Goal: Task Accomplishment & Management: Manage account settings

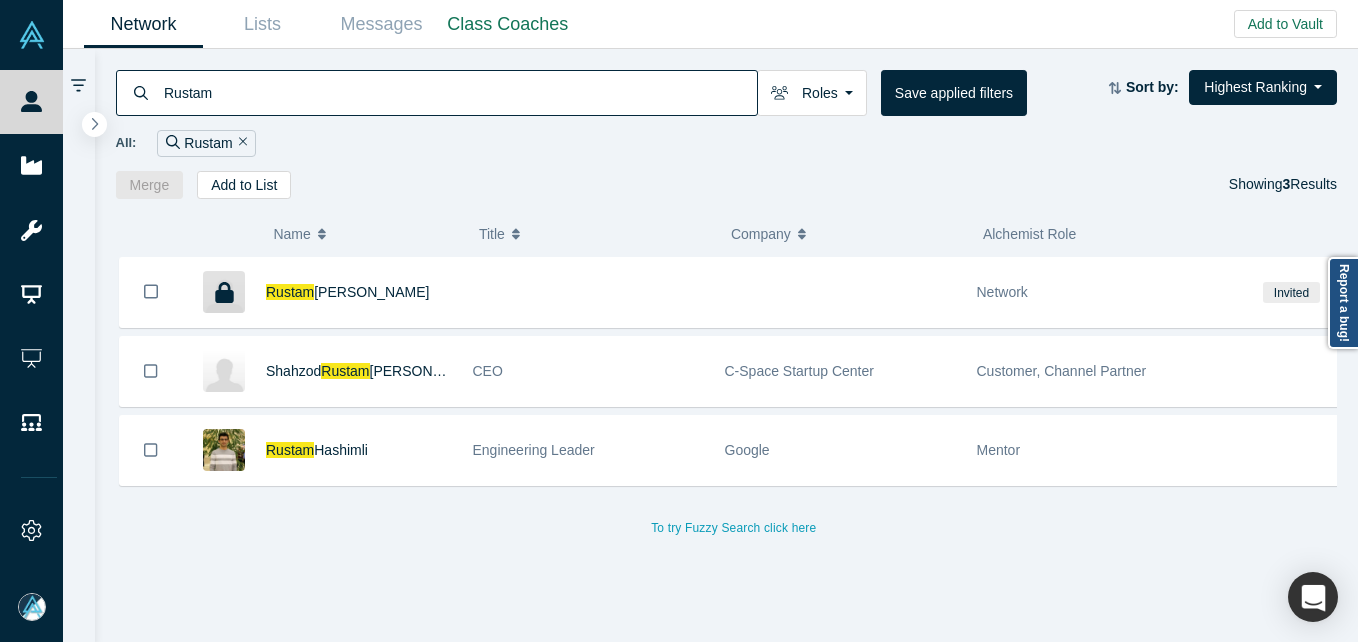
click at [262, 104] on input "Rustam" at bounding box center [459, 92] width 595 height 47
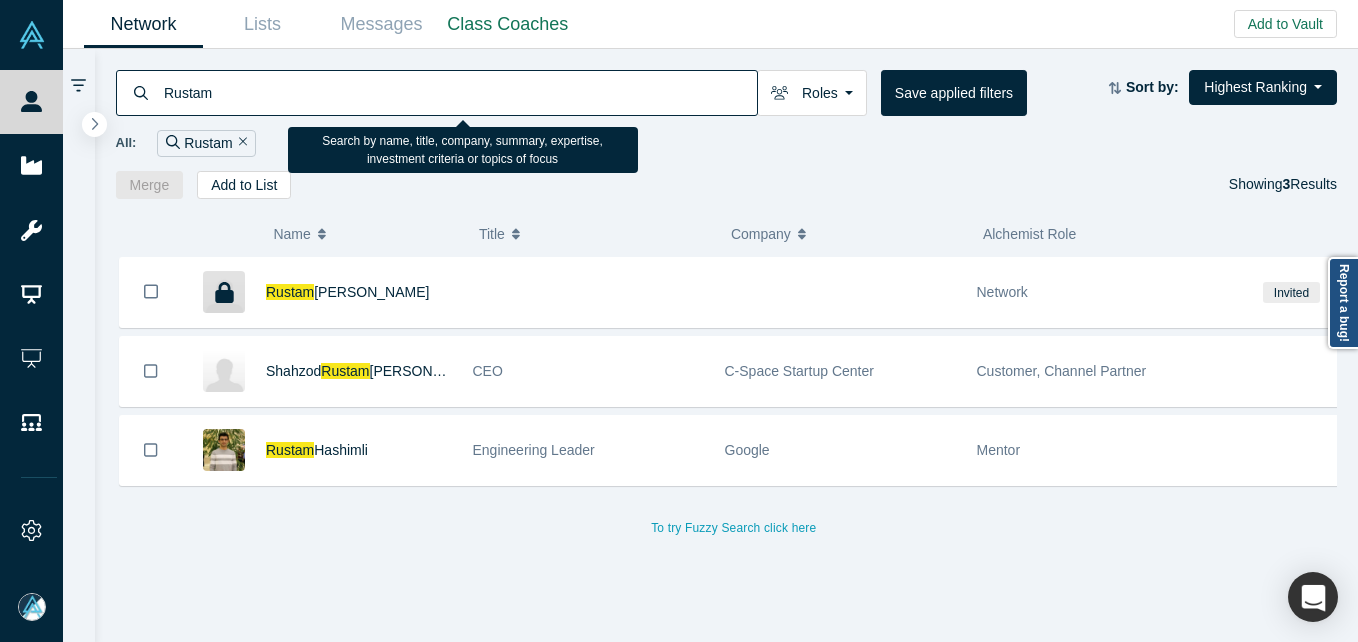
click at [262, 104] on input "Rustam" at bounding box center [459, 92] width 595 height 47
paste input "[PERSON_NAME]"
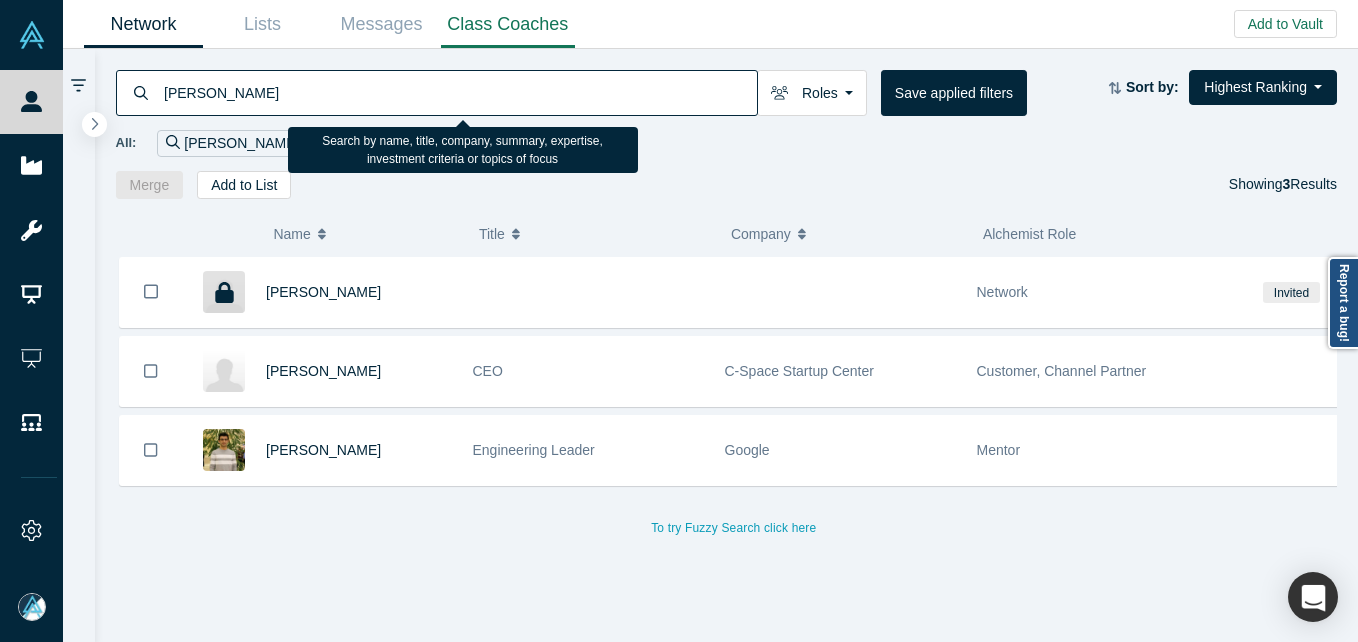
type input "[PERSON_NAME]"
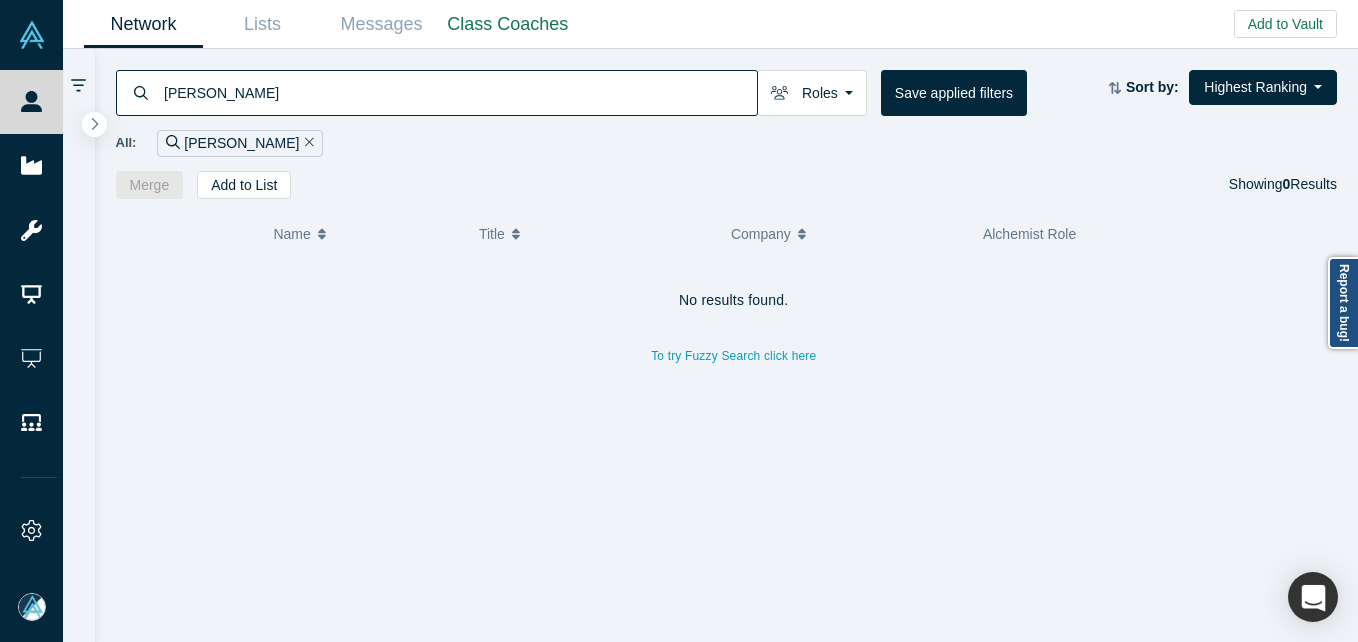
click at [303, 95] on input "[PERSON_NAME]" at bounding box center [459, 92] width 595 height 47
click at [1287, 11] on button "Add to Vault" at bounding box center [1285, 24] width 103 height 28
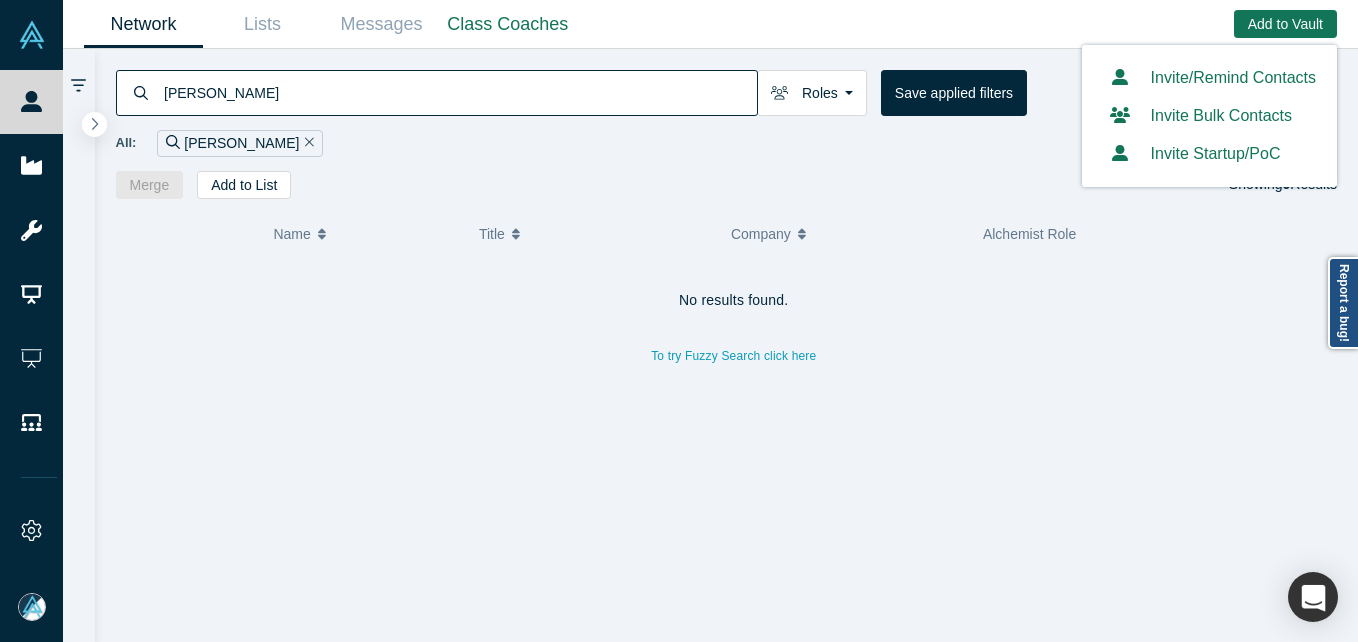
click at [1175, 88] on div "Invite/Remind Contacts" at bounding box center [1209, 78] width 213 height 24
click at [1219, 75] on link "Invite/Remind Contacts" at bounding box center [1209, 77] width 213 height 17
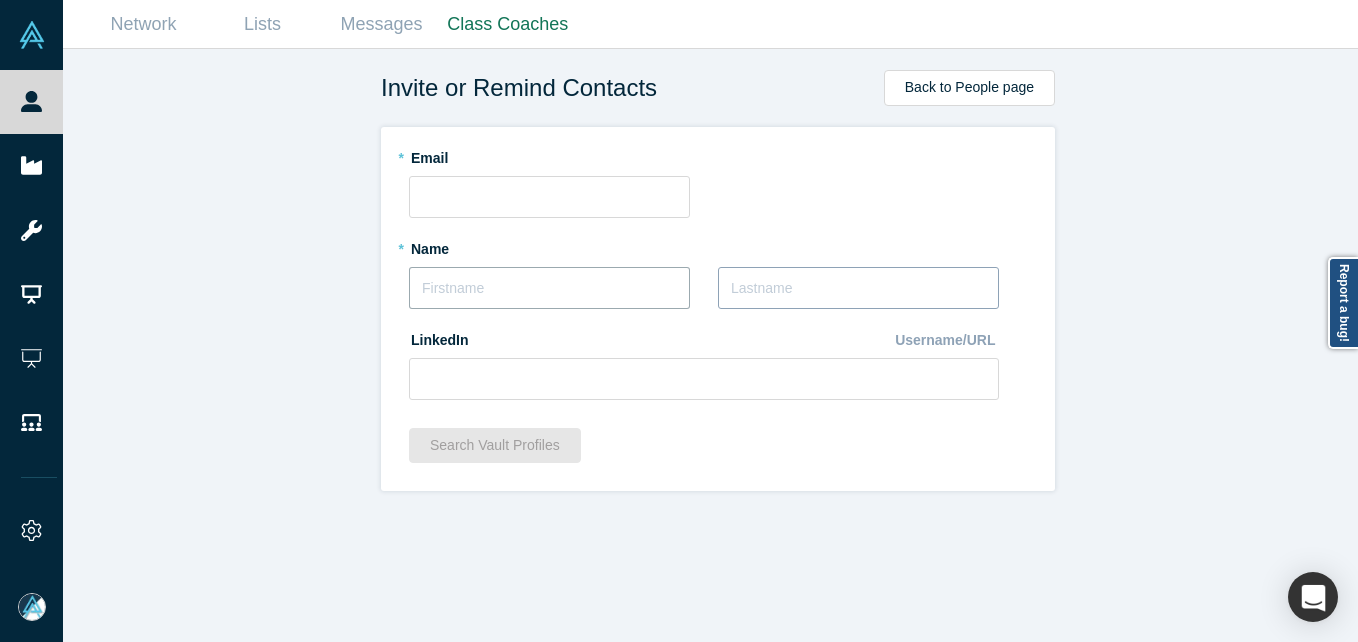
drag, startPoint x: 509, startPoint y: 297, endPoint x: 792, endPoint y: 289, distance: 283.1
click at [509, 295] on input "text" at bounding box center [549, 288] width 281 height 42
click at [800, 289] on input "text" at bounding box center [858, 288] width 281 height 42
paste input "Isobe"
type input "Isobe"
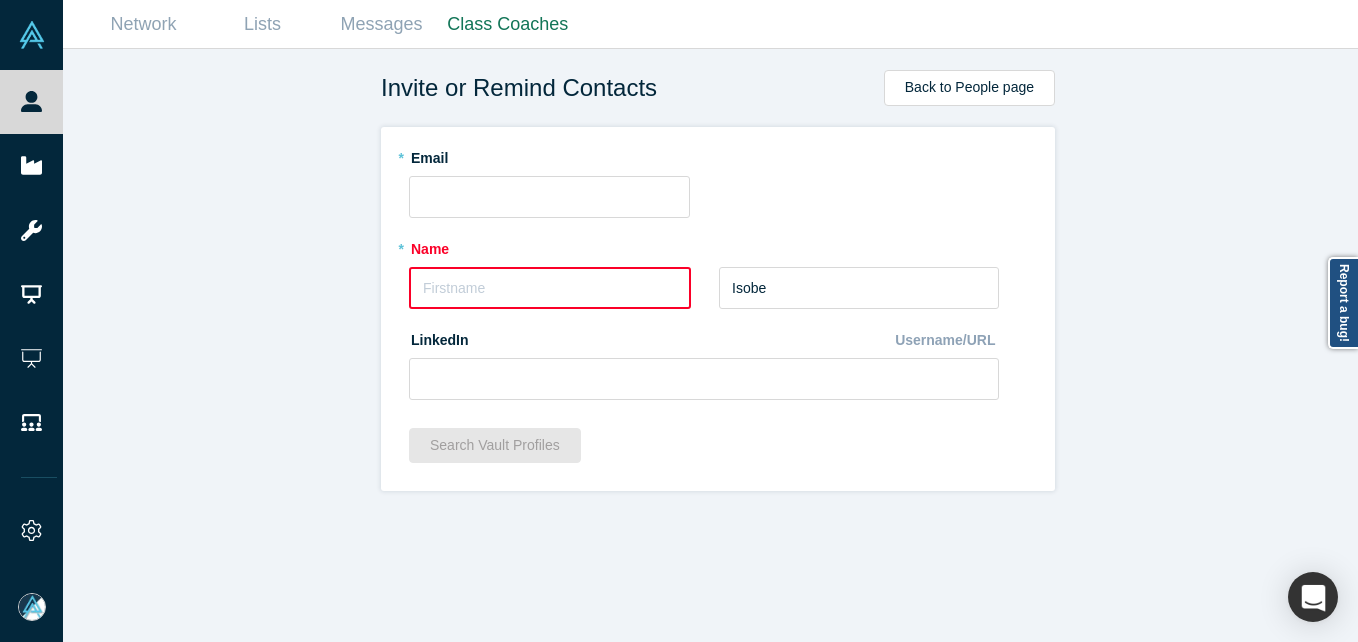
click at [567, 285] on input "text" at bounding box center [550, 288] width 282 height 42
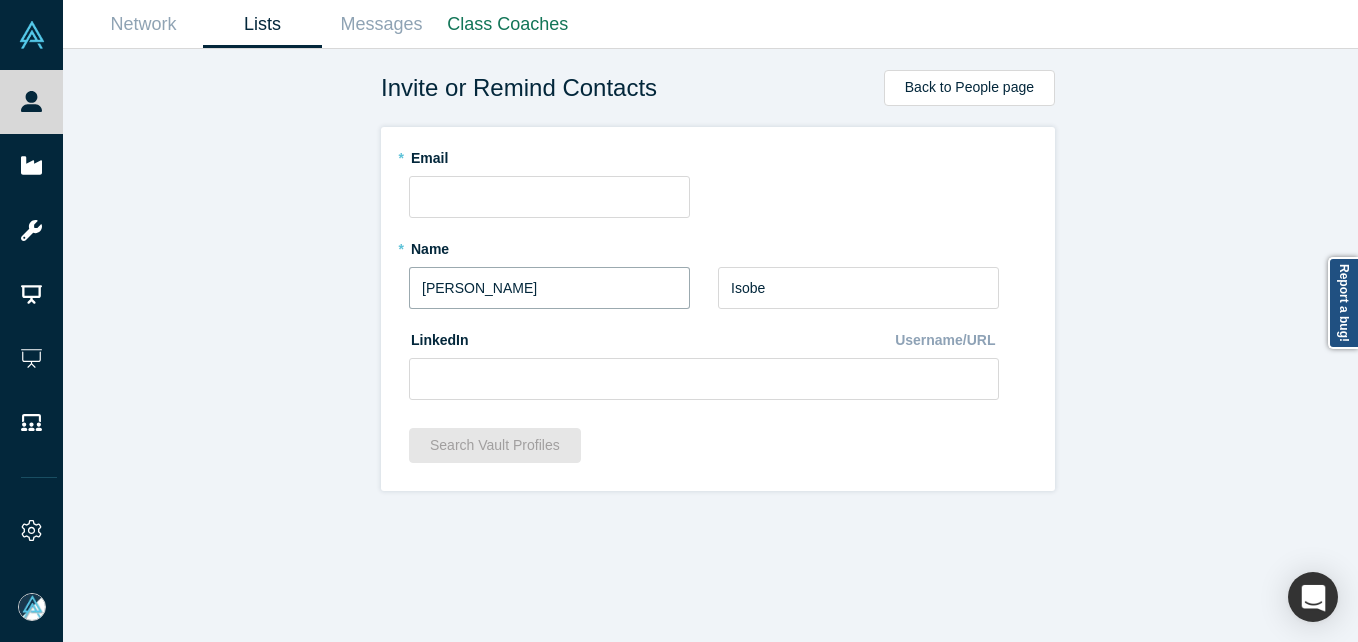
type input "Yuki"
click at [493, 183] on input "text" at bounding box center [549, 197] width 281 height 42
paste input "y-isobe@nec.com"
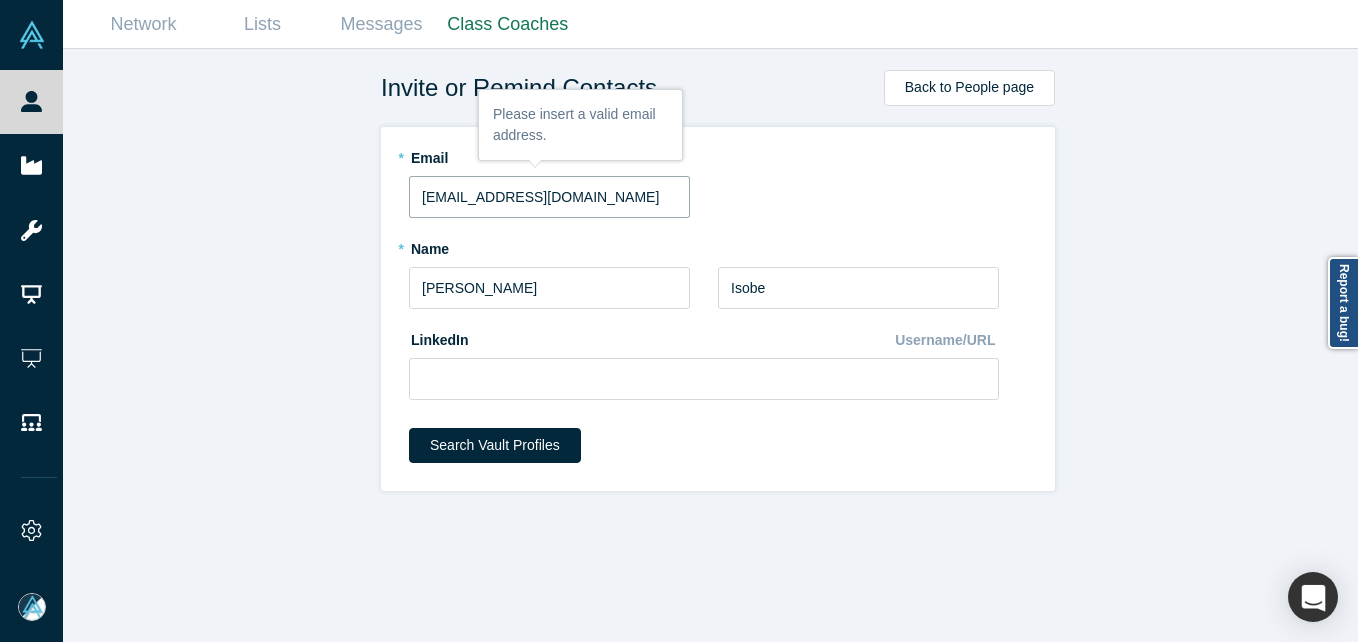
type input "y-isobe@nec.com"
drag, startPoint x: 852, startPoint y: 220, endPoint x: 629, endPoint y: 447, distance: 318.2
click at [853, 220] on fieldset "* Email y-isobe@nec.com * Name Yuki * Last Name Isobe LinkedIn Username/URL" at bounding box center [718, 277] width 618 height 273
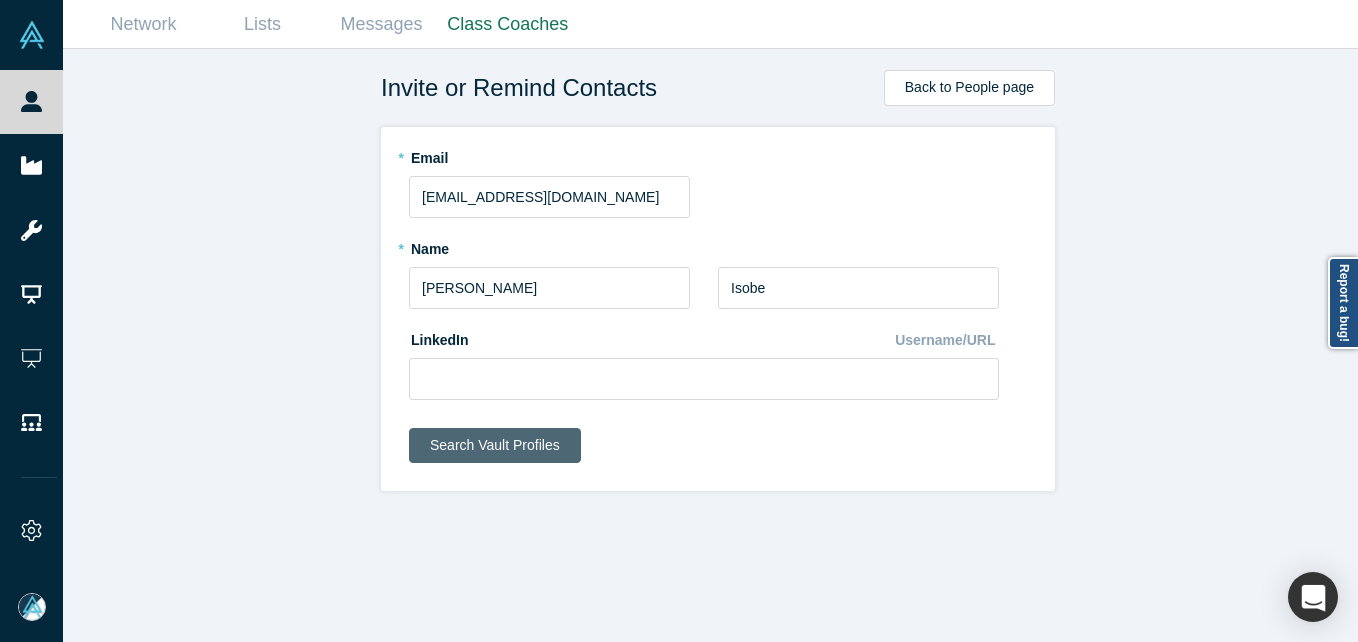
click at [474, 445] on button "Search Vault Profiles" at bounding box center [495, 445] width 172 height 35
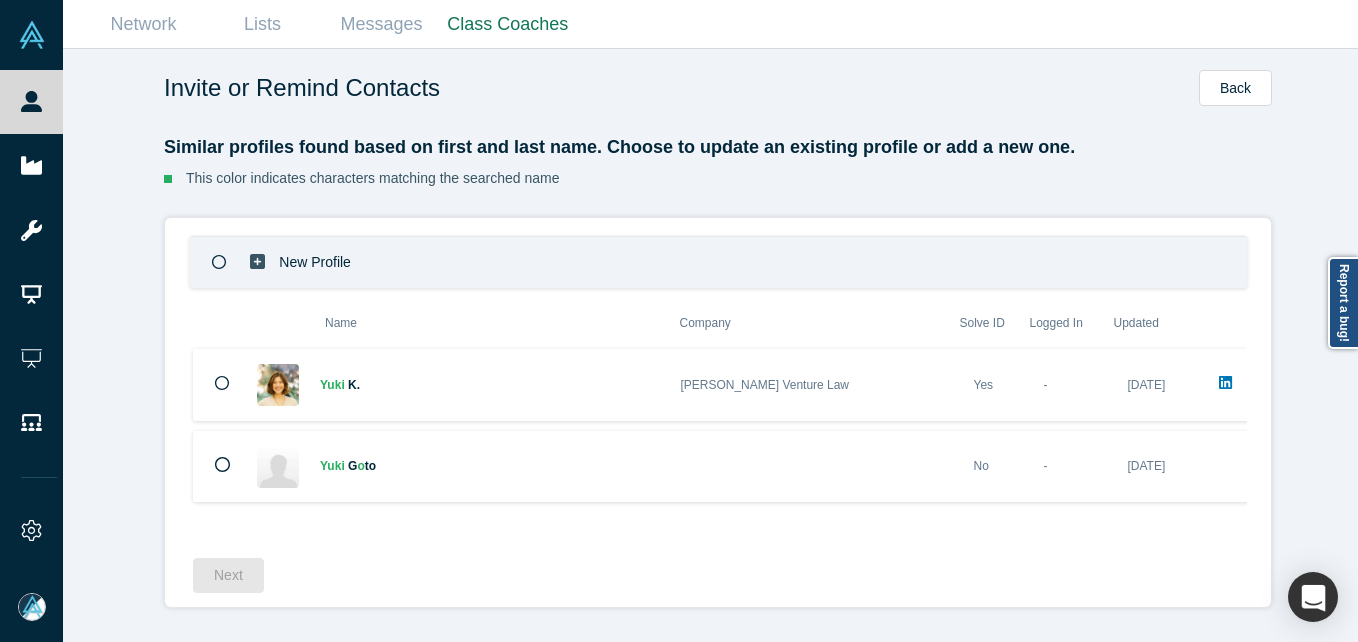
click at [317, 251] on p "New Profile" at bounding box center [315, 262] width 72 height 69
click at [219, 584] on button "Next" at bounding box center [228, 575] width 71 height 35
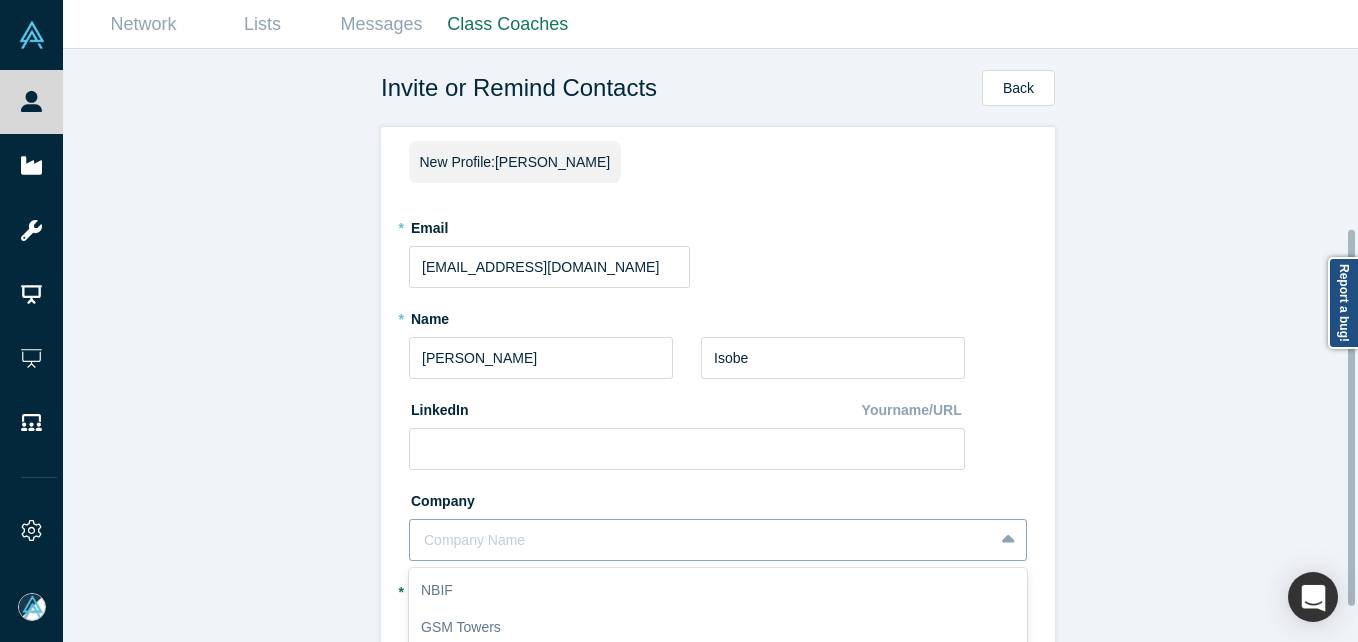
click at [654, 533] on div "10 results available. Use Up and Down to choose options, press Enter to select …" at bounding box center [718, 540] width 618 height 42
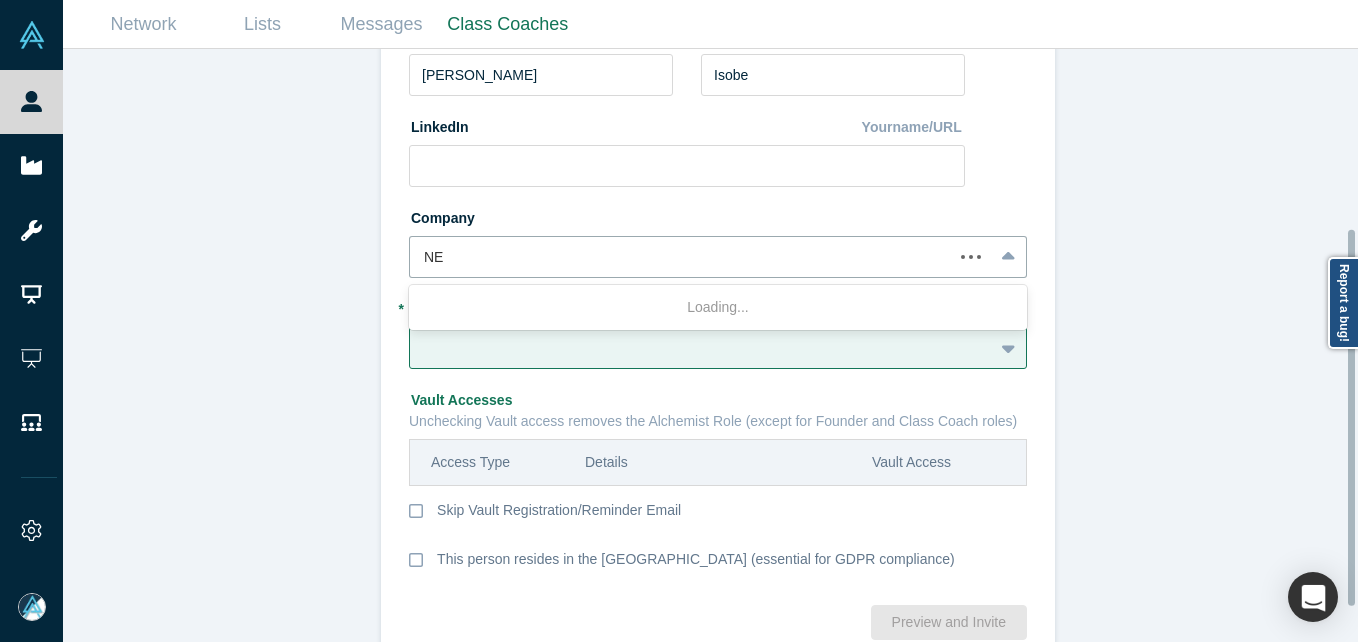
type input "NEC"
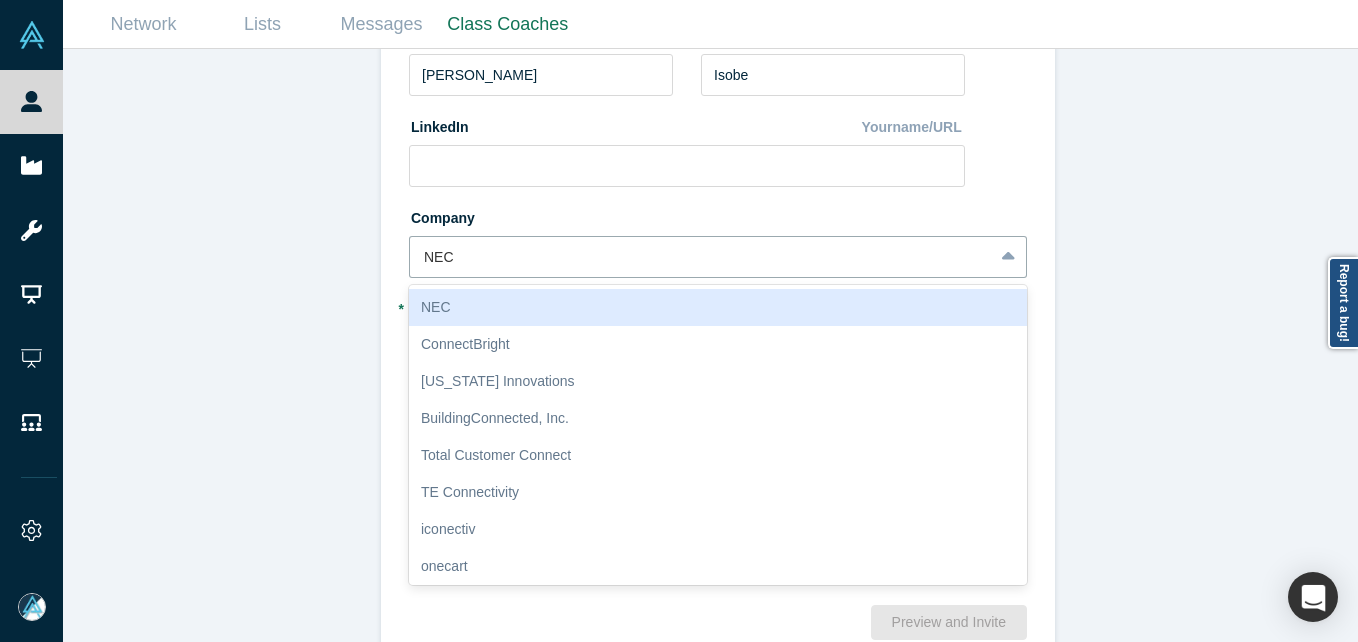
click at [476, 311] on div "NEC" at bounding box center [718, 307] width 618 height 37
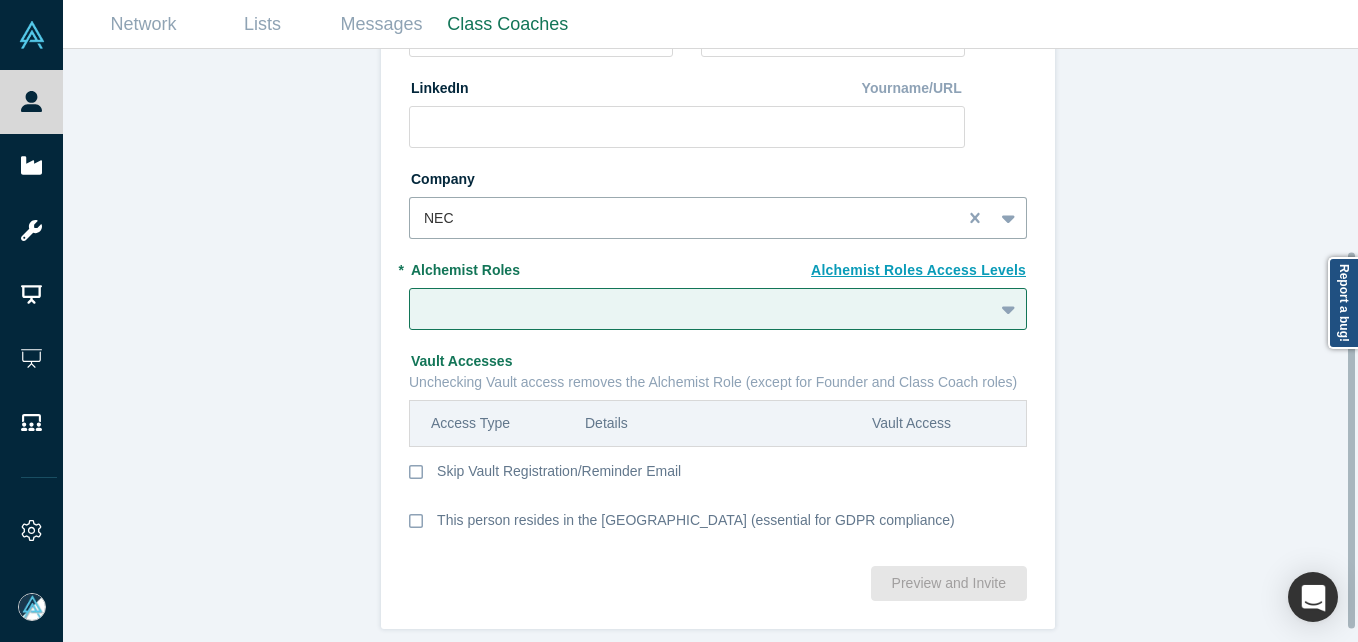
scroll to position [337, 0]
click at [409, 465] on icon at bounding box center [416, 472] width 14 height 14
click at [0, 0] on input "Skip Vault Registration/Reminder Email" at bounding box center [0, 0] width 0 height 0
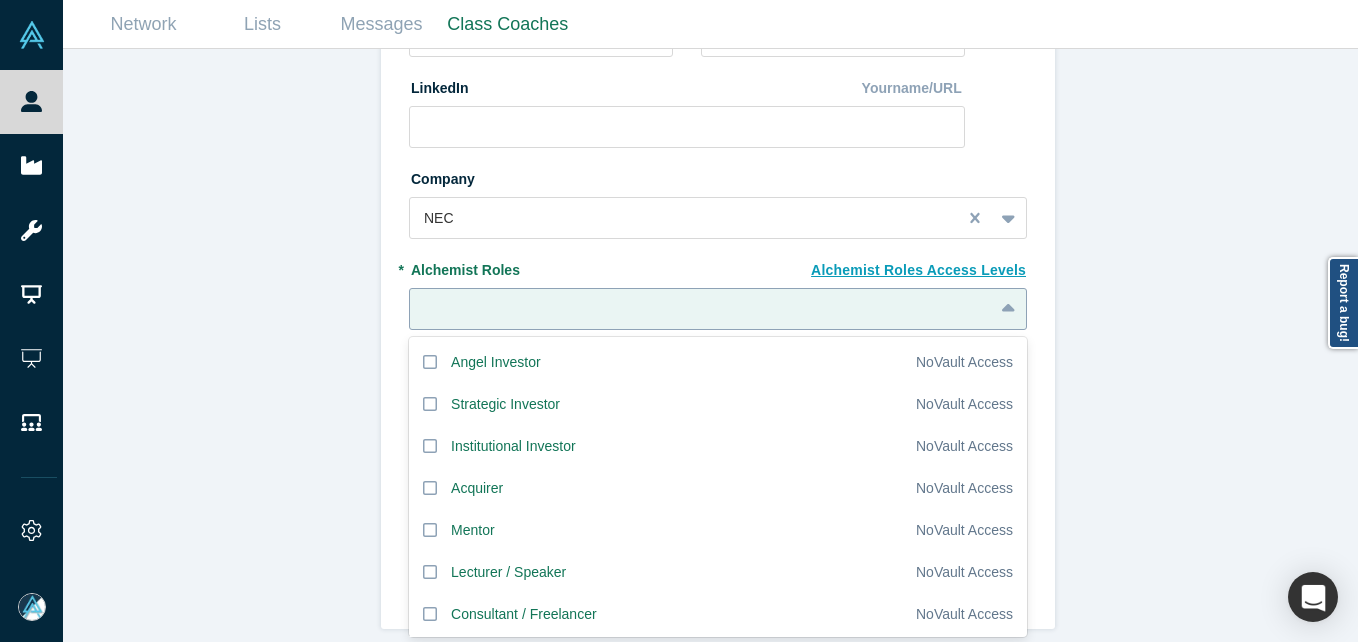
click at [679, 298] on div at bounding box center [701, 309] width 555 height 25
click at [454, 437] on div "Institutional Investor" at bounding box center [513, 446] width 125 height 21
click at [0, 0] on input "Institutional Investor" at bounding box center [0, 0] width 0 height 0
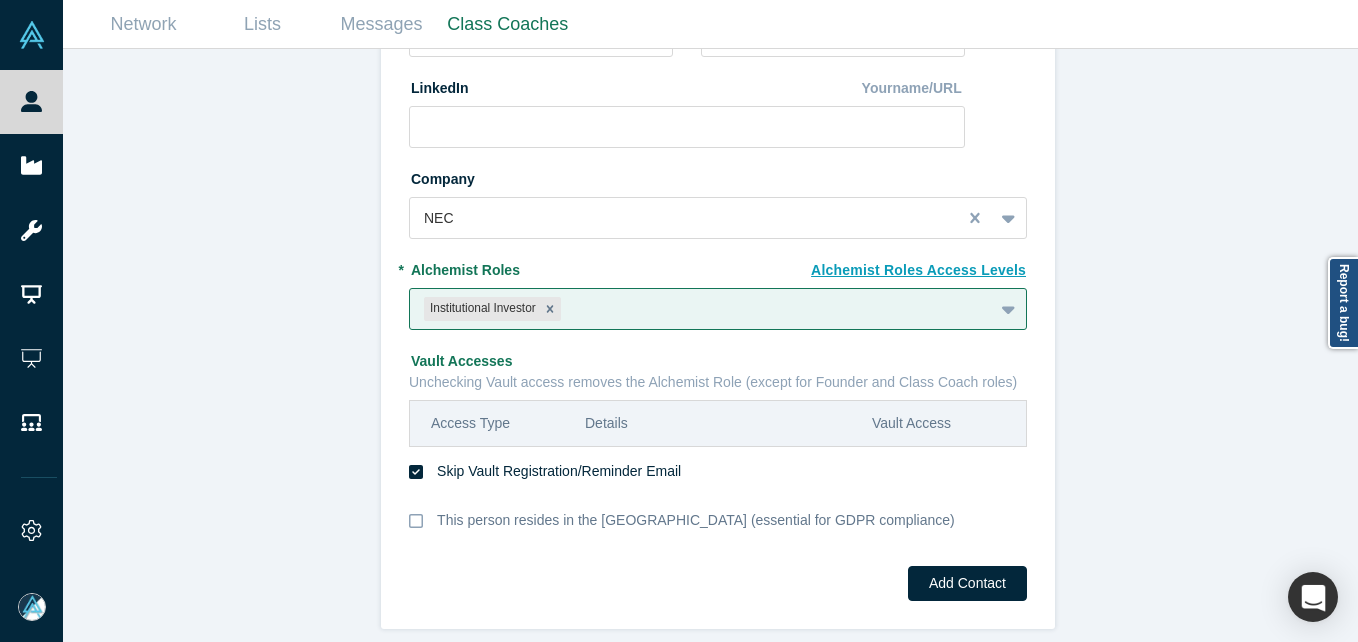
click at [252, 390] on div "Invite or Remind Contacts Back New Profile: Yuki Isobe * Email y-isobe@nec.com …" at bounding box center [718, 353] width 1310 height 608
click at [222, 339] on div "Invite or Remind Contacts Back New Profile: Yuki Isobe * Email y-isobe@nec.com …" at bounding box center [718, 353] width 1310 height 608
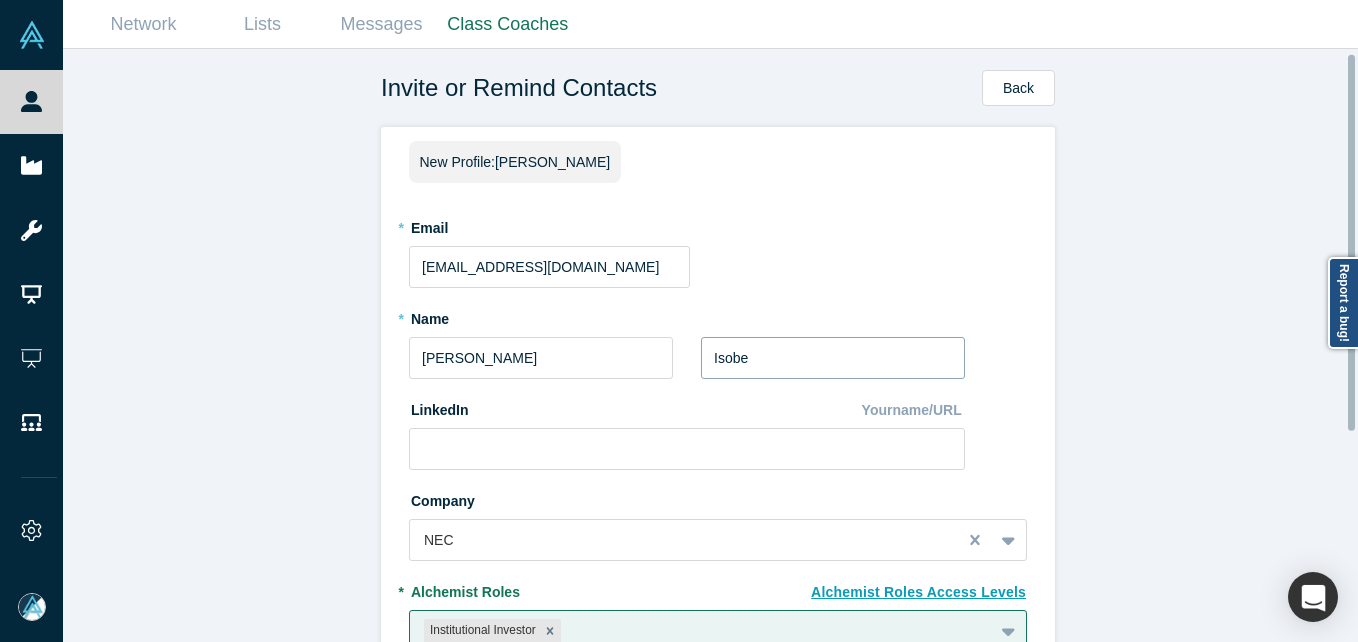
scroll to position [100, 0]
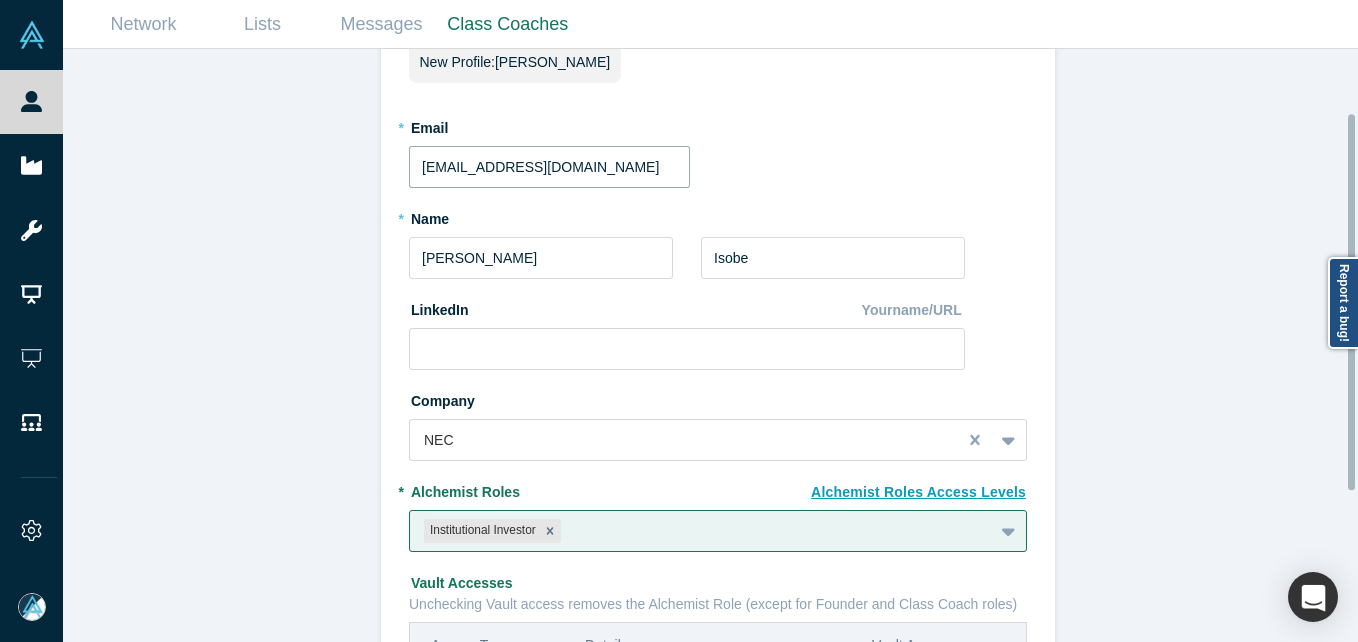
click at [536, 163] on input "y-isobe@nec.com" at bounding box center [549, 167] width 281 height 42
click at [237, 325] on div "Invite or Remind Contacts Back New Profile: Yuki Isobe * Email y-isobe@nec.com …" at bounding box center [718, 353] width 1310 height 608
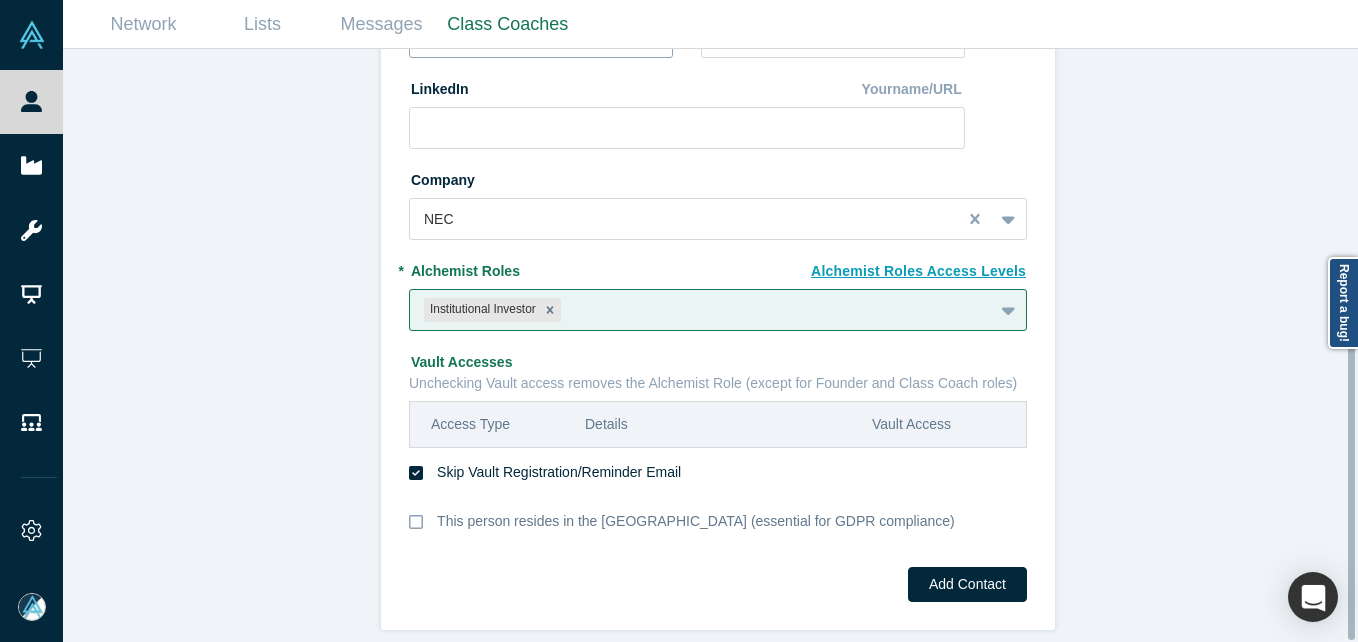
scroll to position [337, 0]
click at [968, 568] on button "Add Contact" at bounding box center [967, 583] width 119 height 35
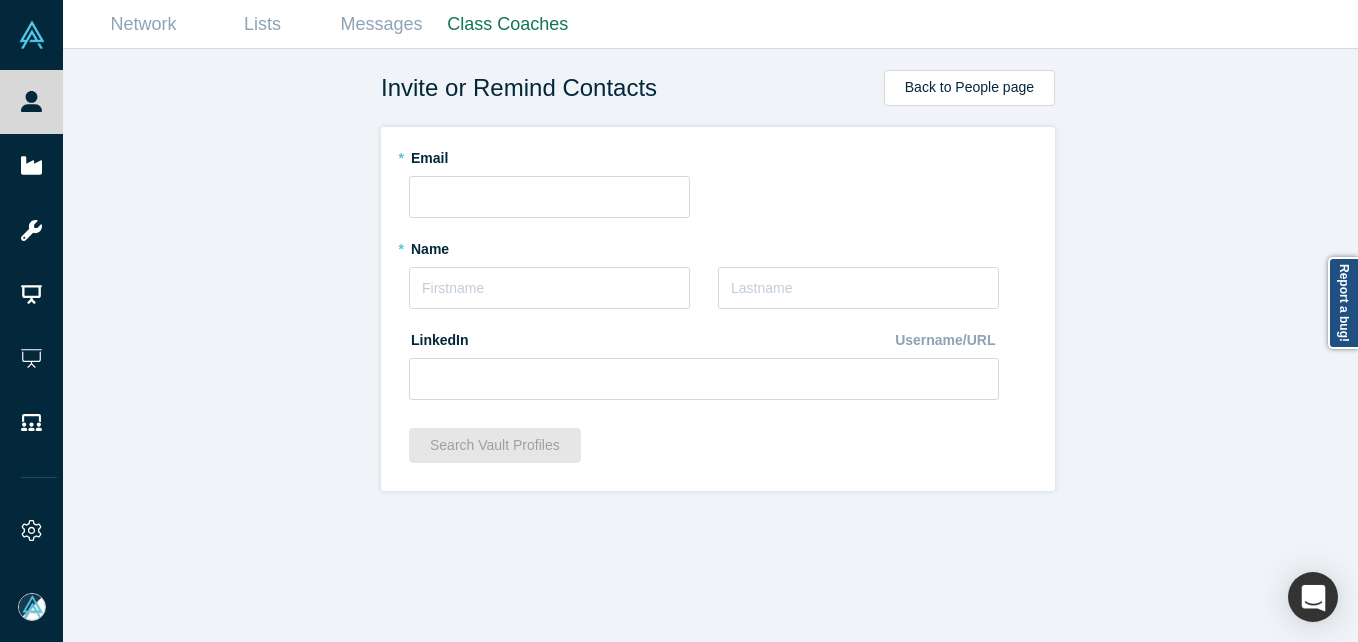
scroll to position [0, 0]
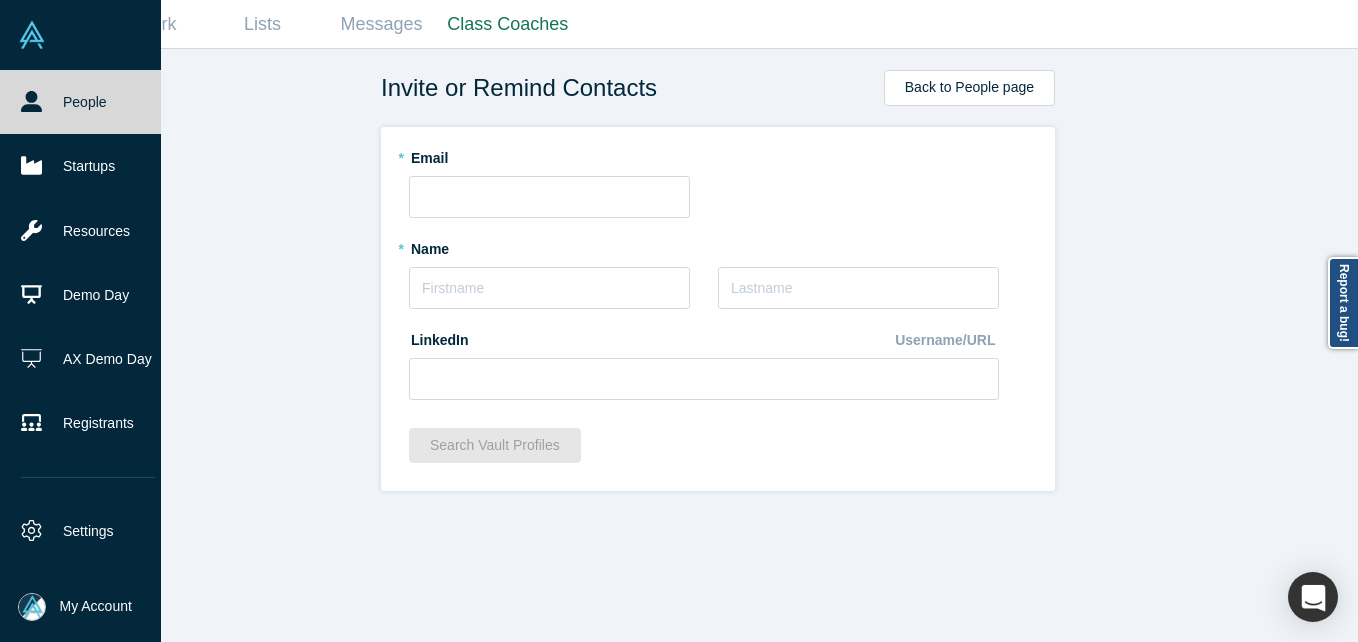
drag, startPoint x: 35, startPoint y: 114, endPoint x: 34, endPoint y: 103, distance: 11.0
click at [35, 114] on link "People" at bounding box center [88, 102] width 176 height 64
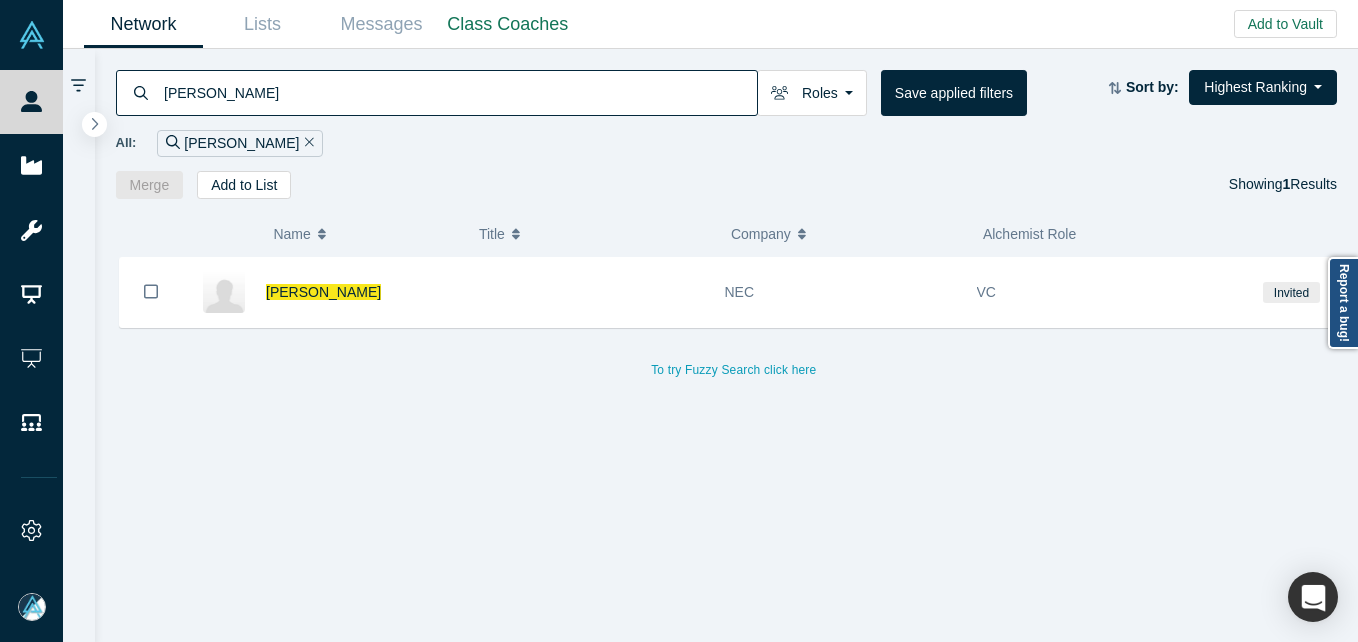
click at [265, 91] on input "[PERSON_NAME]" at bounding box center [459, 92] width 595 height 47
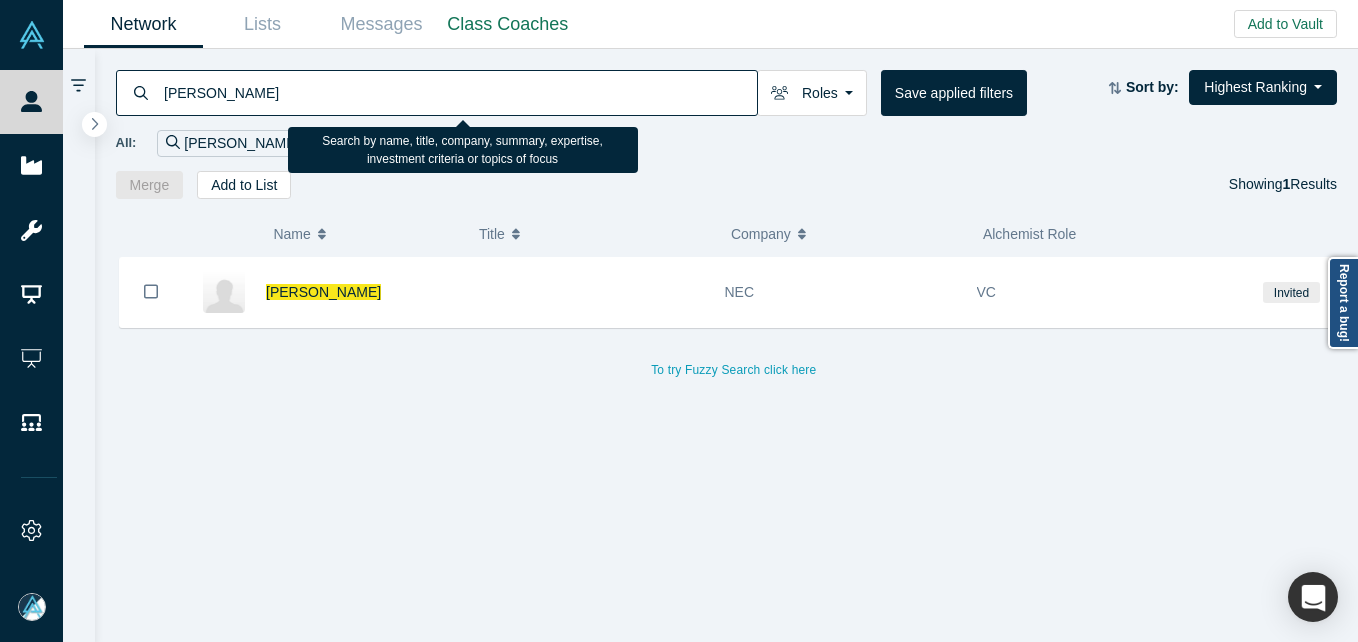
click at [265, 91] on input "[PERSON_NAME]" at bounding box center [459, 92] width 595 height 47
paste input "ITa Yang"
click at [157, 90] on div "ITa Yang" at bounding box center [437, 93] width 642 height 46
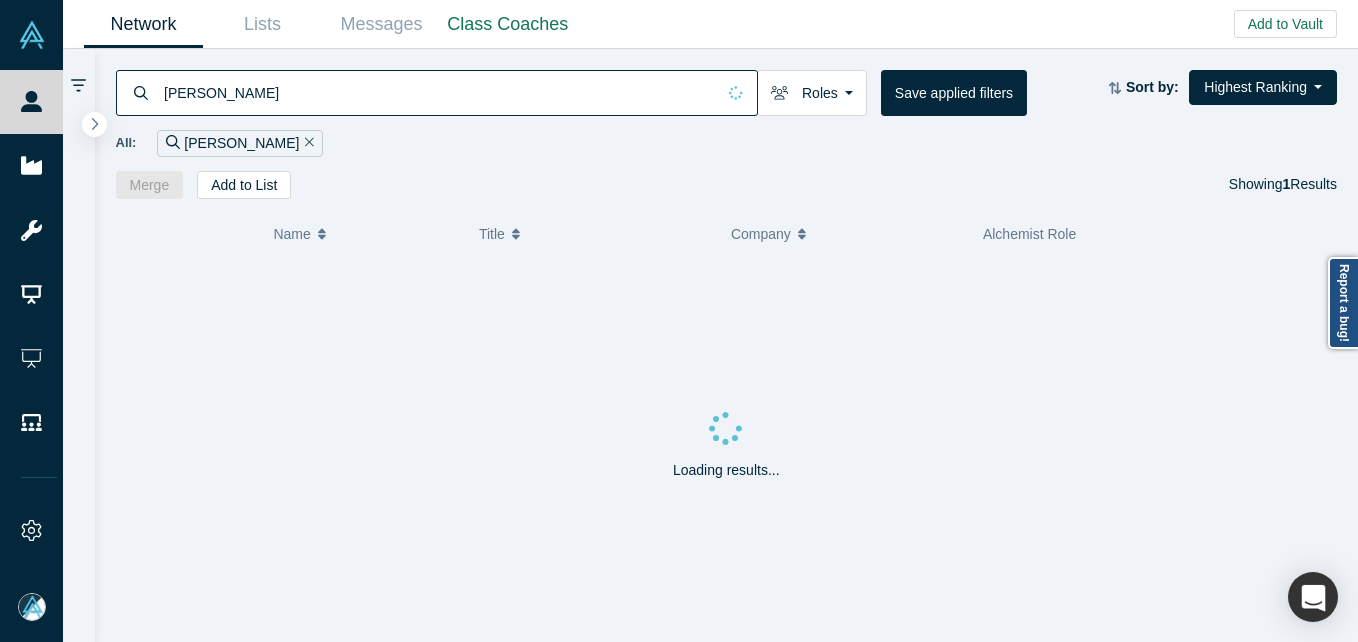
click at [160, 99] on div "ITa Yang" at bounding box center [437, 93] width 642 height 46
click at [174, 92] on input "ITa Yang" at bounding box center [438, 92] width 553 height 47
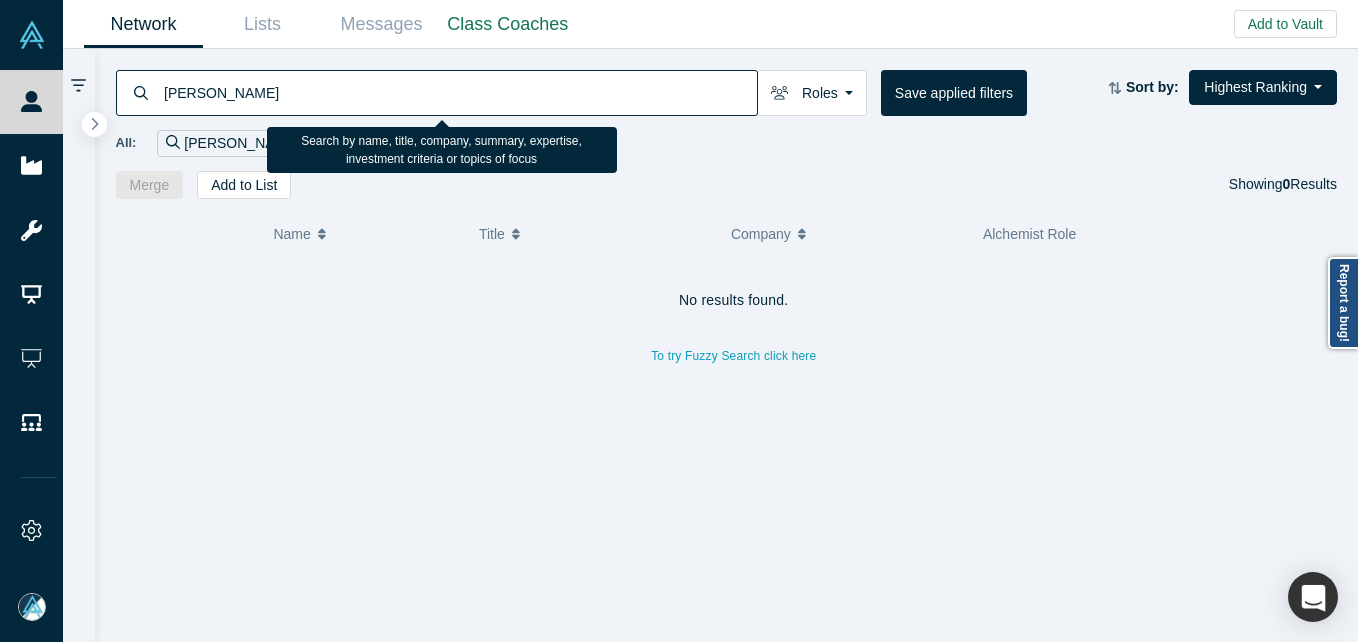
click at [272, 92] on input "Ta Yang" at bounding box center [459, 92] width 595 height 47
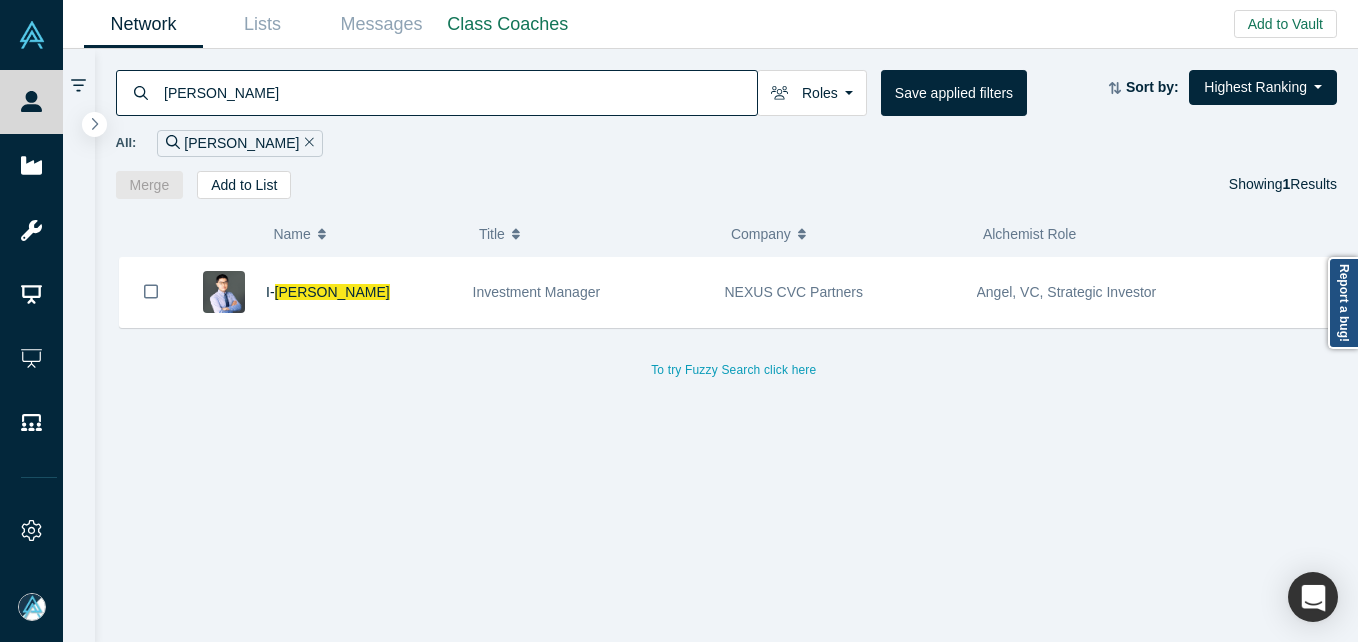
type input "Ta Yang"
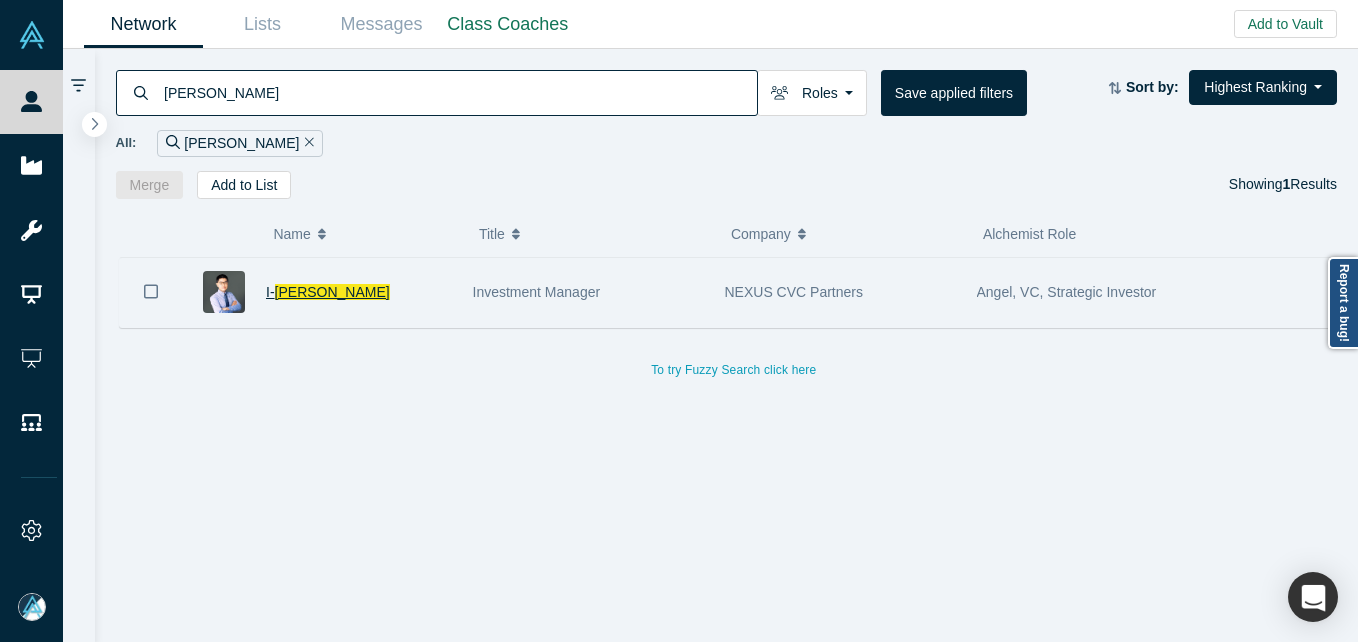
click at [312, 296] on span "Ta Yang" at bounding box center [332, 292] width 115 height 16
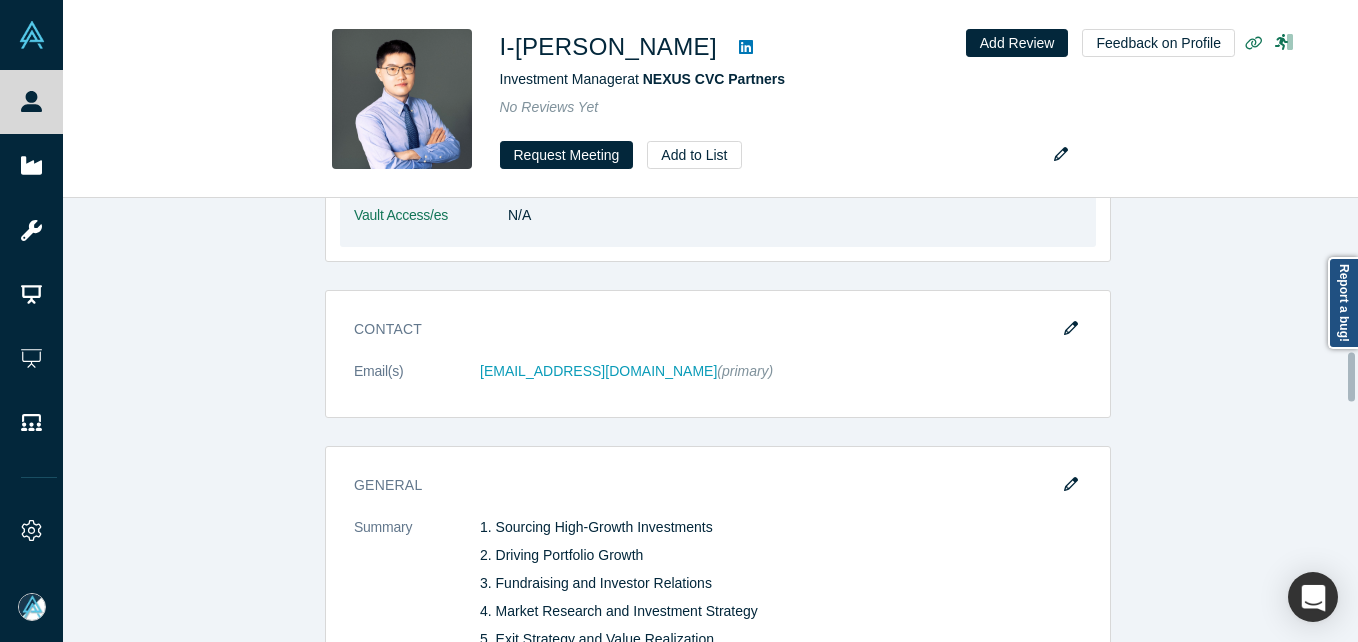
scroll to position [1400, 0]
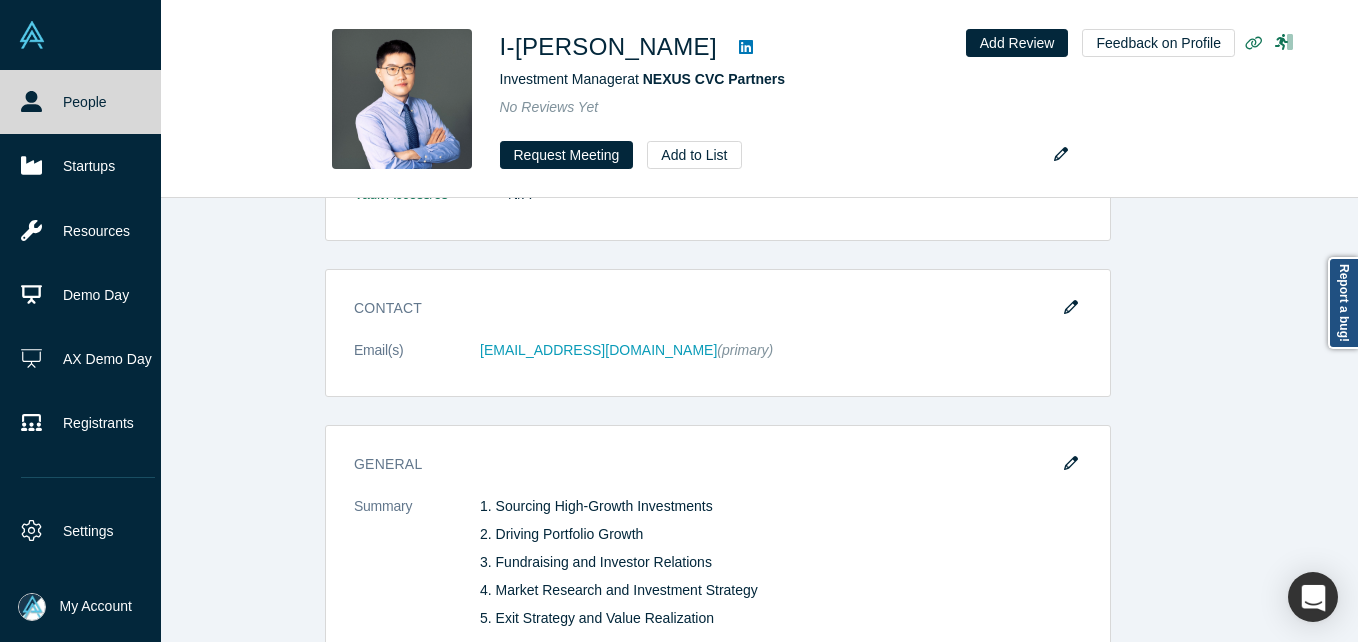
click at [22, 95] on icon at bounding box center [31, 101] width 21 height 21
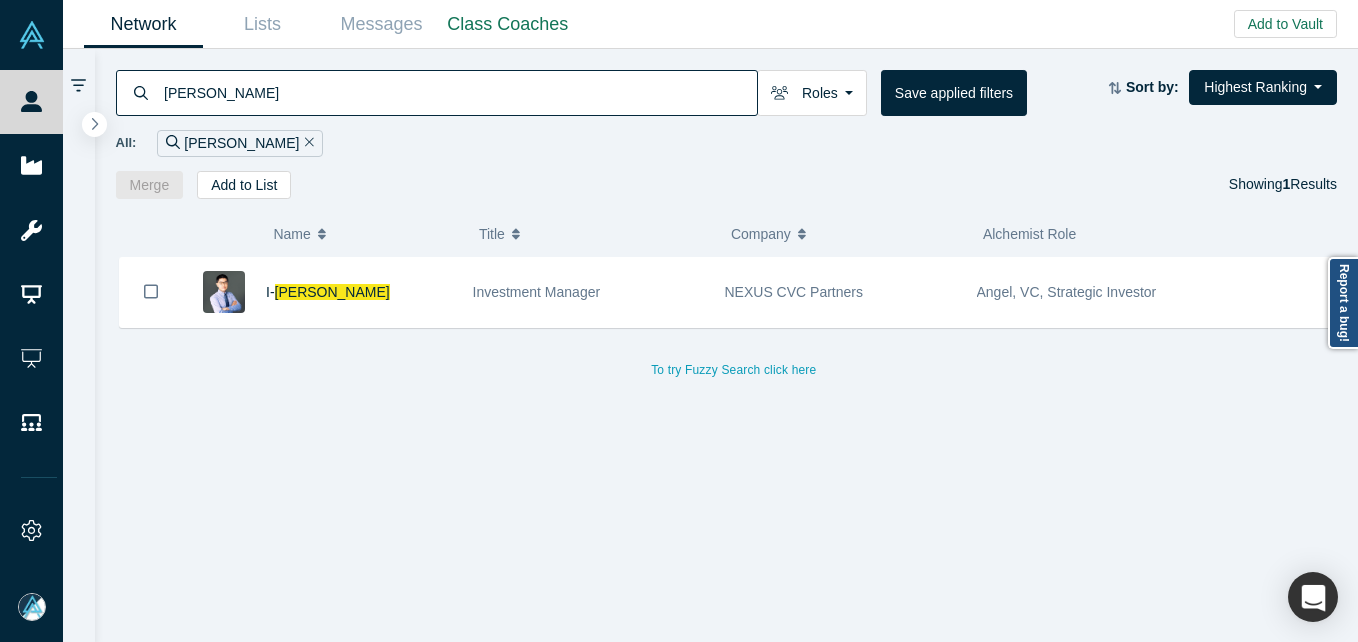
click at [577, 117] on div "All: Ta Yang" at bounding box center [727, 136] width 1222 height 41
click at [573, 103] on input "Ta Yang" at bounding box center [459, 92] width 595 height 47
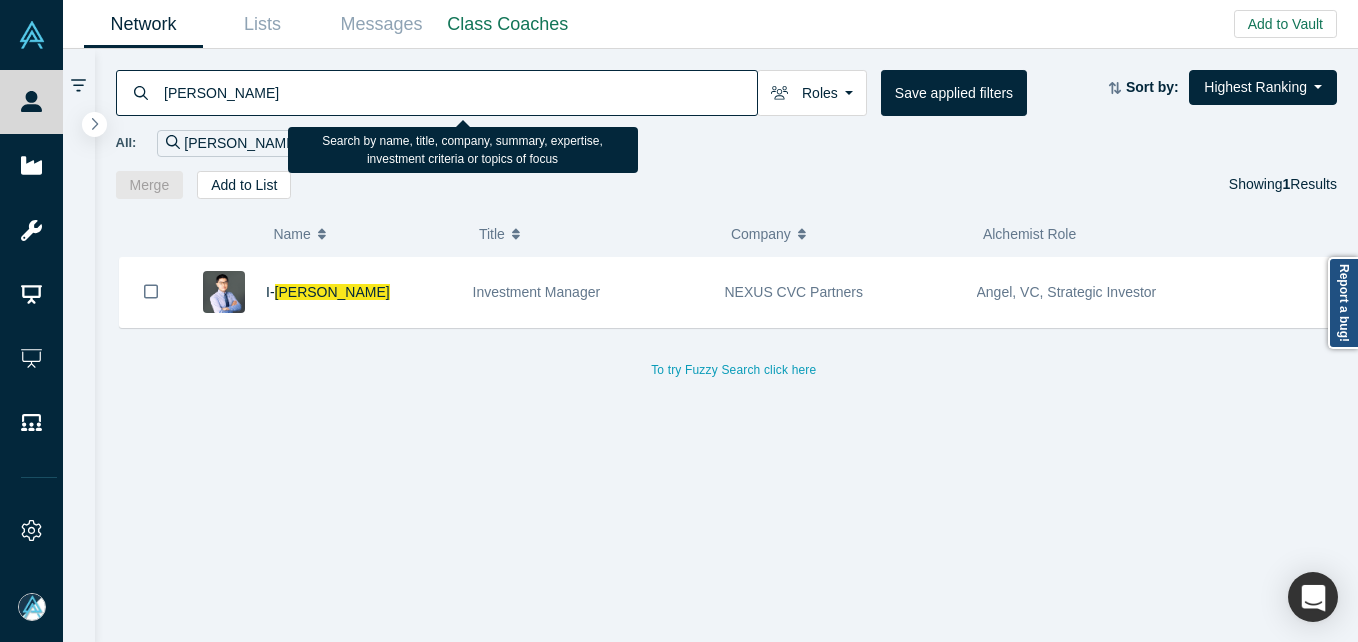
click at [573, 103] on input "Ta Yang" at bounding box center [459, 92] width 595 height 47
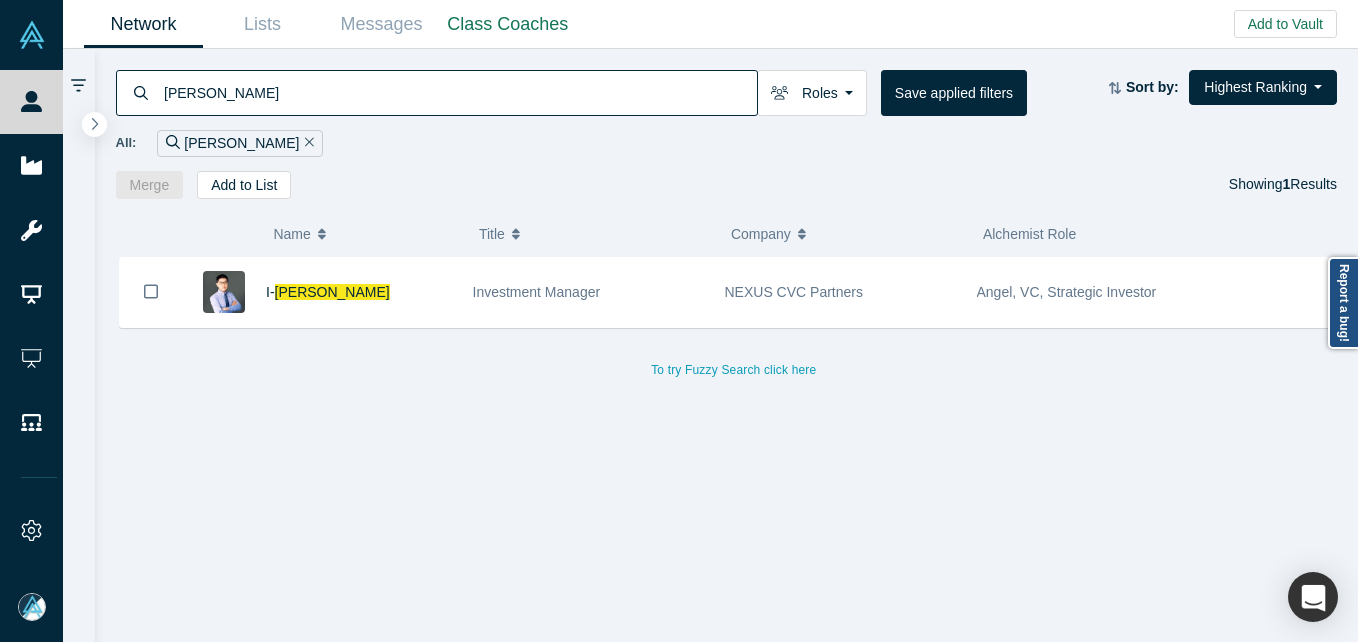
click at [385, 97] on input "Ta Yang" at bounding box center [459, 92] width 595 height 47
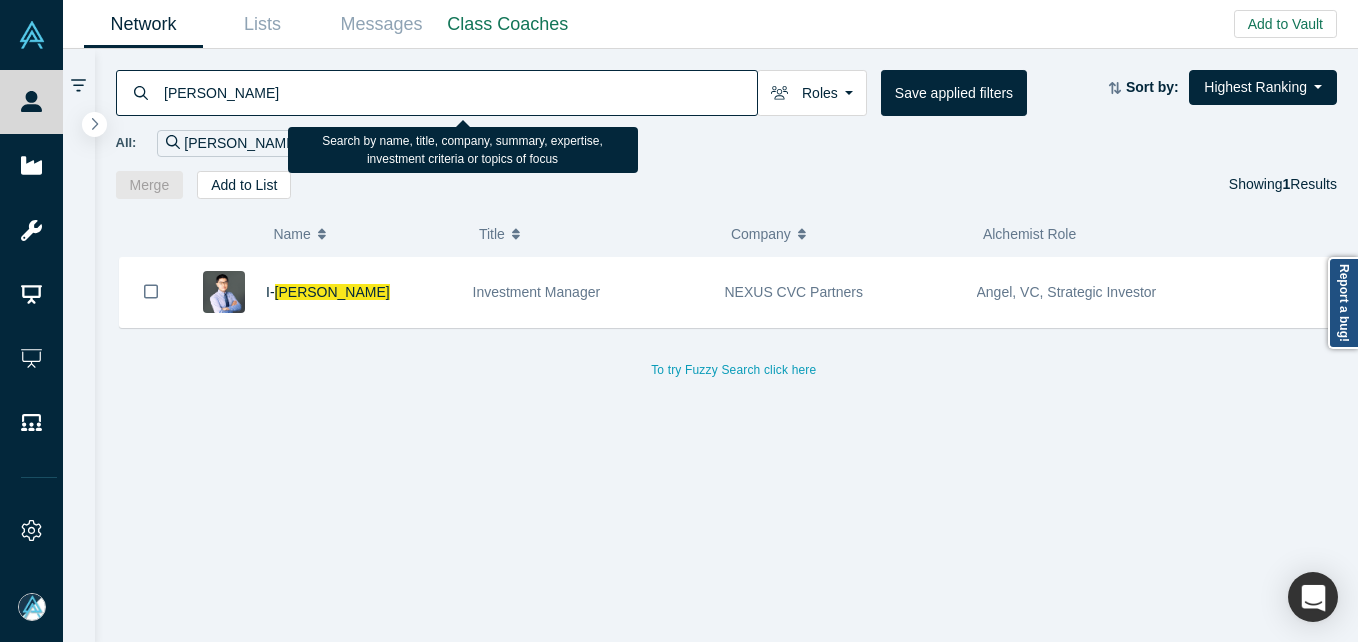
click at [385, 97] on input "Ta Yang" at bounding box center [459, 92] width 595 height 47
paste input "tetsuo.yamada@itochu.com"
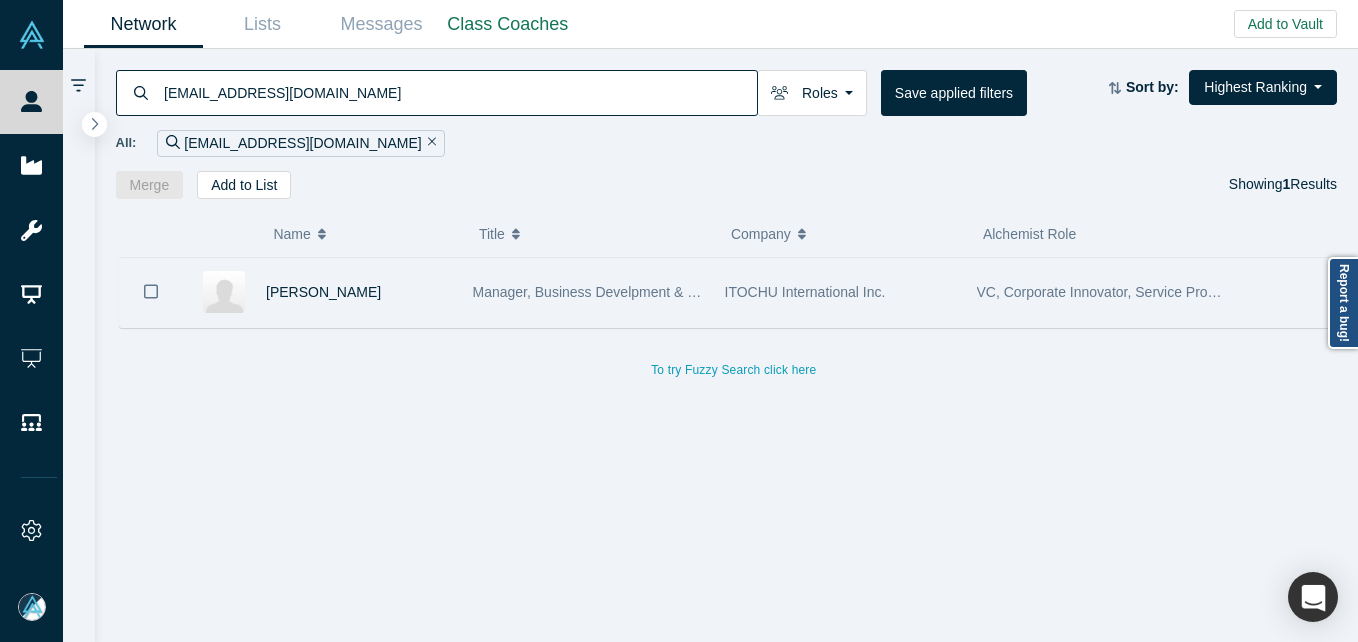
click at [428, 292] on div "Tetsuo Yamada" at bounding box center [359, 292] width 186 height 69
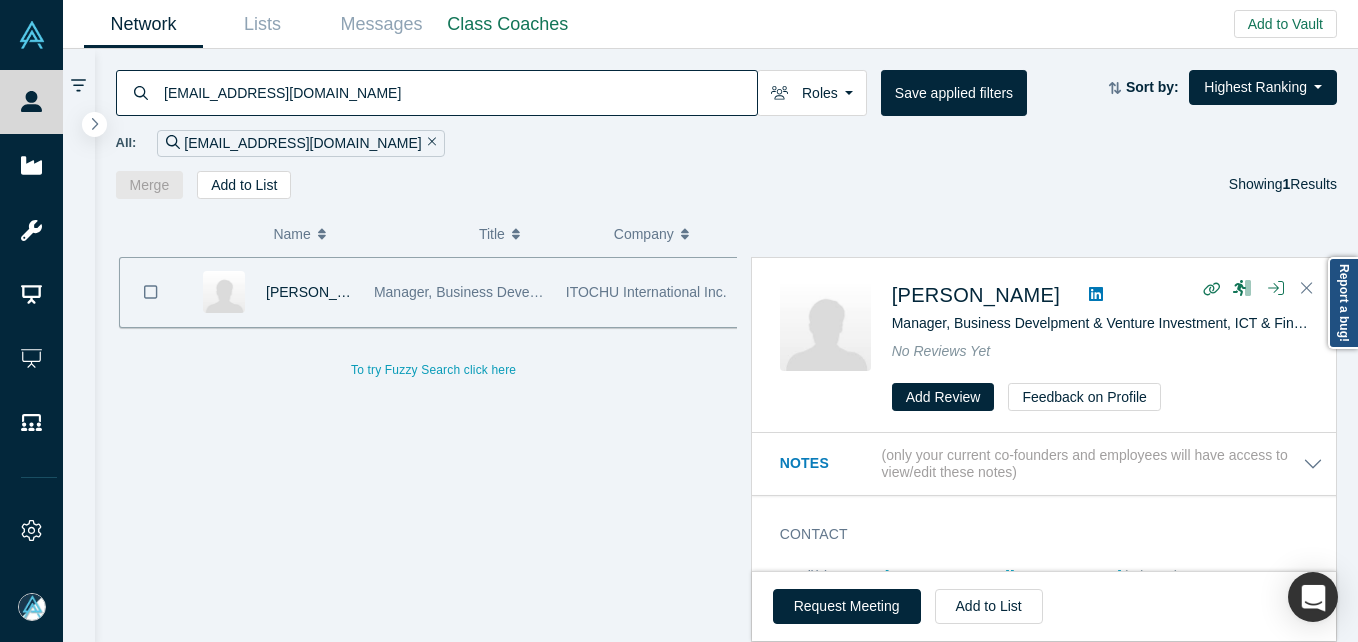
click at [425, 85] on input "tetsuo.yamada@itochu.com" at bounding box center [459, 92] width 595 height 47
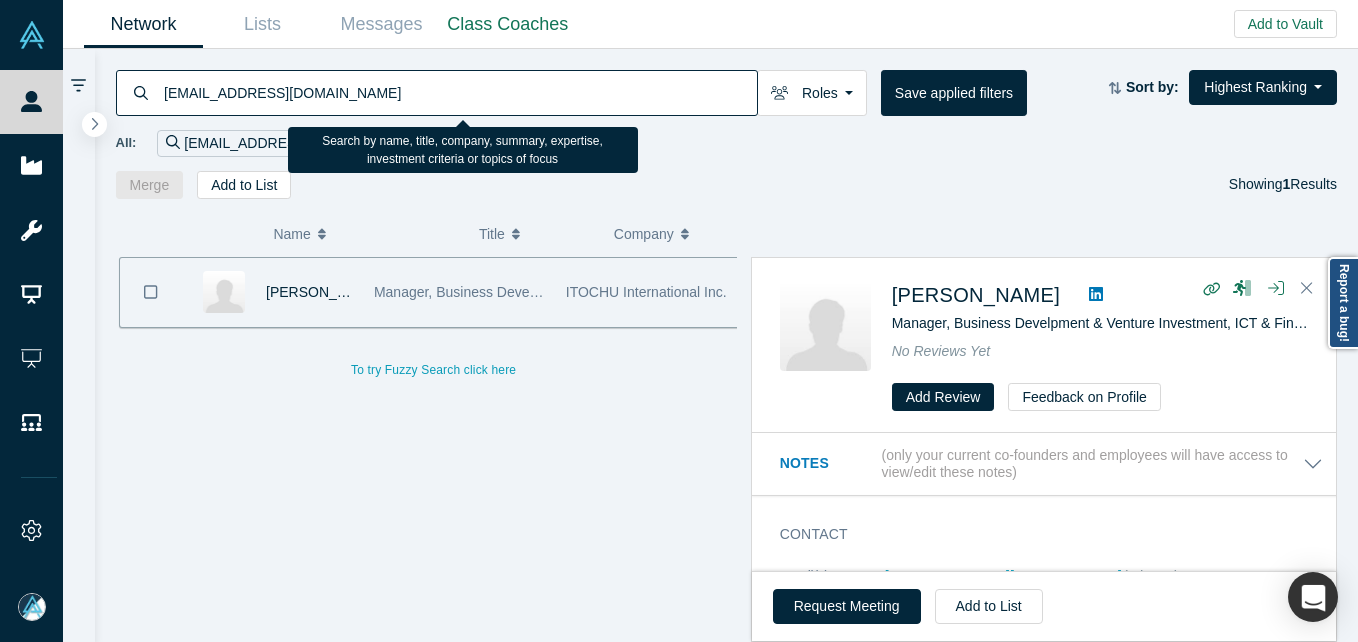
click at [423, 85] on input "tetsuo.yamada@itochu.com" at bounding box center [459, 92] width 595 height 47
paste input "Stephen Seymour"
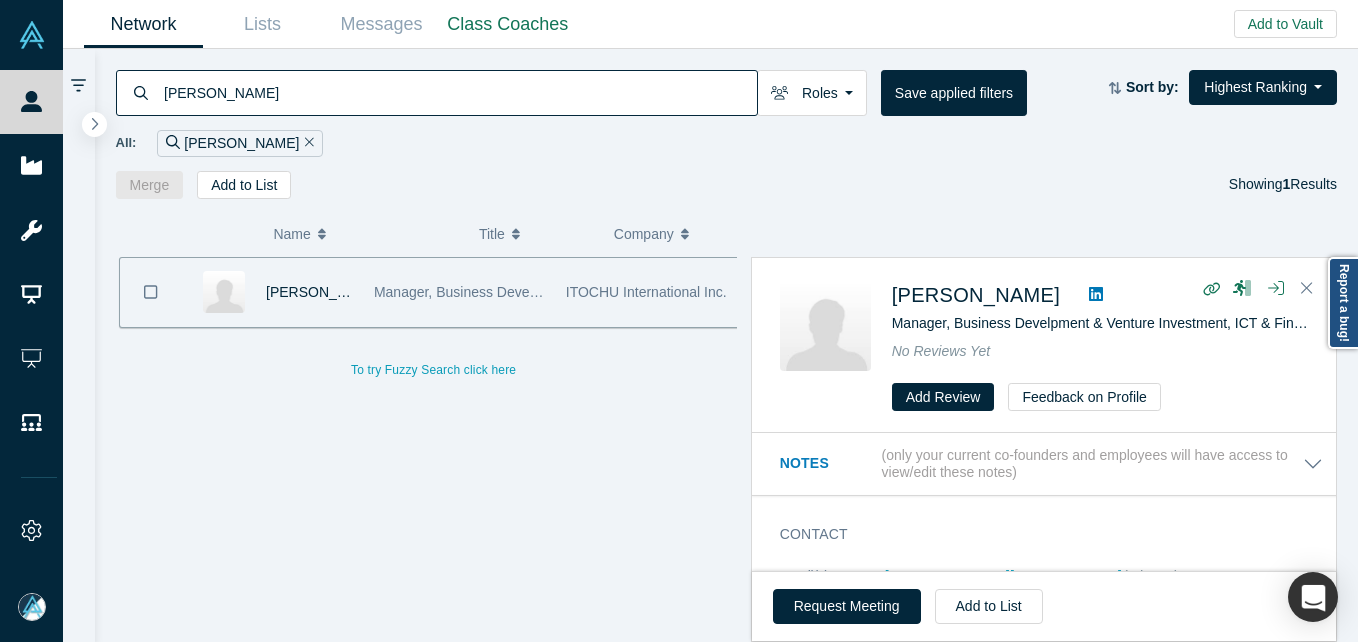
type input "Stephen Seymour"
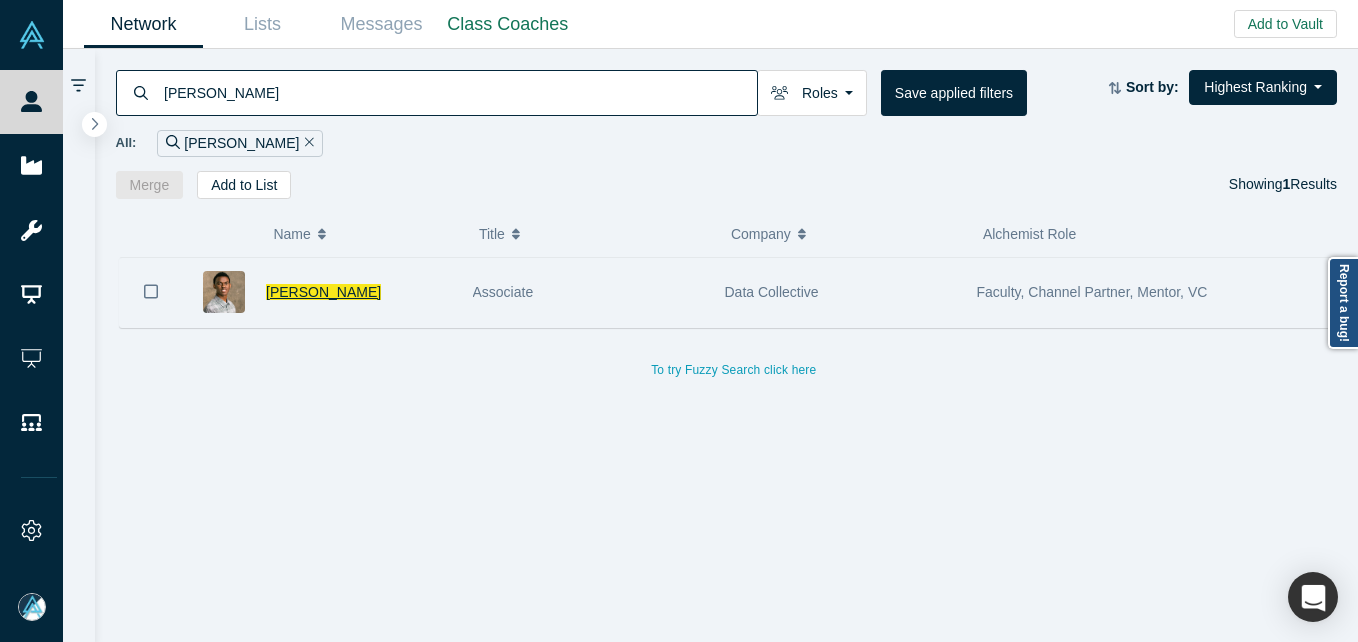
click at [347, 296] on span "Stephen Seymour" at bounding box center [323, 292] width 115 height 16
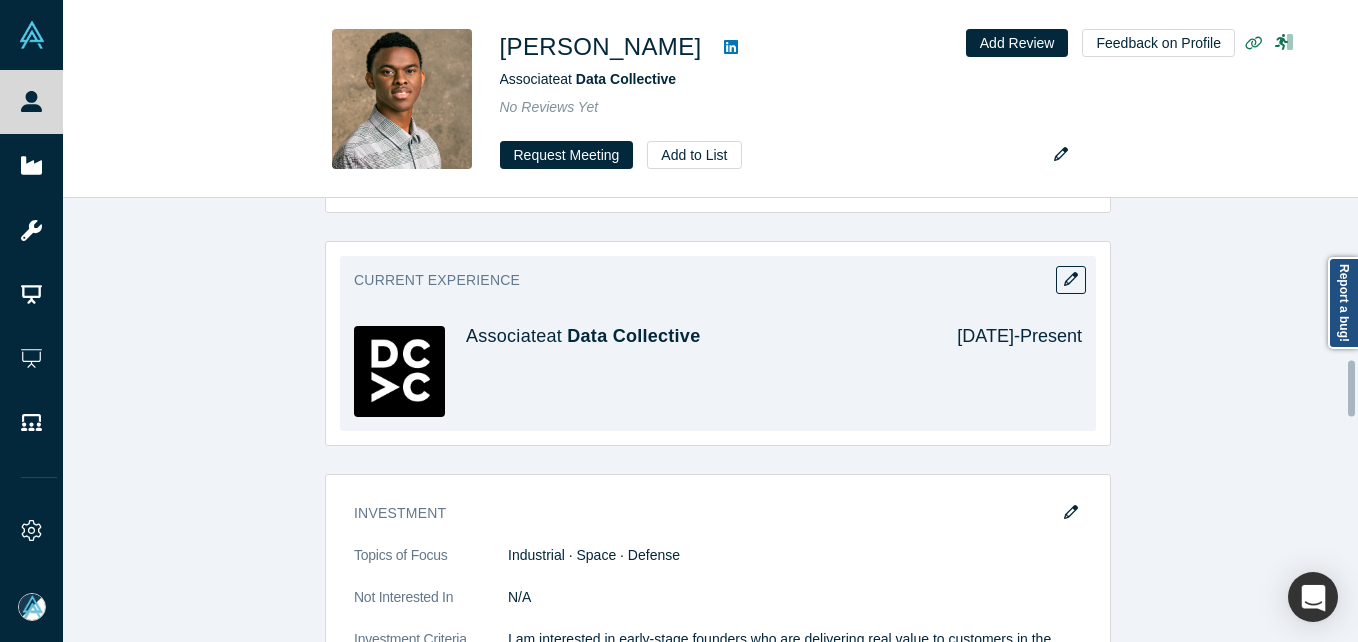
scroll to position [1283, 0]
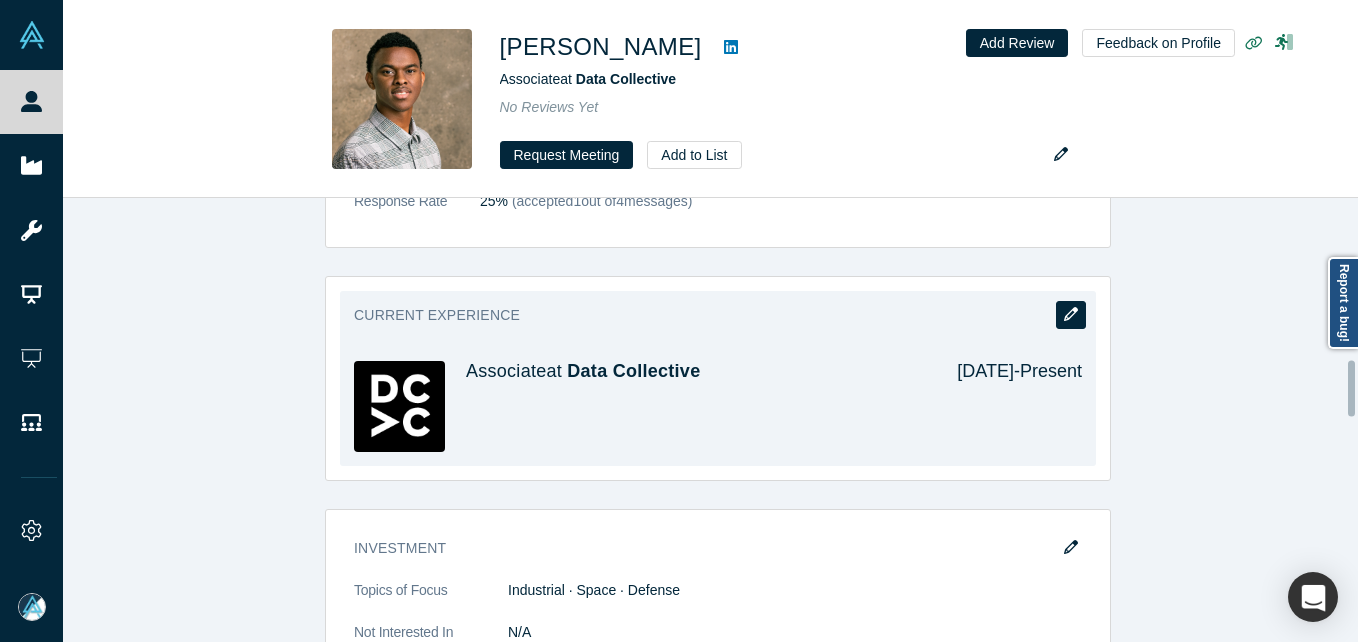
click at [1071, 301] on button "button" at bounding box center [1071, 315] width 30 height 28
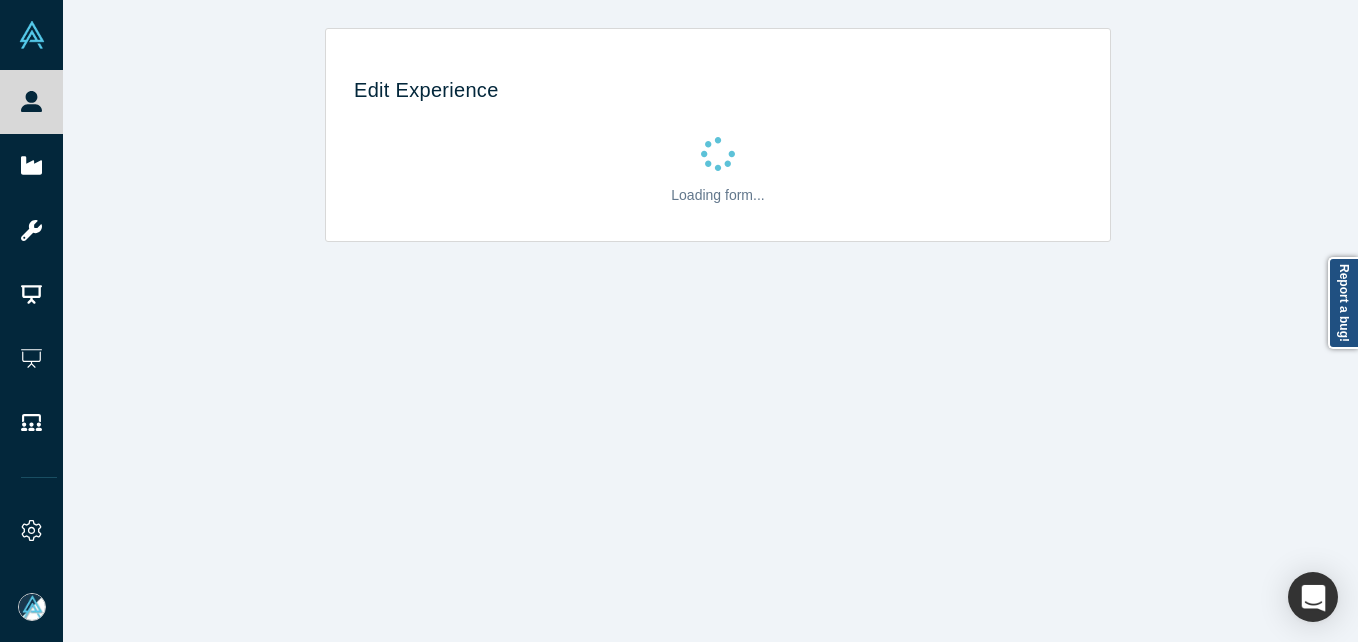
scroll to position [0, 0]
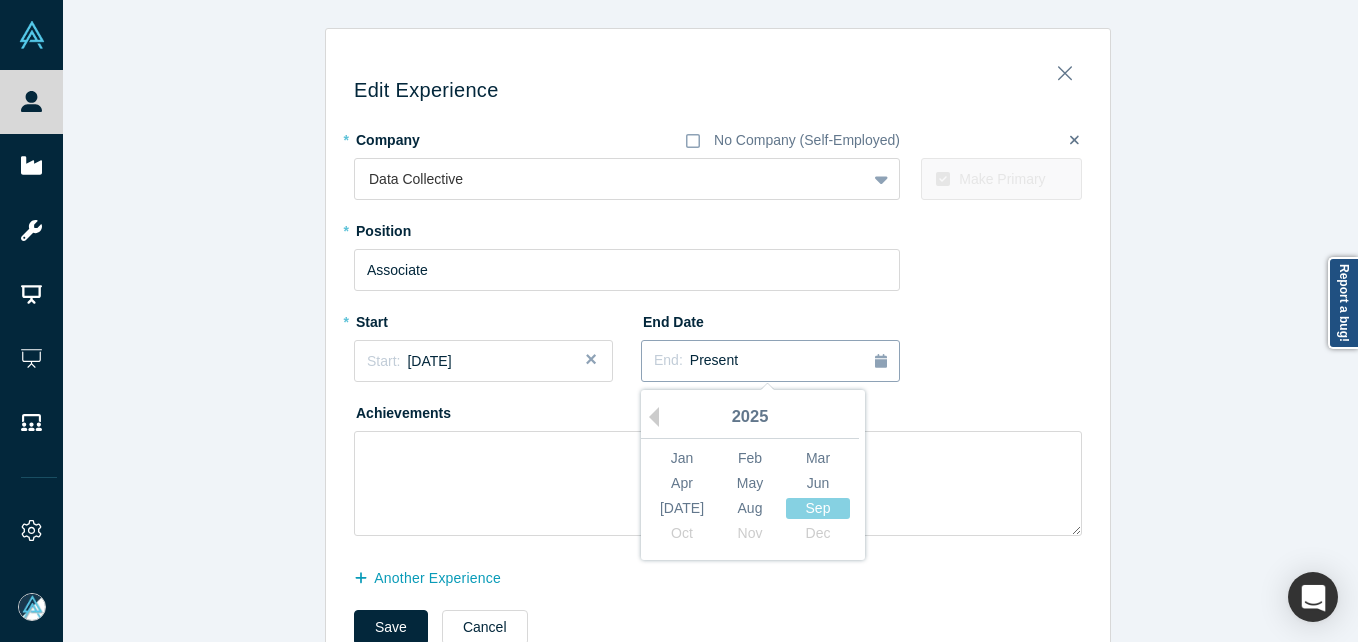
click at [726, 355] on div "End: Present" at bounding box center [770, 361] width 233 height 22
click at [648, 419] on button "Previous Year" at bounding box center [649, 417] width 20 height 20
click at [831, 502] on div "Sep" at bounding box center [818, 508] width 64 height 21
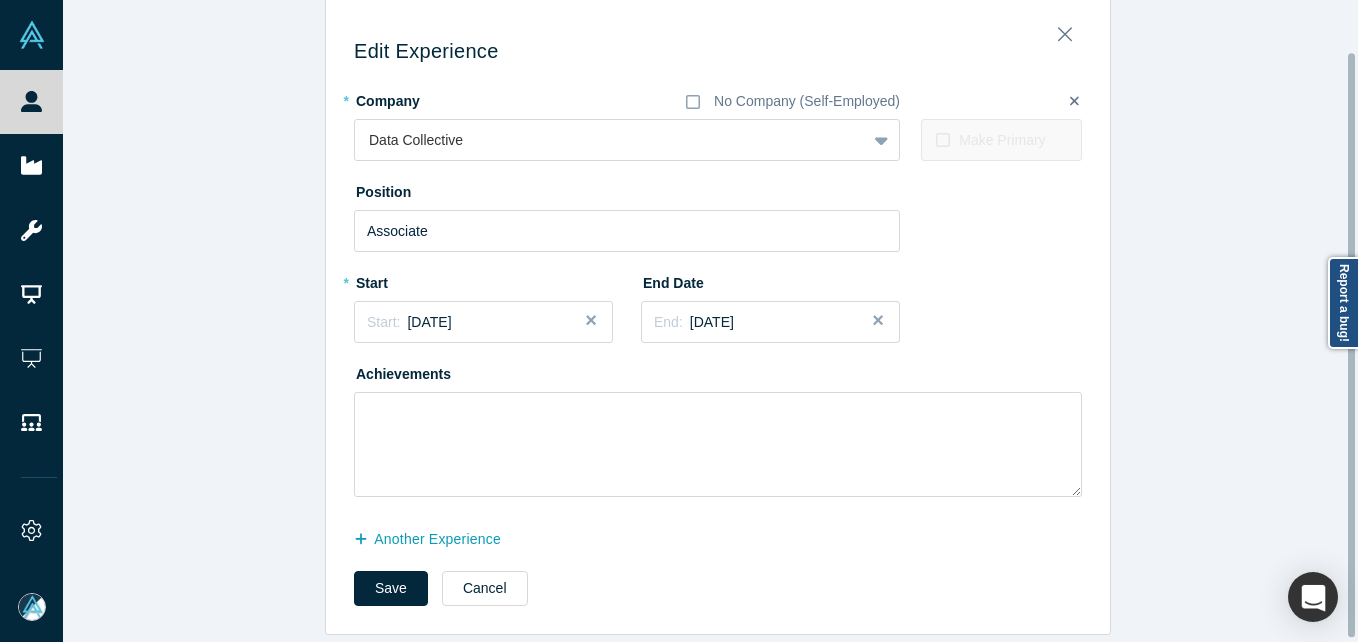
scroll to position [60, 0]
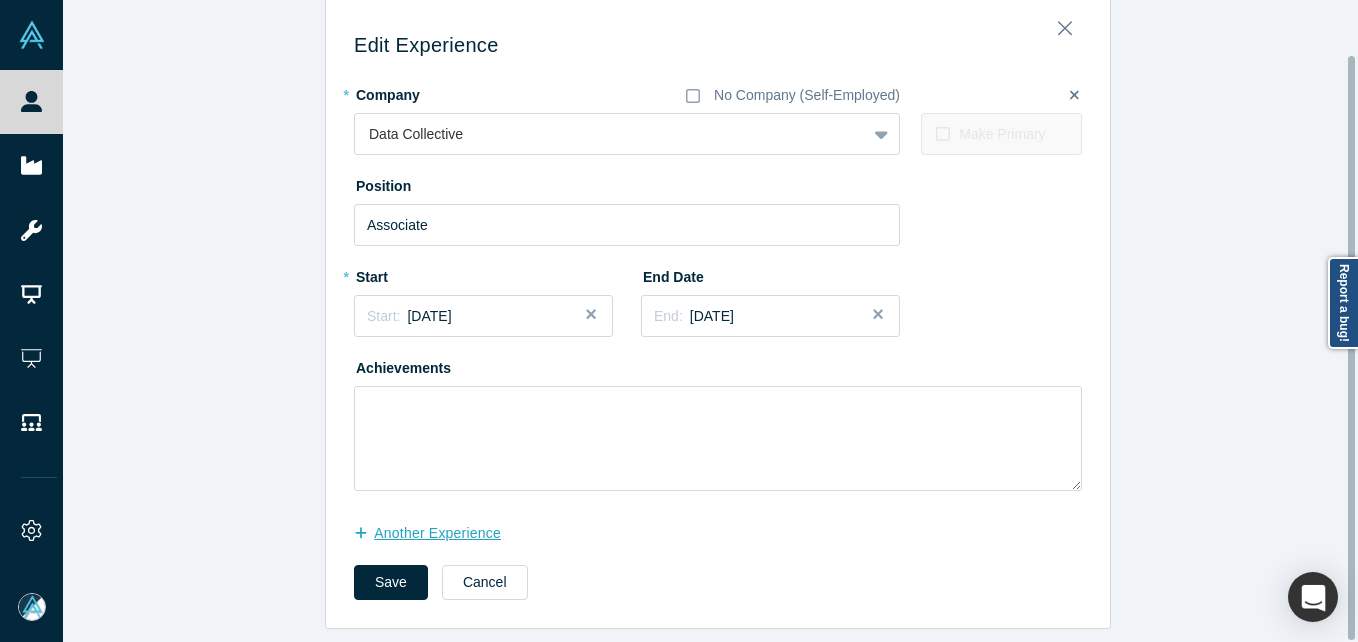
click at [473, 516] on button "another Experience" at bounding box center [438, 533] width 168 height 35
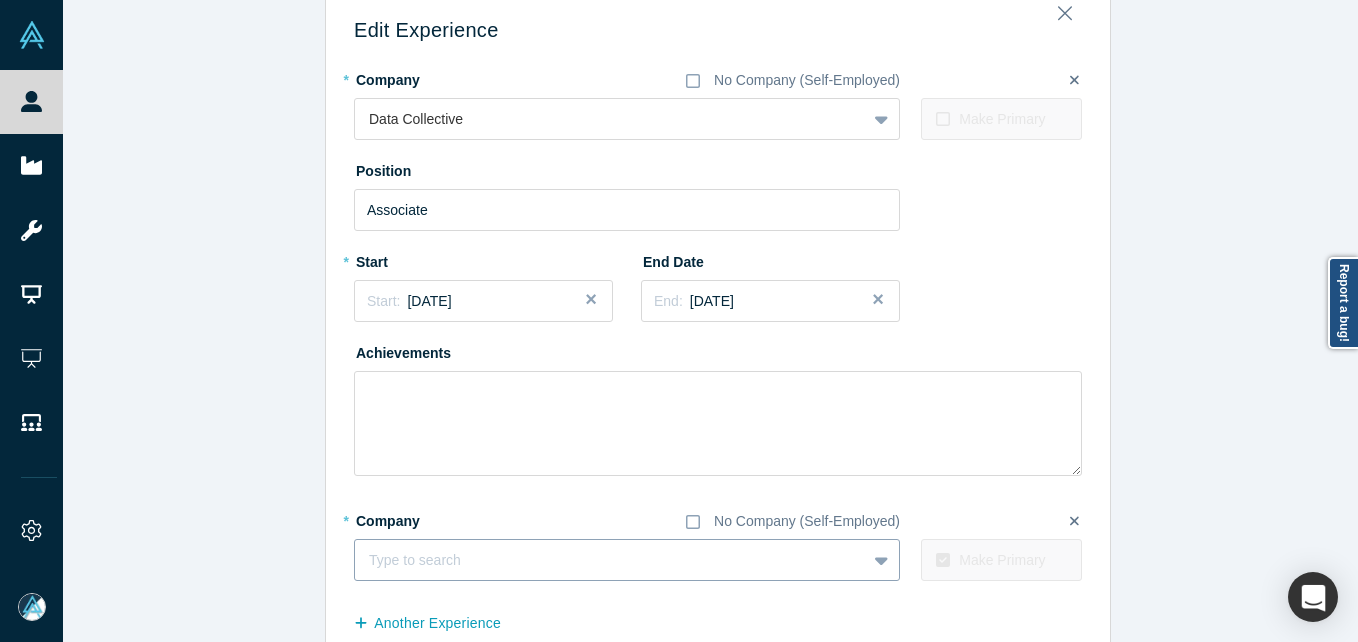
click at [461, 546] on div "Type to search" at bounding box center [610, 560] width 511 height 33
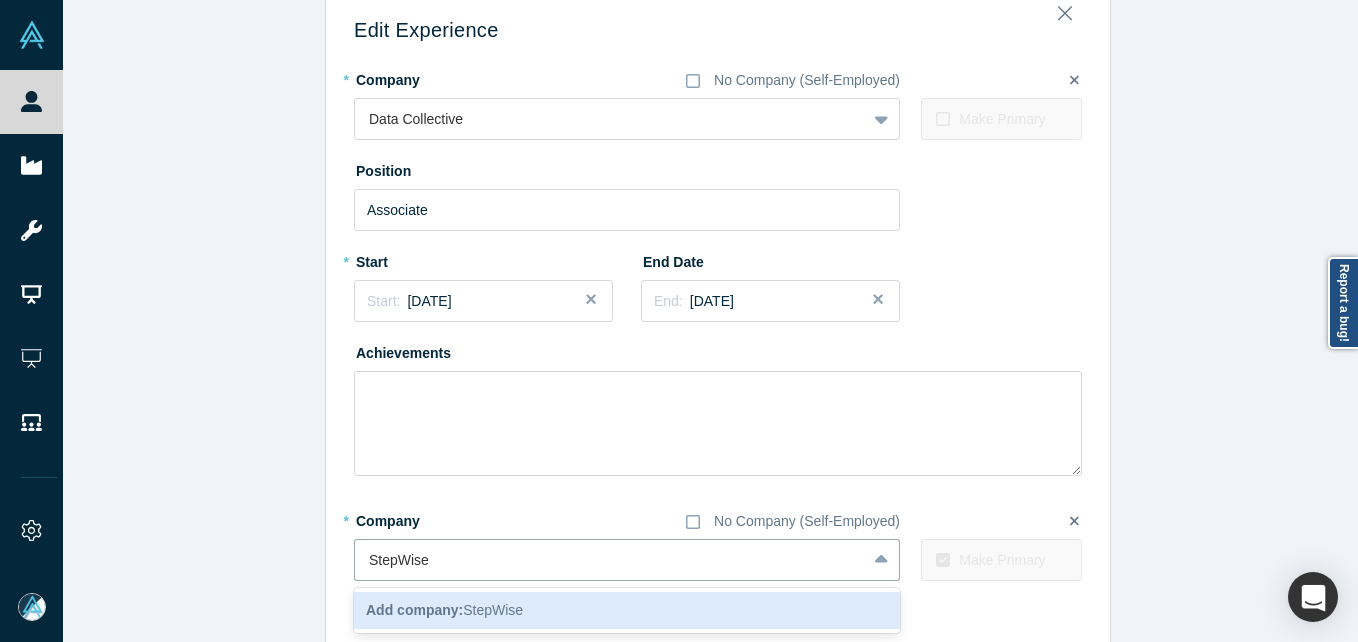
type input "StepWise"
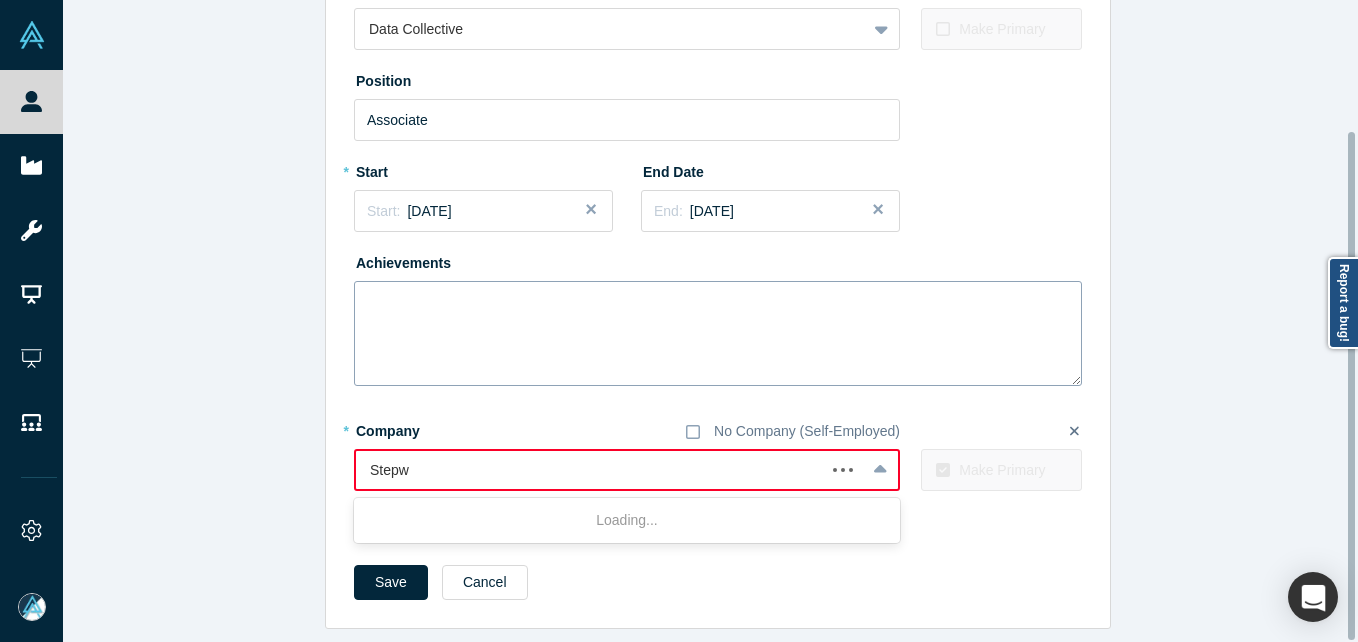
scroll to position [165, 0]
type input "Stepwise"
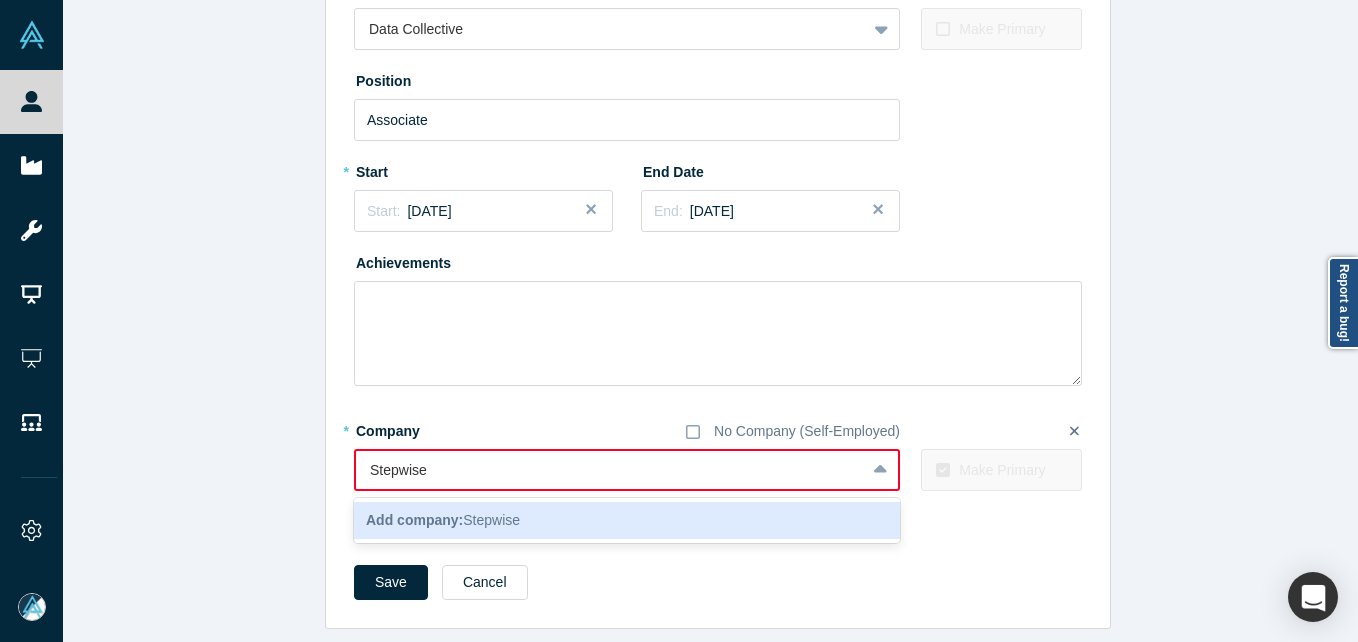
click at [418, 512] on b "Add company:" at bounding box center [414, 520] width 97 height 16
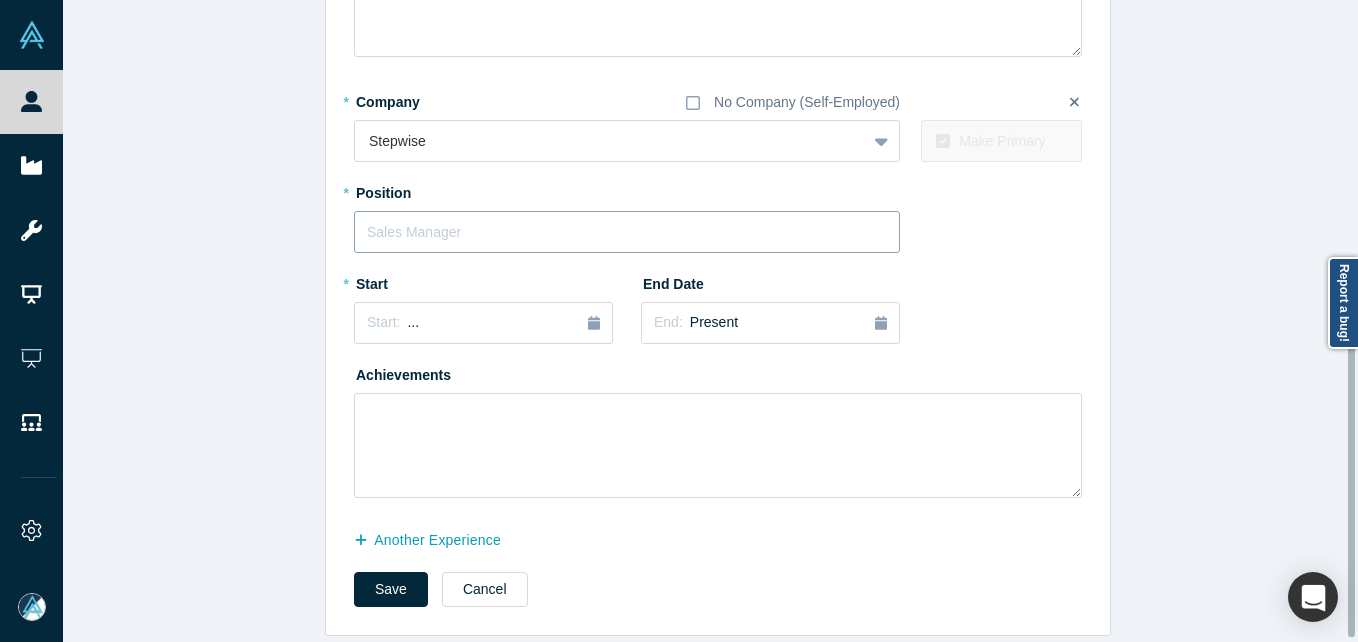
click at [494, 302] on div "* Company No Company (Self-Employed) Stepwise To pick up a draggable item, pres…" at bounding box center [718, 291] width 728 height 413
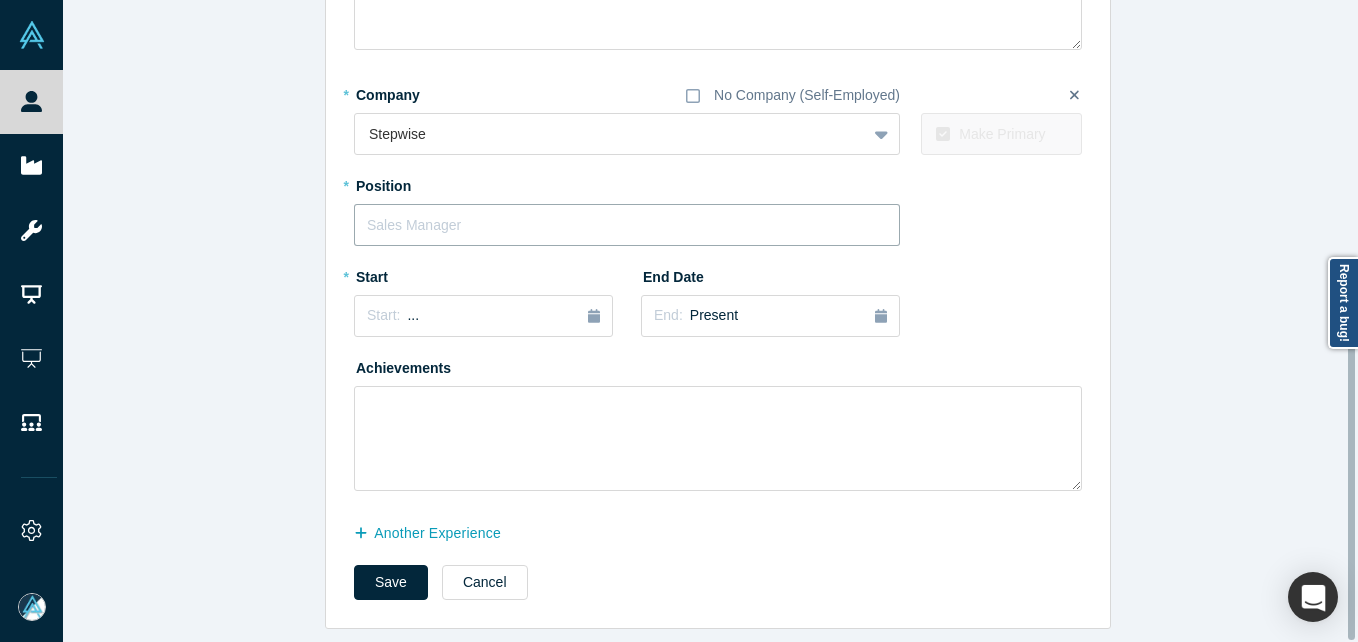
click at [493, 206] on input "text" at bounding box center [627, 225] width 546 height 42
type input "Founder"
click at [485, 320] on button "Start: ..." at bounding box center [483, 316] width 259 height 42
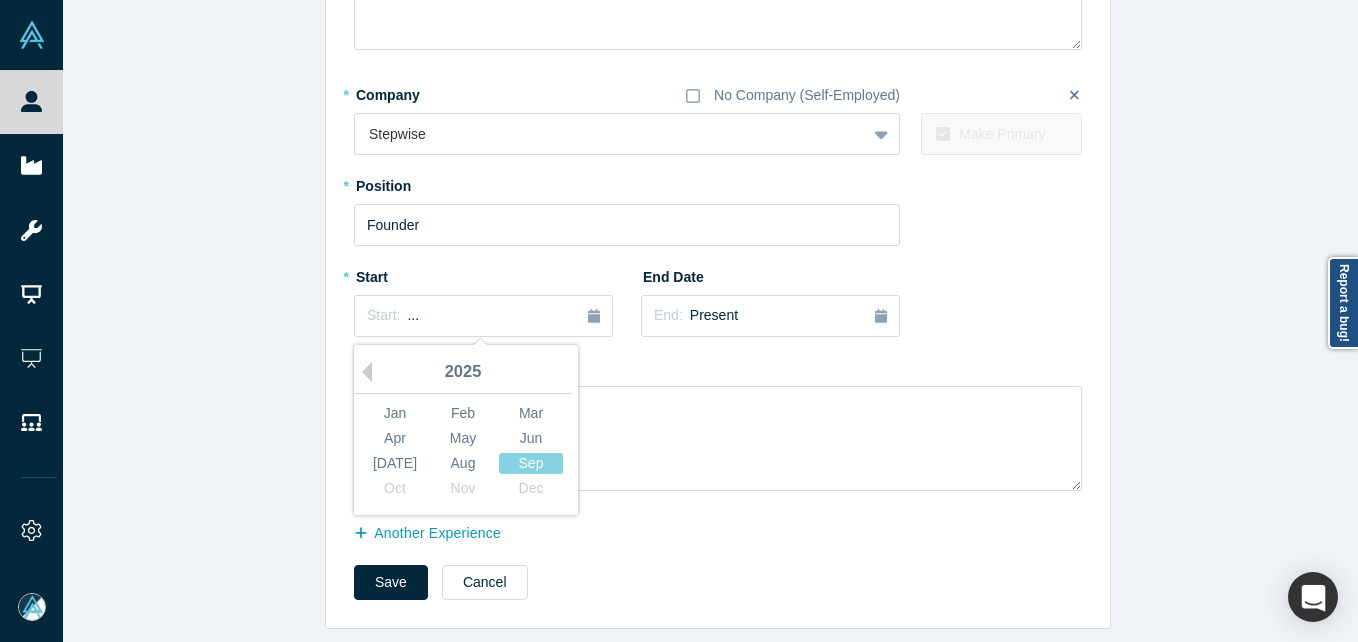
click at [359, 375] on div "2025" at bounding box center [463, 373] width 218 height 42
click at [367, 353] on div "2025" at bounding box center [463, 373] width 218 height 42
click at [352, 362] on button "Previous Year" at bounding box center [362, 372] width 20 height 20
click at [523, 453] on div "Sep" at bounding box center [531, 463] width 64 height 21
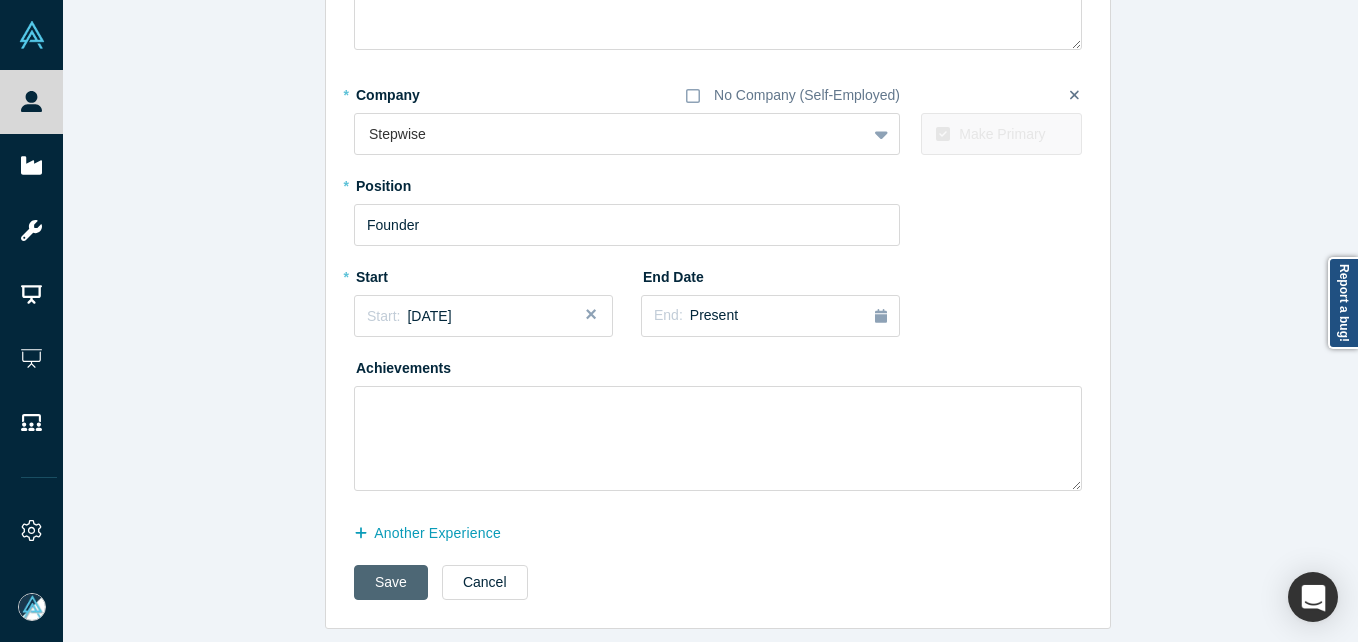
click at [389, 565] on button "Save" at bounding box center [391, 582] width 74 height 35
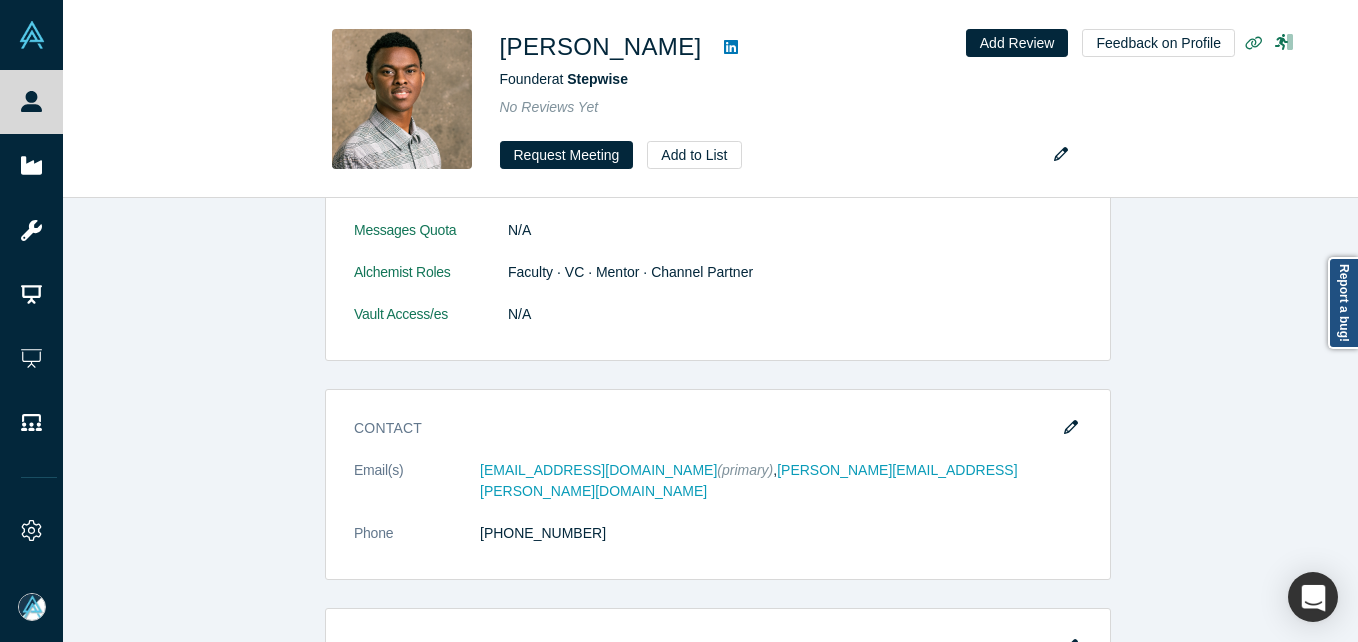
scroll to position [0, 0]
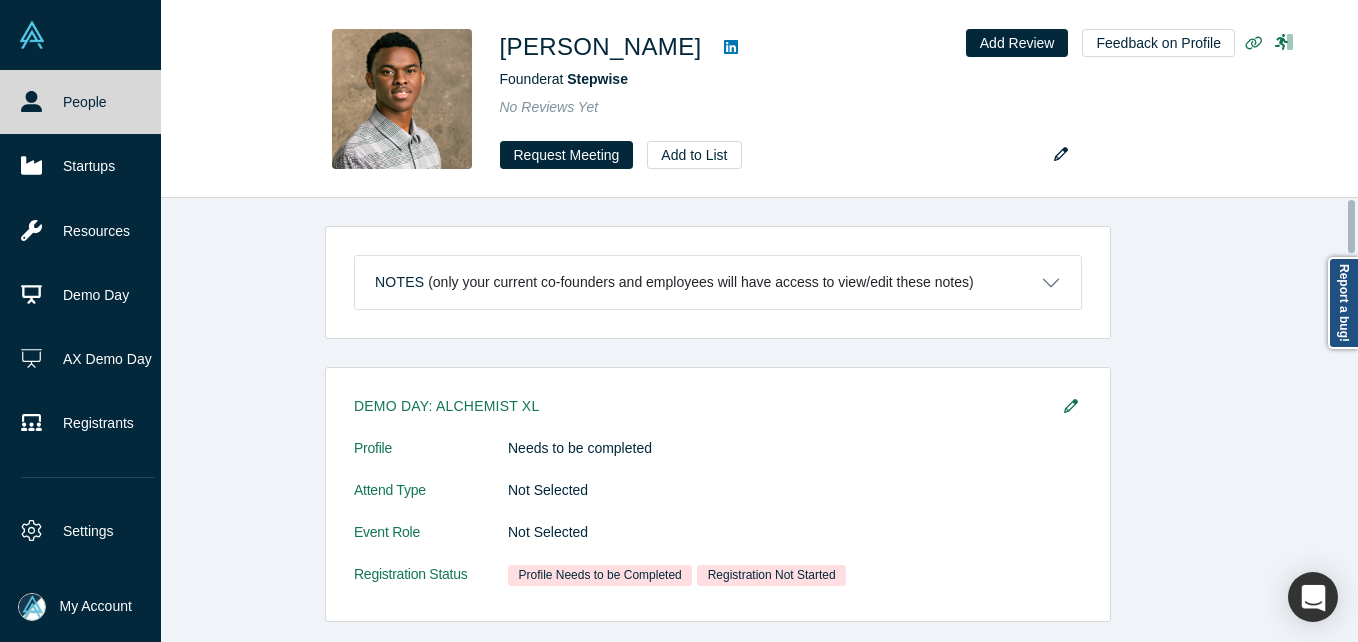
click at [36, 103] on icon at bounding box center [31, 101] width 21 height 21
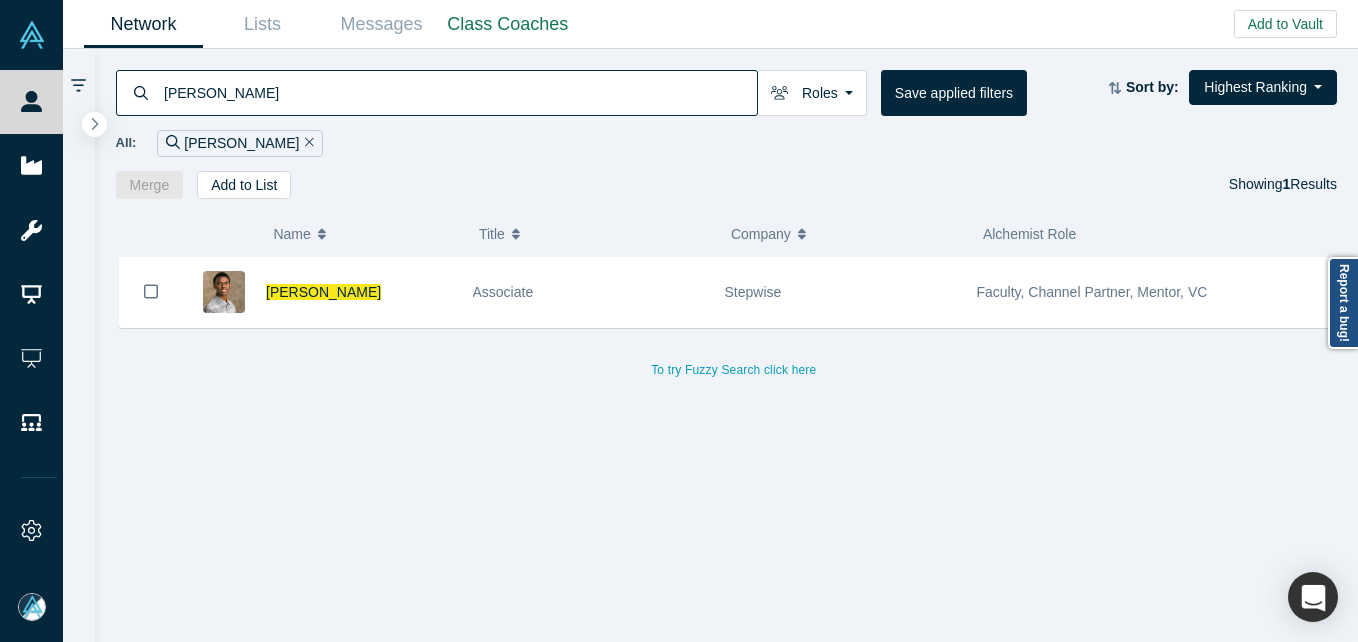
click at [380, 98] on input "Stephen Seymour" at bounding box center [459, 92] width 595 height 47
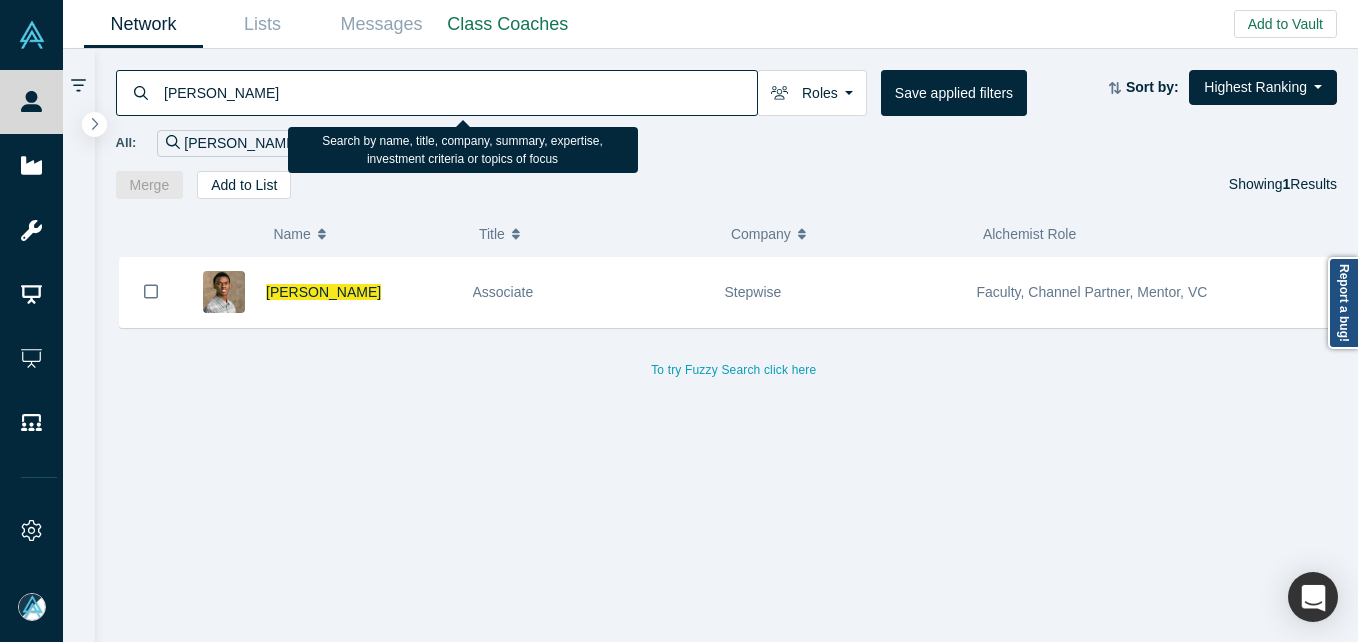
click at [380, 98] on input "Stephen Seymour" at bounding box center [459, 92] width 595 height 47
paste input "Rami Essaid"
type input "Rami Essaid"
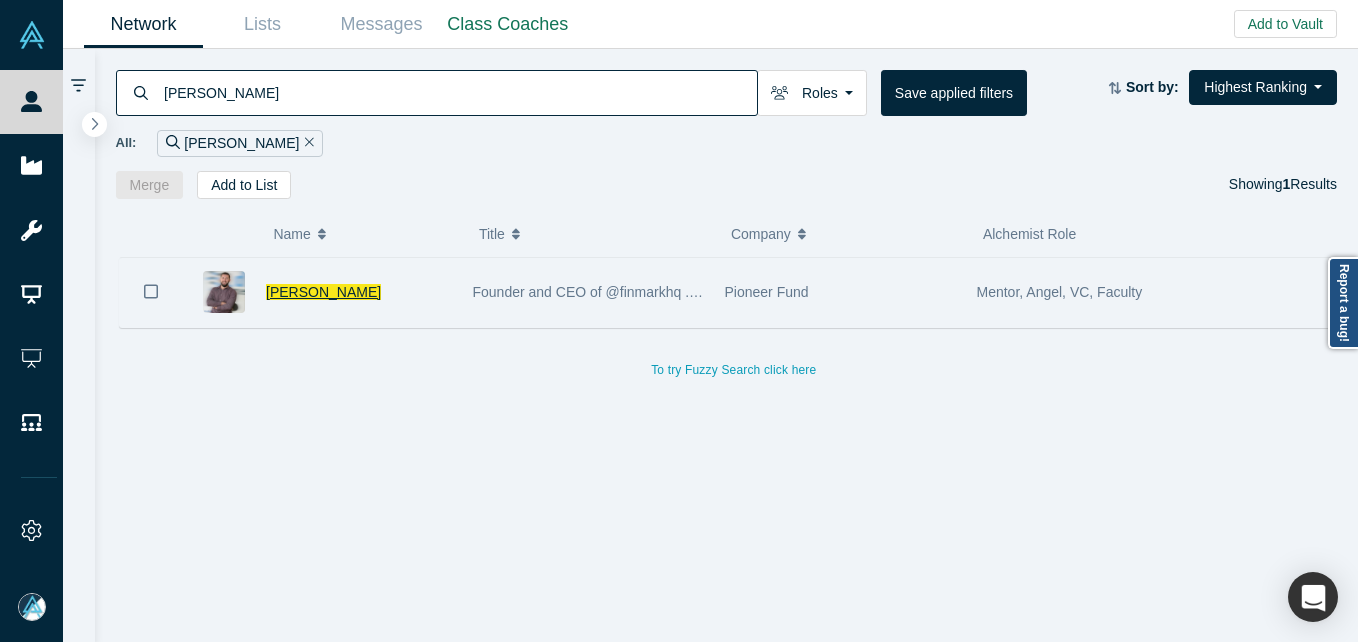
click at [328, 284] on span "Rami Essaid" at bounding box center [323, 292] width 115 height 16
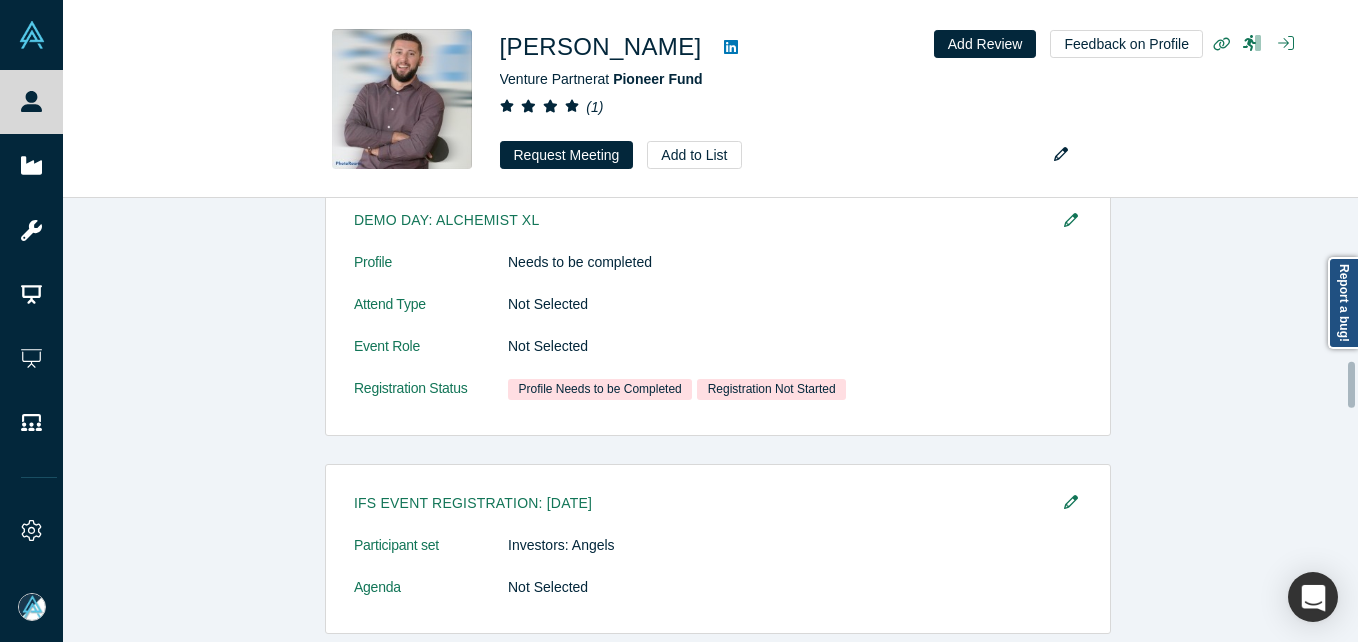
scroll to position [1576, 0]
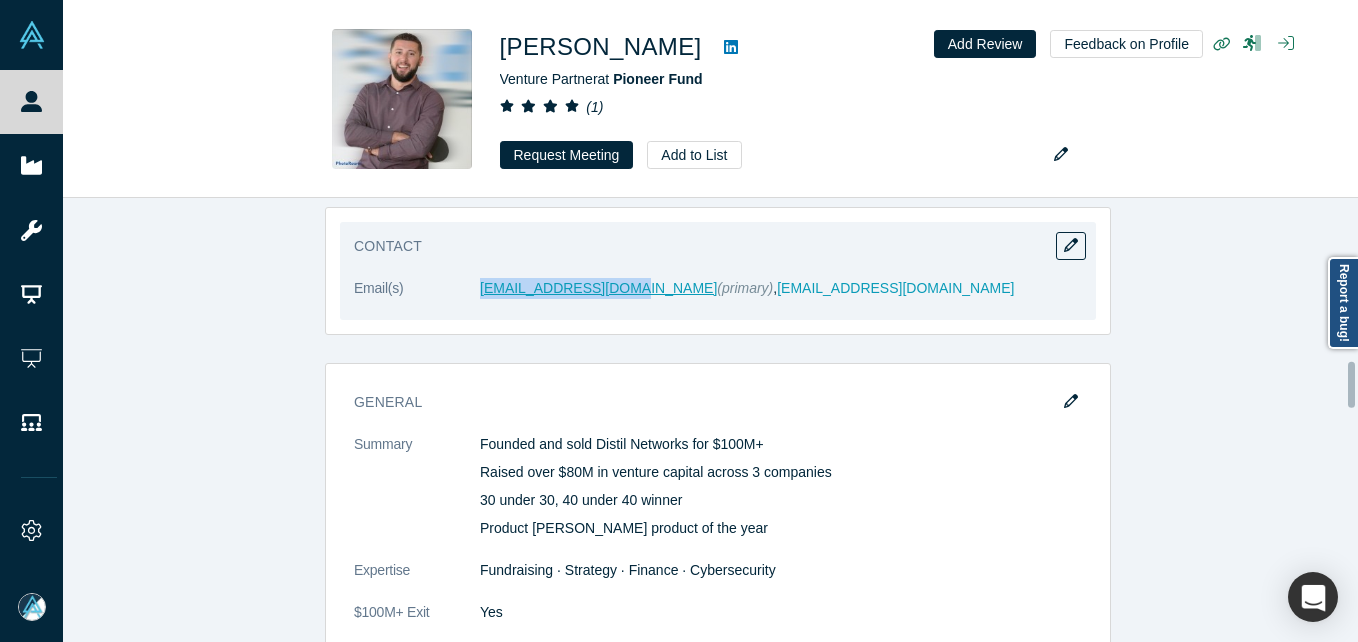
drag, startPoint x: 454, startPoint y: 286, endPoint x: 612, endPoint y: 293, distance: 158.1
click at [612, 293] on dl "Email(s) ramiessaid@gmail.com (primary) , rami@ramiessaid.com" at bounding box center [718, 299] width 728 height 42
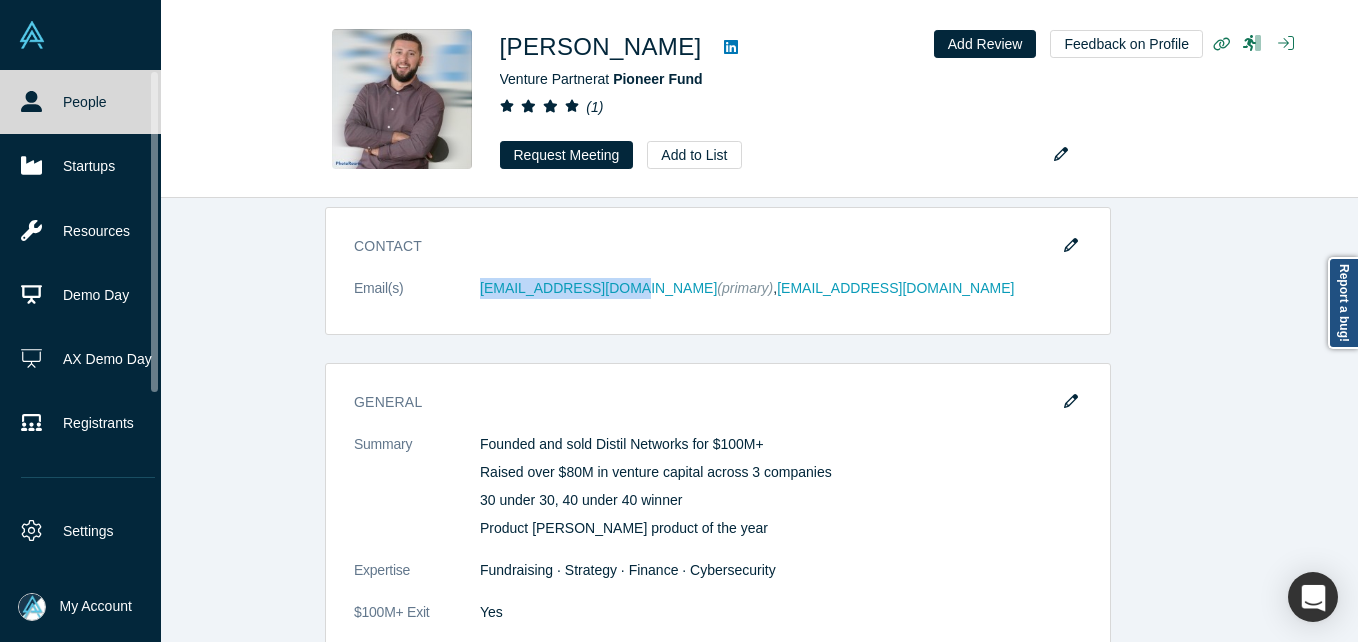
click at [21, 113] on link "People" at bounding box center [88, 102] width 176 height 64
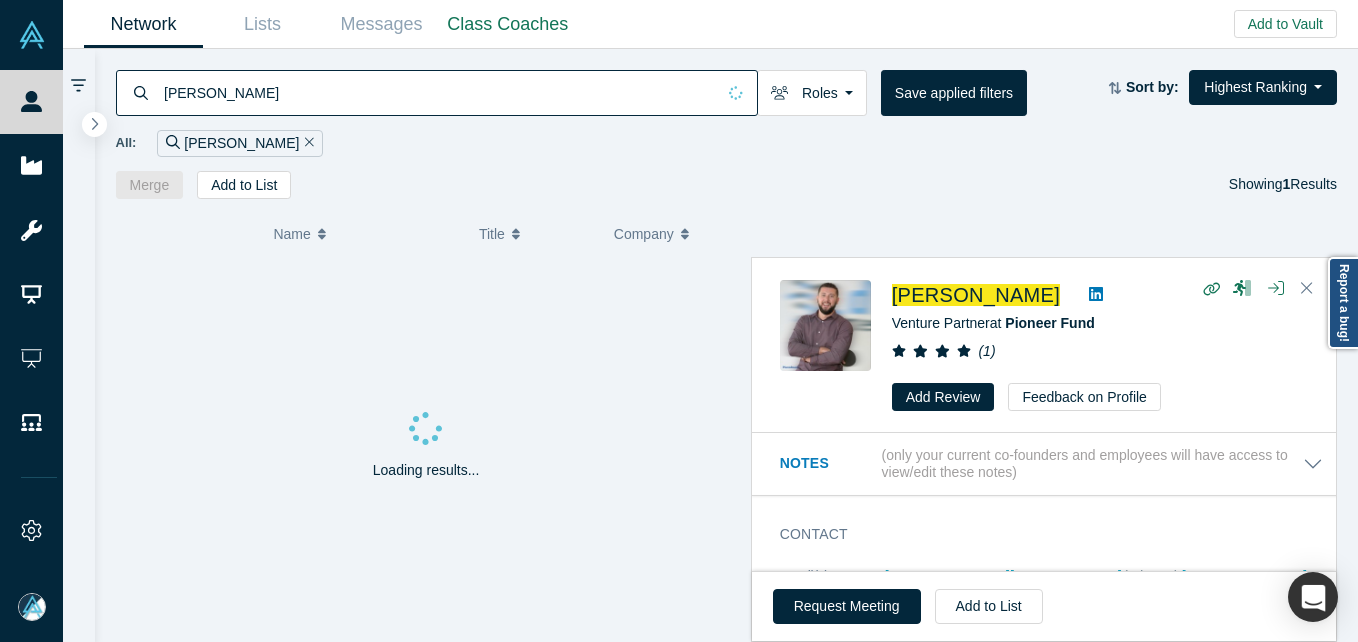
click at [374, 111] on input "Rami Essaid" at bounding box center [438, 92] width 553 height 47
click at [370, 101] on input "Rami Essaid" at bounding box center [438, 92] width 553 height 47
click at [370, 101] on input "Jake Fuchs" at bounding box center [438, 92] width 553 height 47
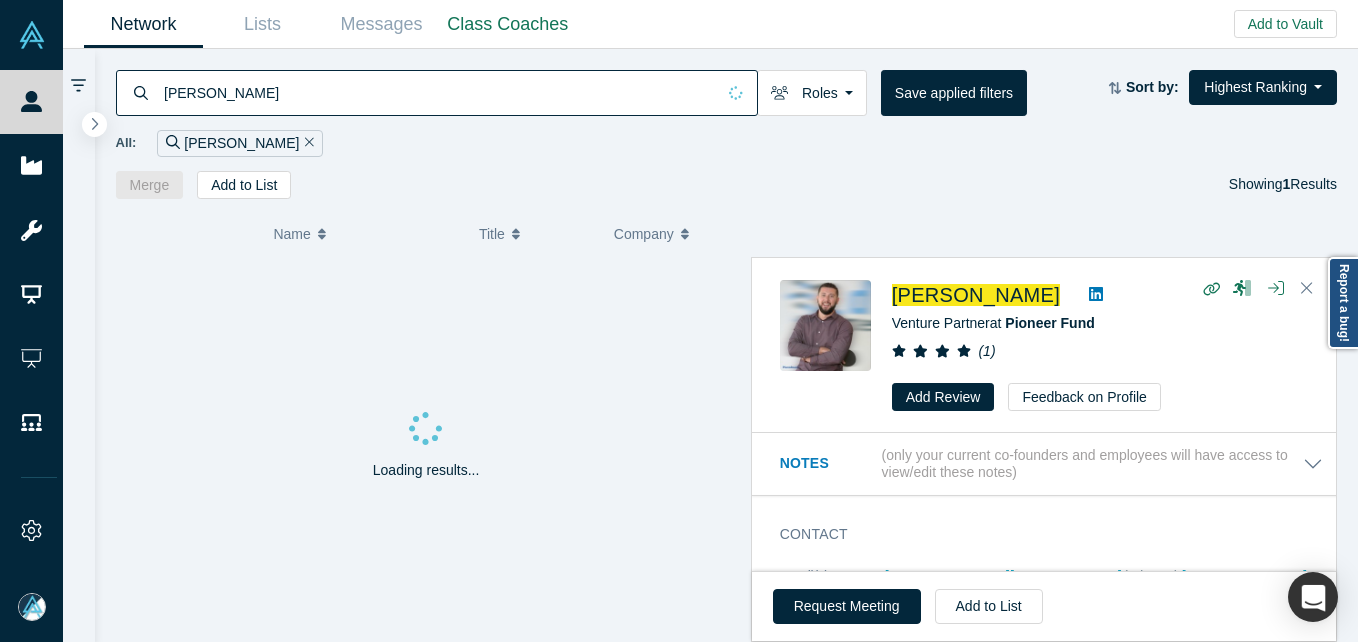
click at [370, 101] on input "Jake Fuchs" at bounding box center [438, 92] width 553 height 47
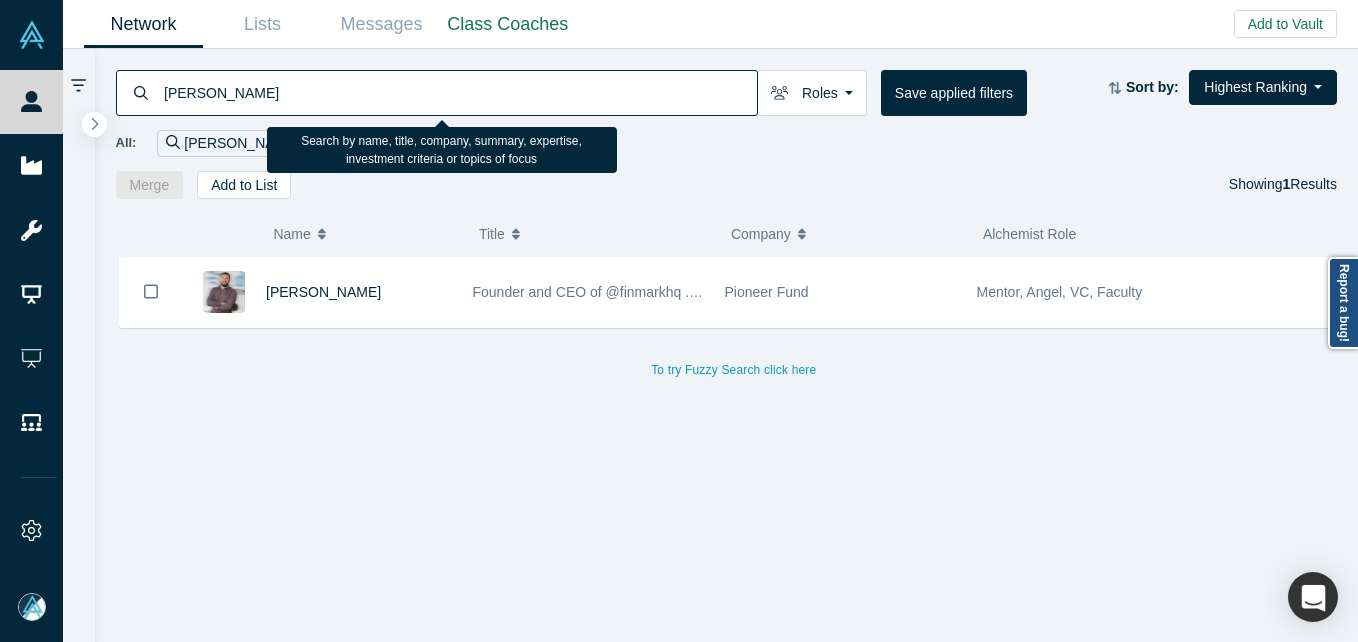
click at [370, 101] on input "Jake Fuchs" at bounding box center [459, 92] width 595 height 47
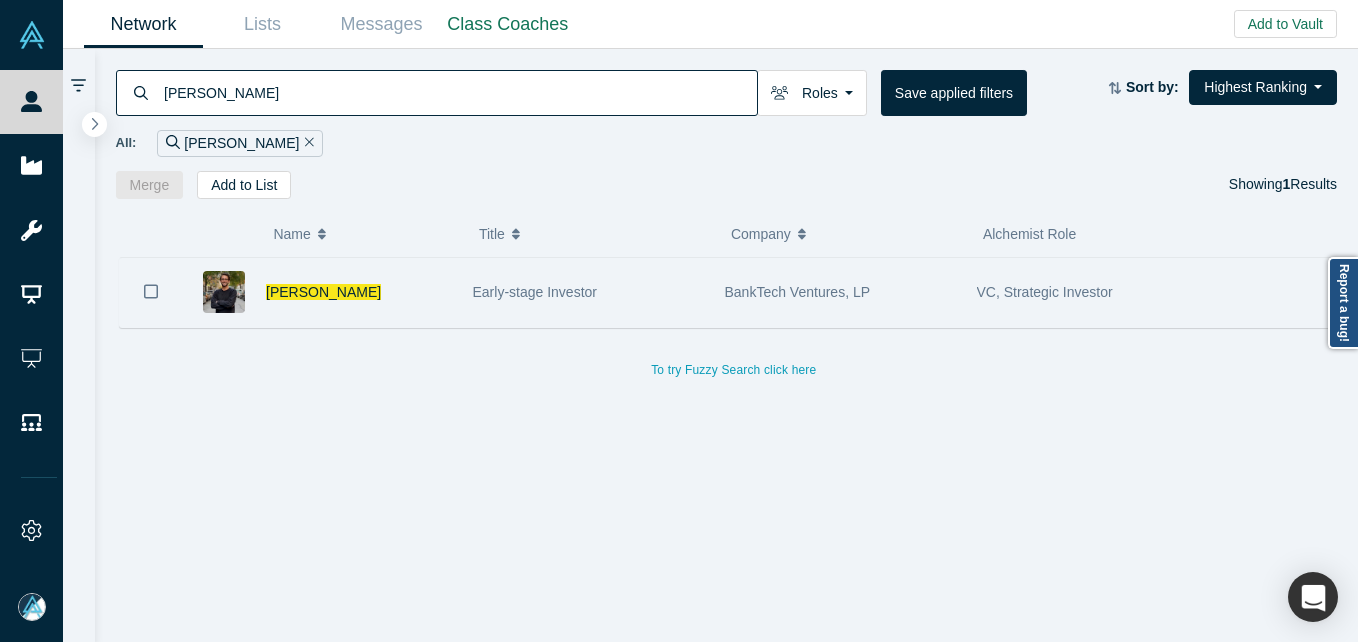
click at [398, 322] on div "Jake Fuchs" at bounding box center [359, 292] width 186 height 69
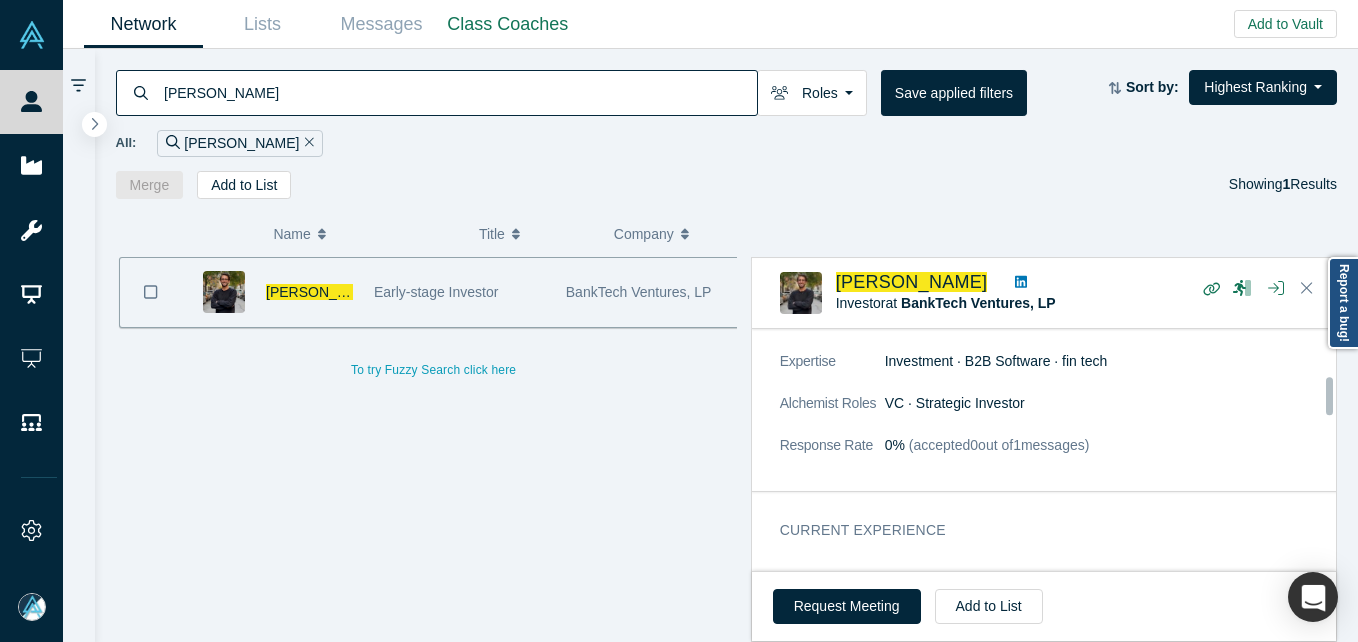
scroll to position [100, 0]
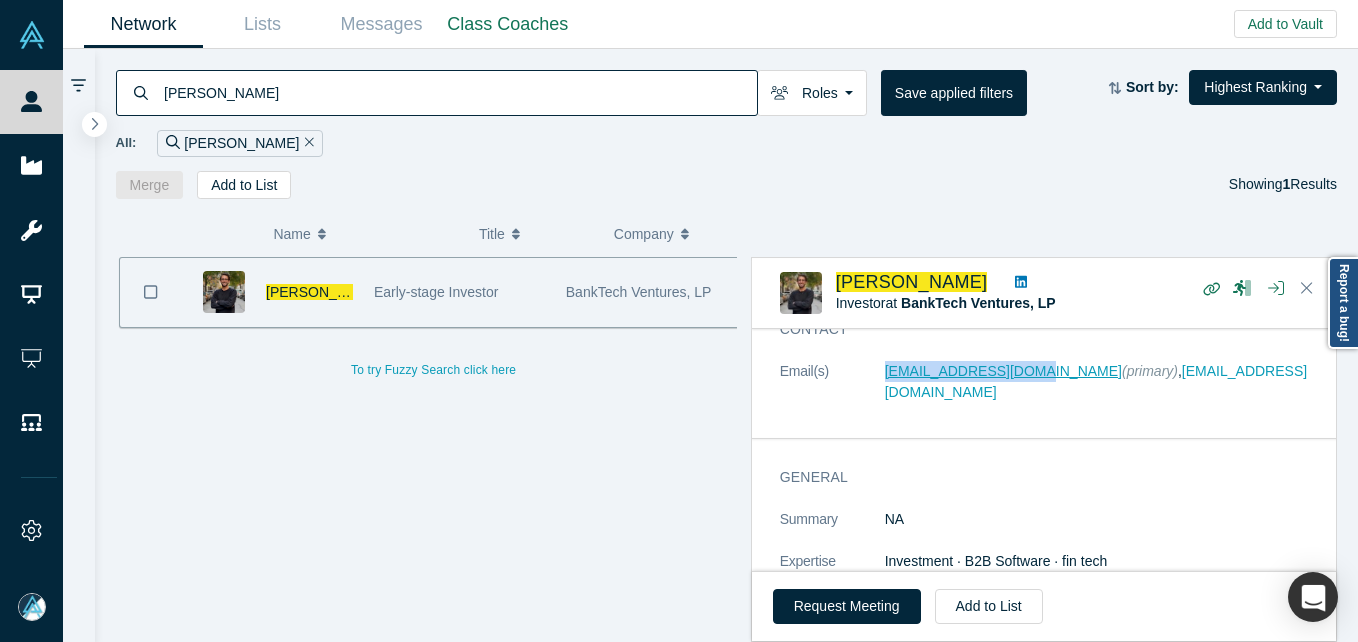
drag, startPoint x: 870, startPoint y: 378, endPoint x: 1025, endPoint y: 373, distance: 155.1
click at [1025, 373] on dl "Email(s) jakefuchs1@gmail.com (primary) , jake@banktechventures.com" at bounding box center [1051, 392] width 543 height 63
copy dl "jakefuchs1@gmail.com"
click at [366, 100] on input "Jake Fuchs" at bounding box center [459, 92] width 595 height 47
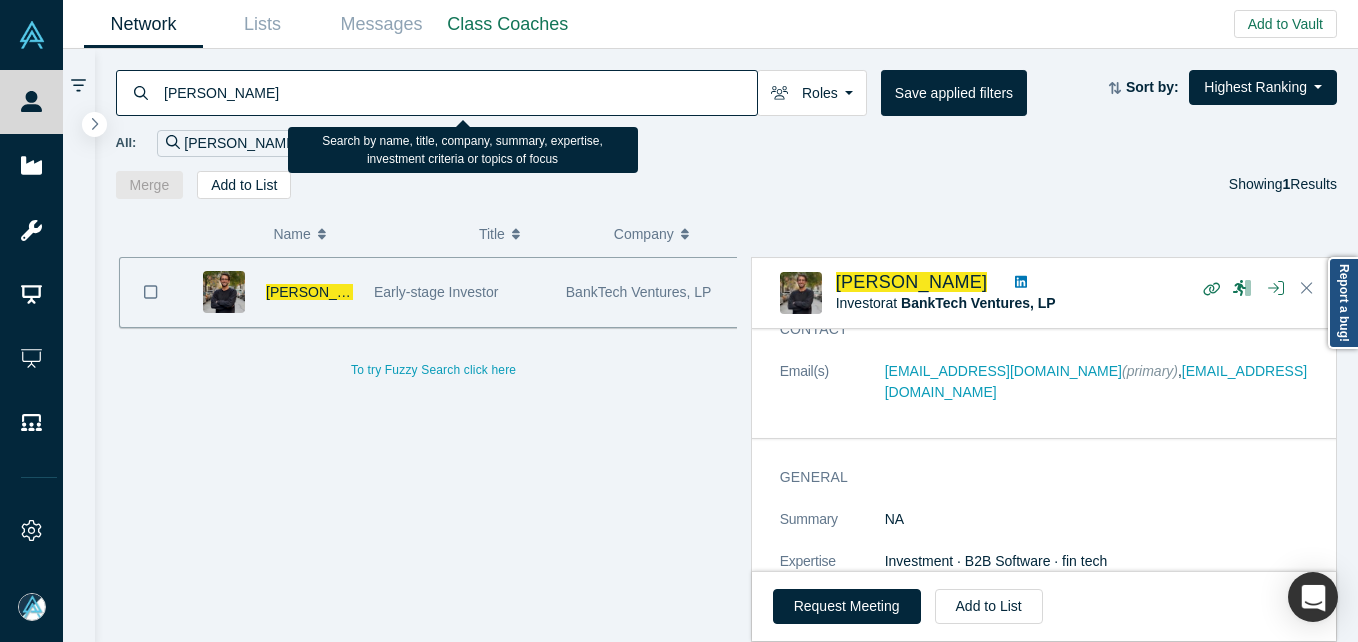
click at [366, 100] on input "Jake Fuchs" at bounding box center [459, 92] width 595 height 47
paste input "[PERSON_NAME]"
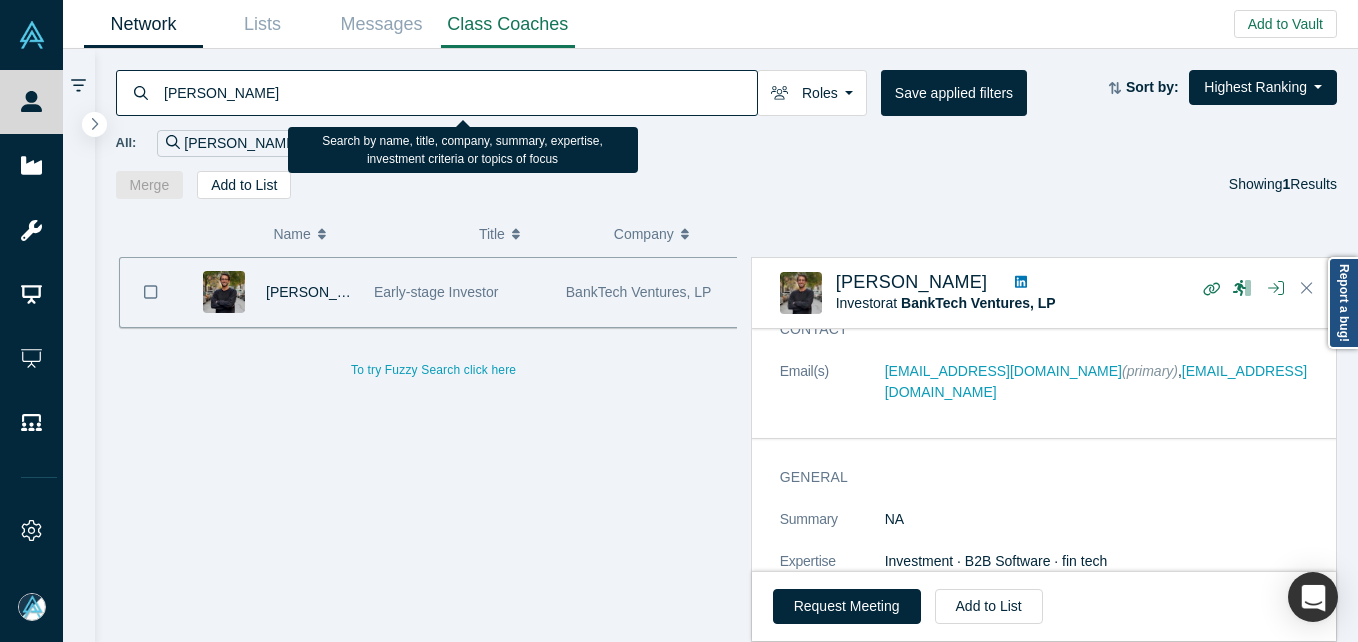
type input "[PERSON_NAME]"
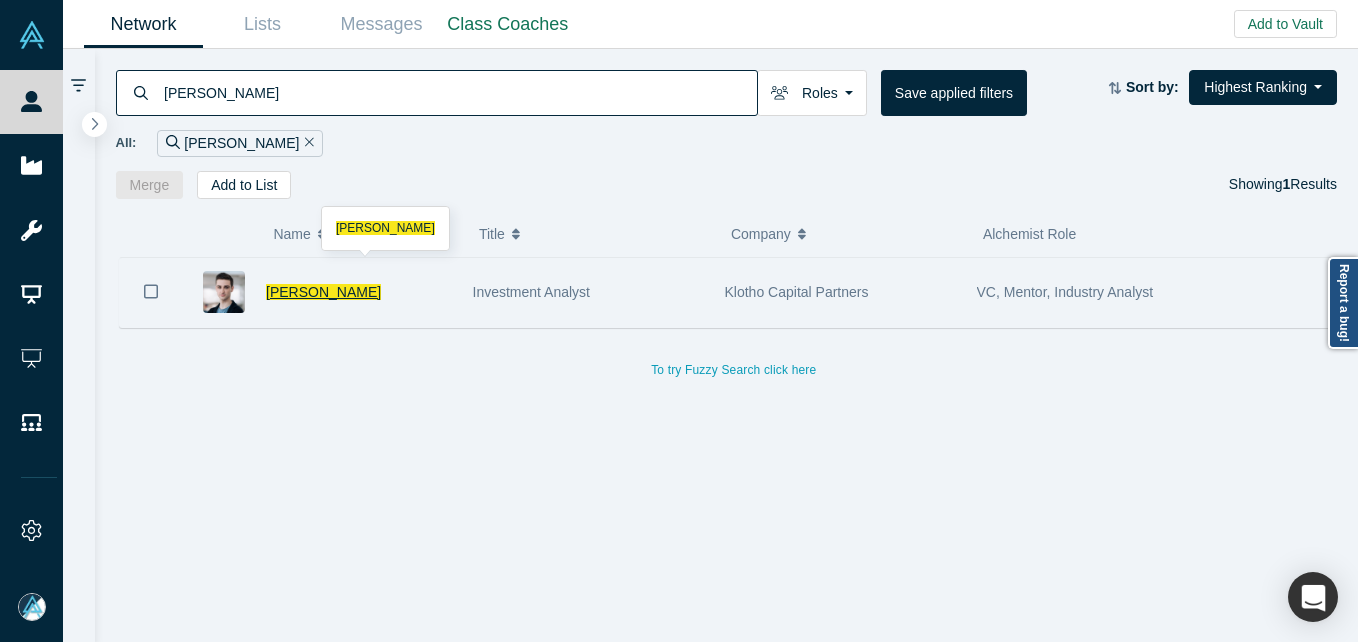
click at [282, 294] on span "[PERSON_NAME]" at bounding box center [323, 292] width 115 height 16
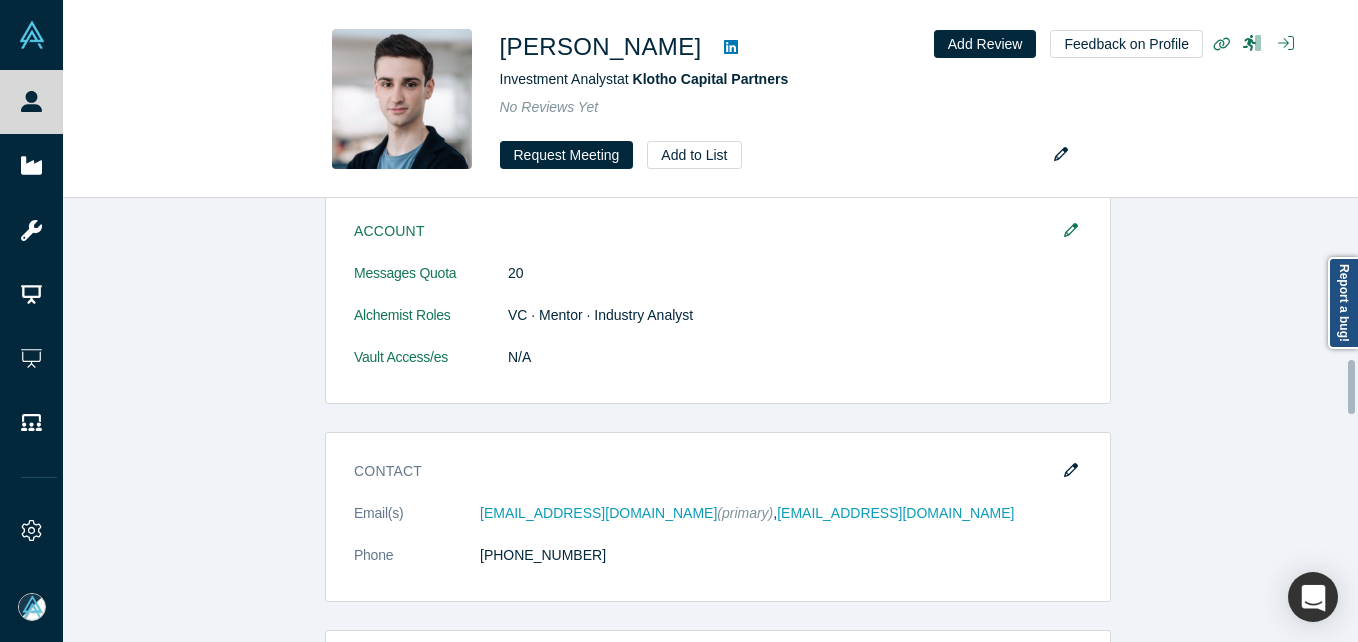
scroll to position [1400, 0]
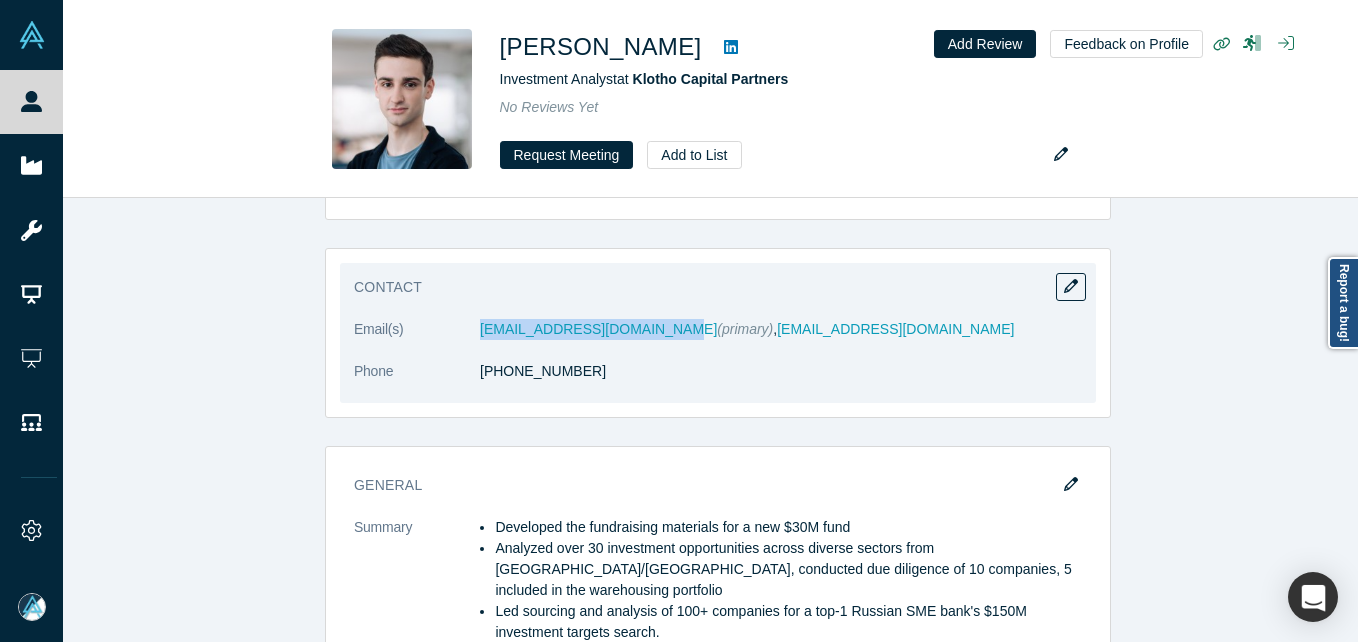
drag, startPoint x: 486, startPoint y: 326, endPoint x: 657, endPoint y: 326, distance: 171.0
click at [657, 326] on dl "Email(s) dmitrybelenkiy95@gmail.com (primary) , dbelenky@klothocapital.com Phon…" at bounding box center [718, 361] width 728 height 84
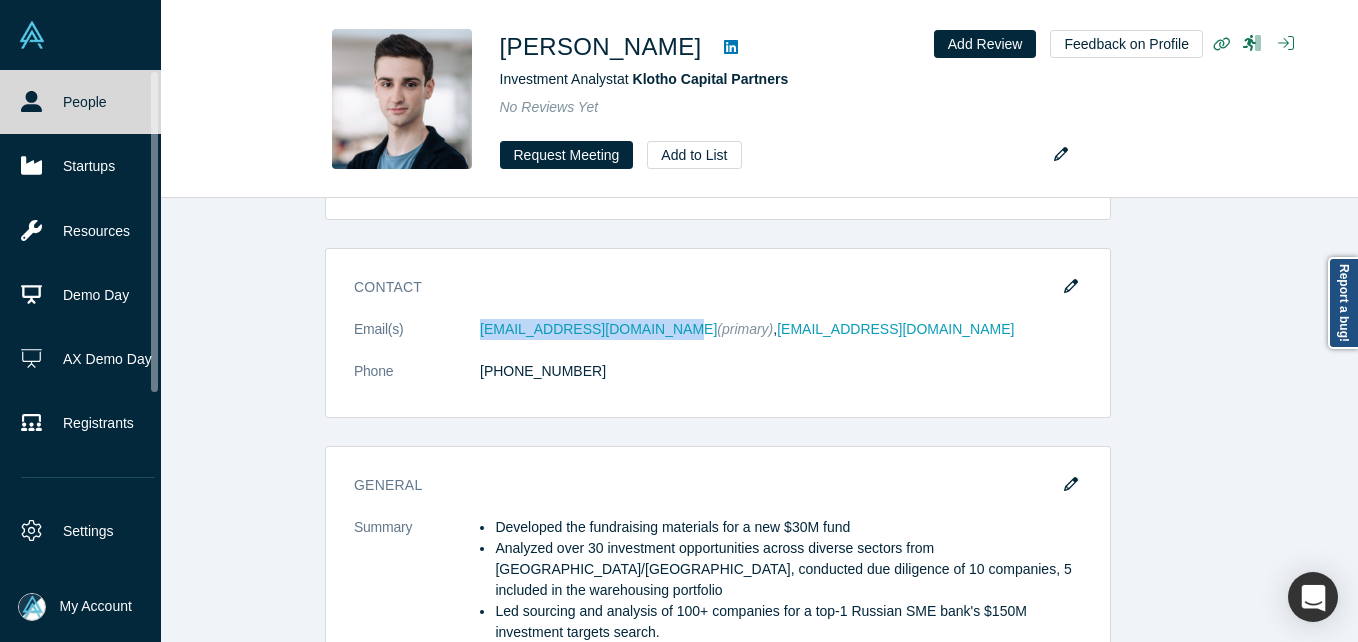
click at [89, 613] on span "My Account" at bounding box center [96, 606] width 72 height 21
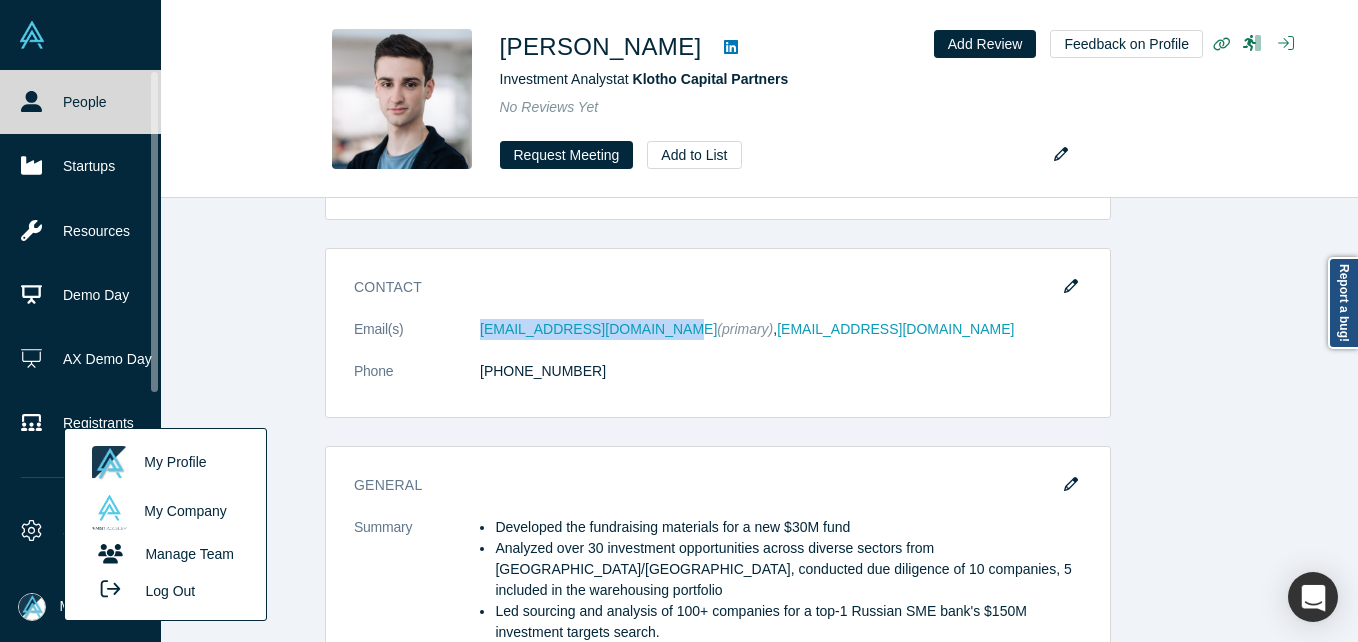
click at [187, 589] on button "Log Out" at bounding box center [142, 590] width 120 height 37
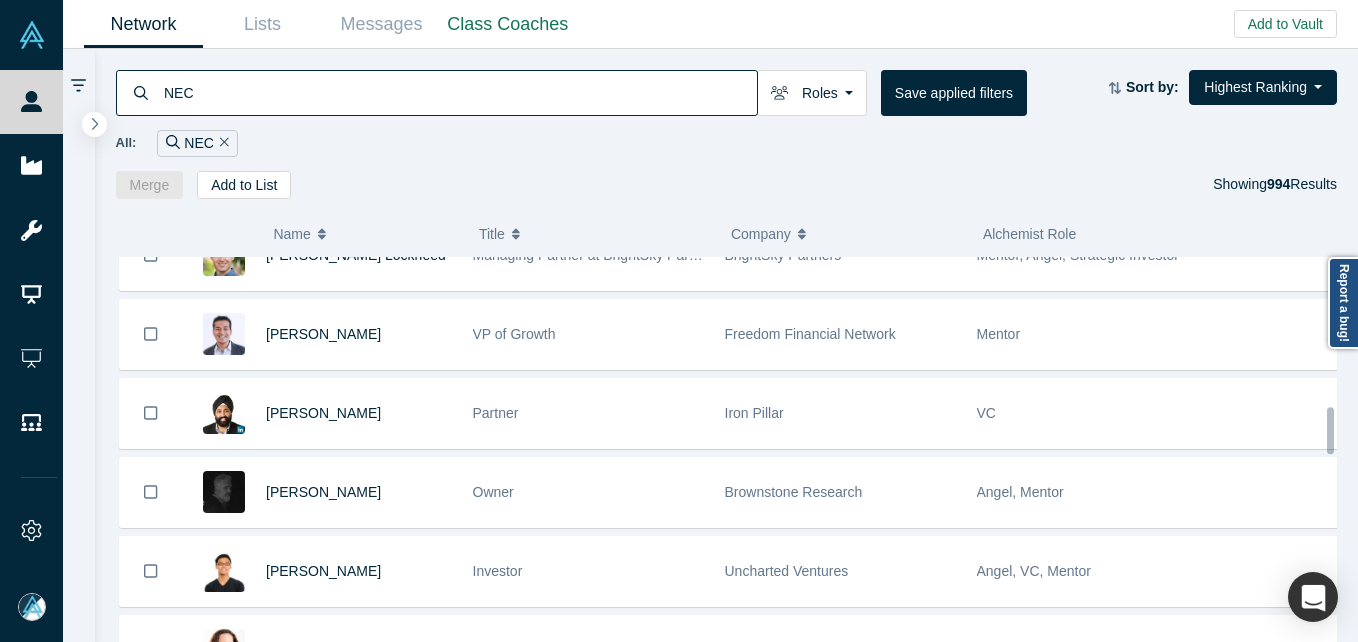
scroll to position [1228, 0]
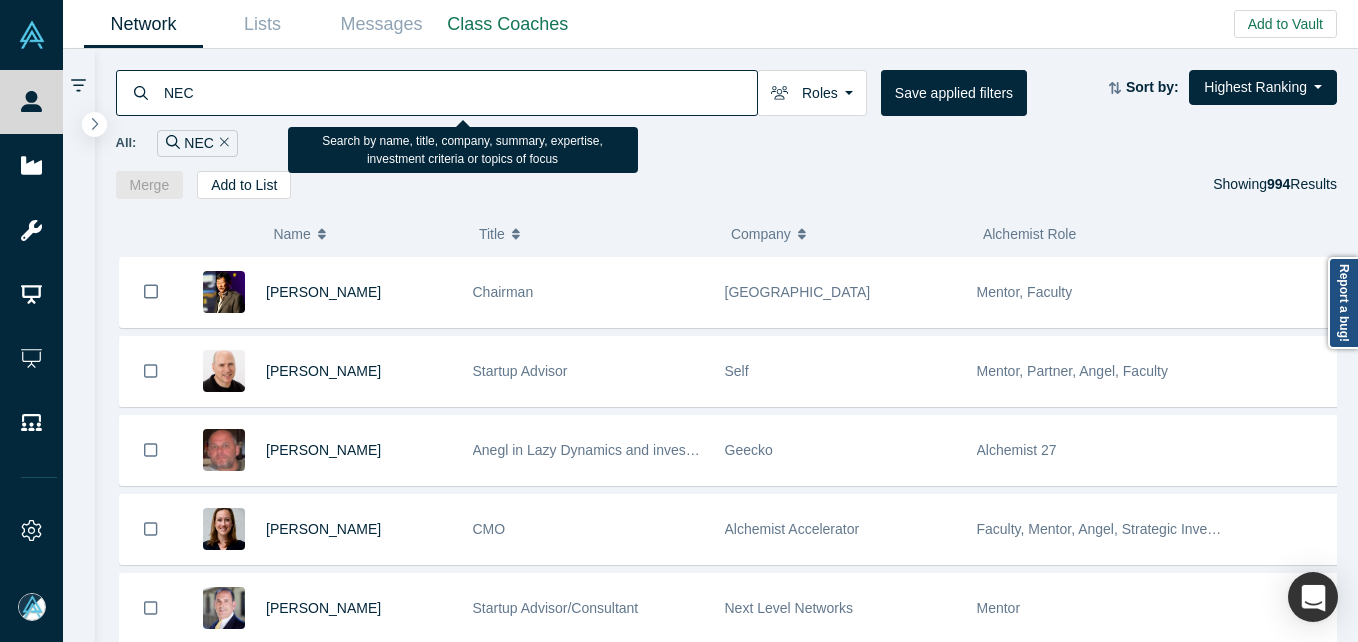
click at [493, 84] on input "NEC" at bounding box center [459, 92] width 595 height 47
paste input "[PERSON_NAME]"
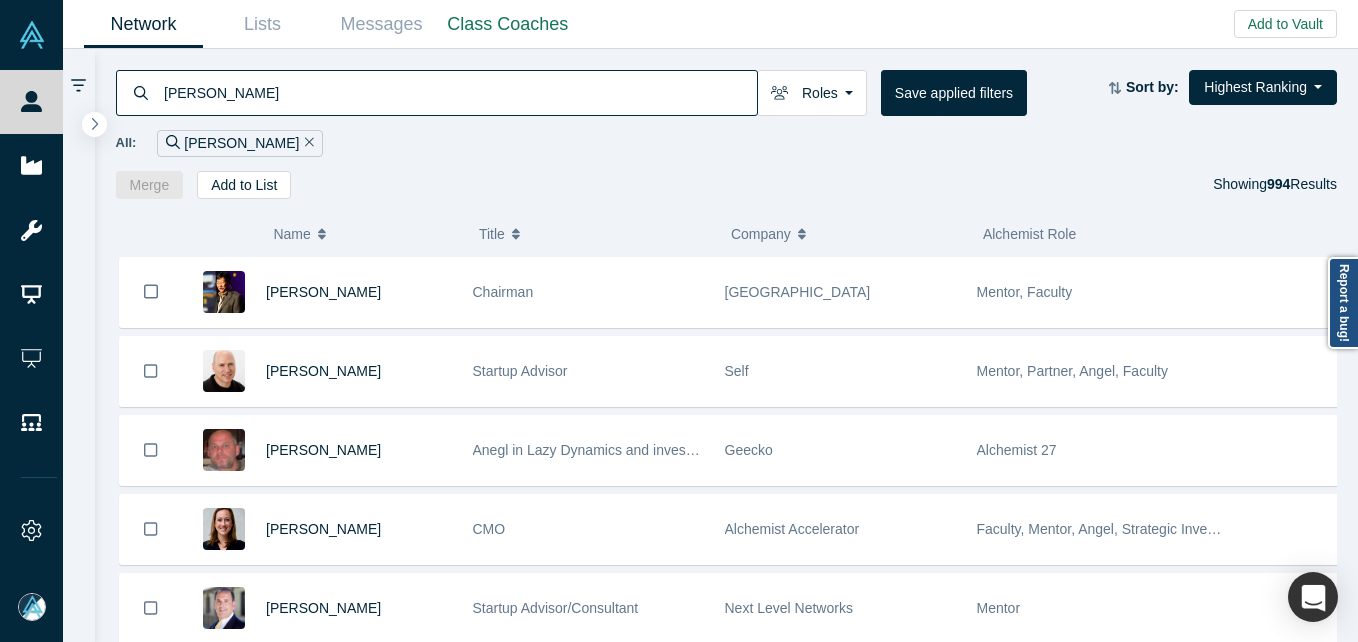
click at [158, 91] on div "[PERSON_NAME]" at bounding box center [437, 93] width 642 height 46
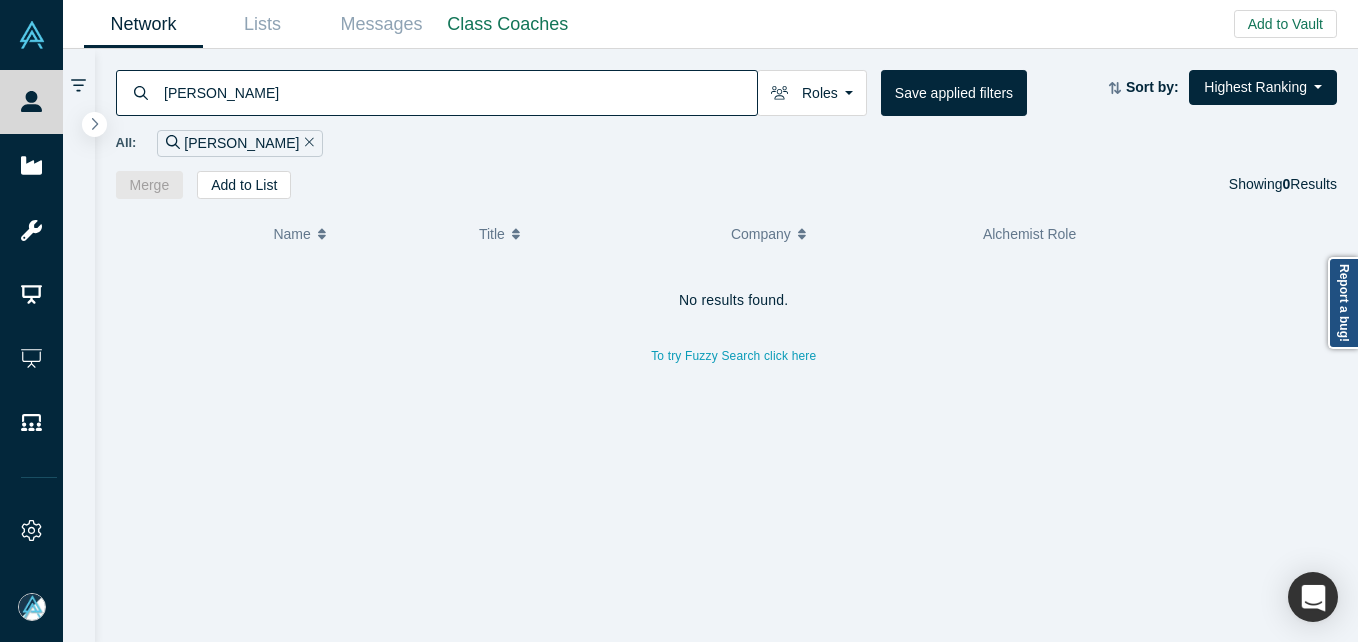
click at [176, 82] on input "[PERSON_NAME]" at bounding box center [459, 92] width 595 height 47
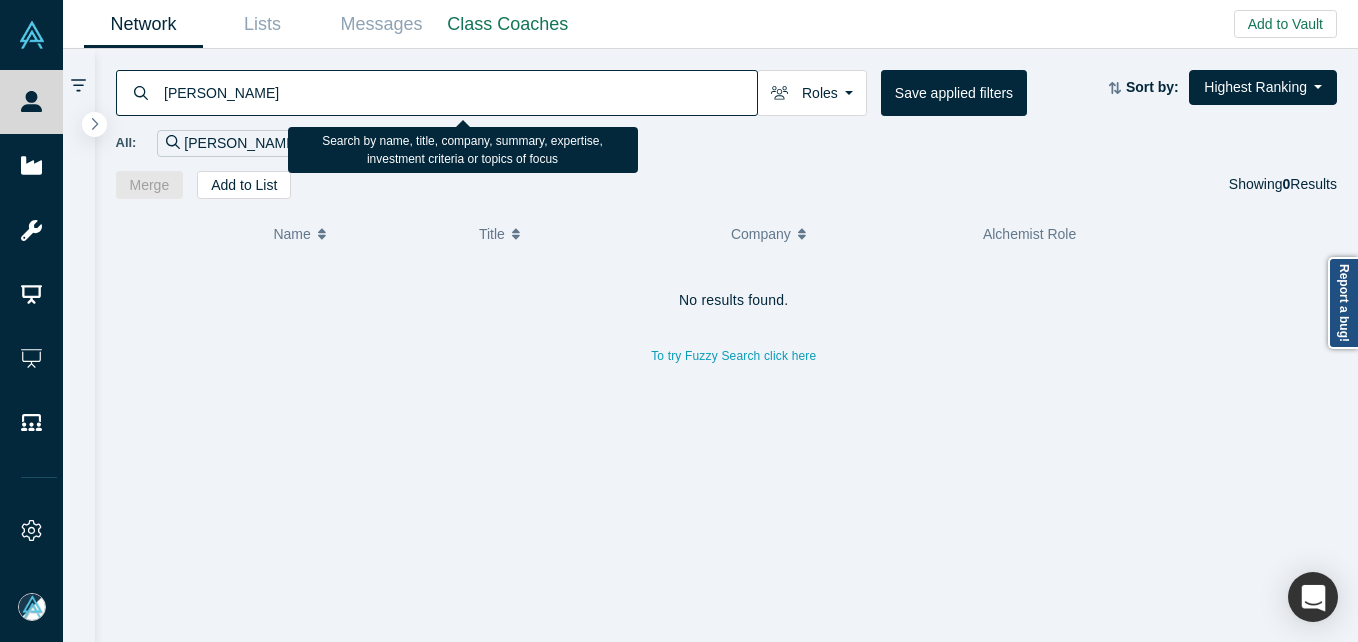
drag, startPoint x: 261, startPoint y: 84, endPoint x: 485, endPoint y: 102, distance: 224.7
click at [484, 109] on input "[PERSON_NAME]" at bounding box center [459, 92] width 595 height 47
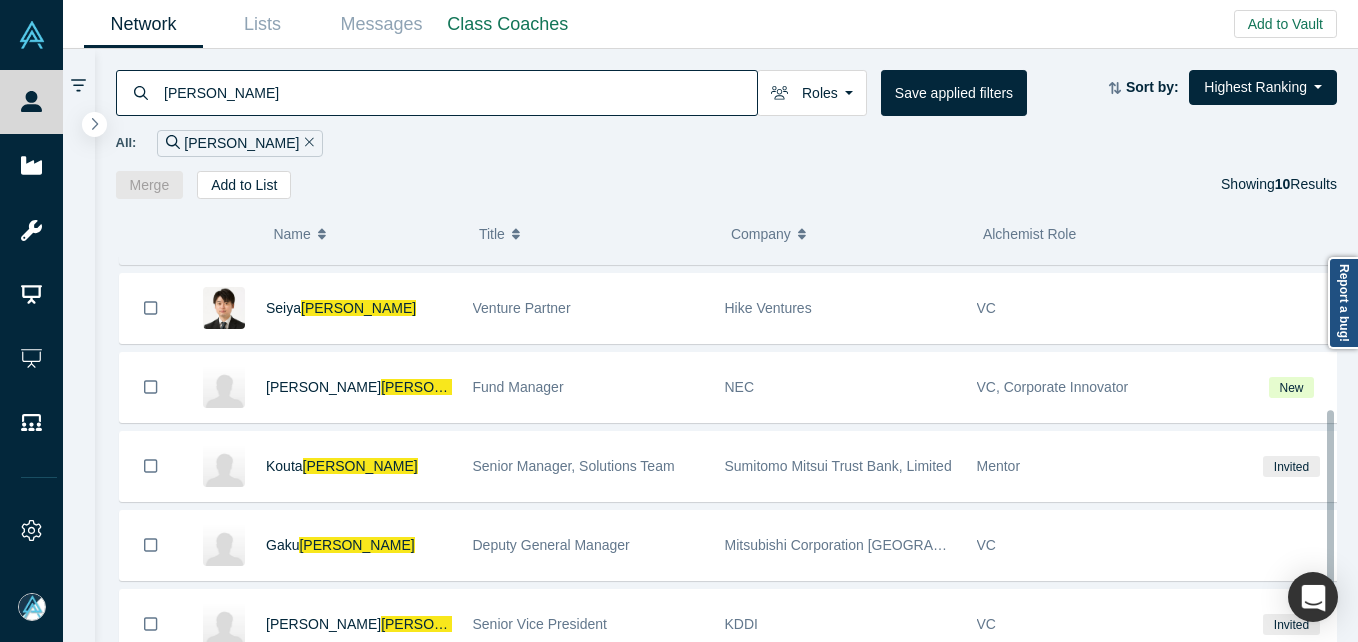
scroll to position [400, 0]
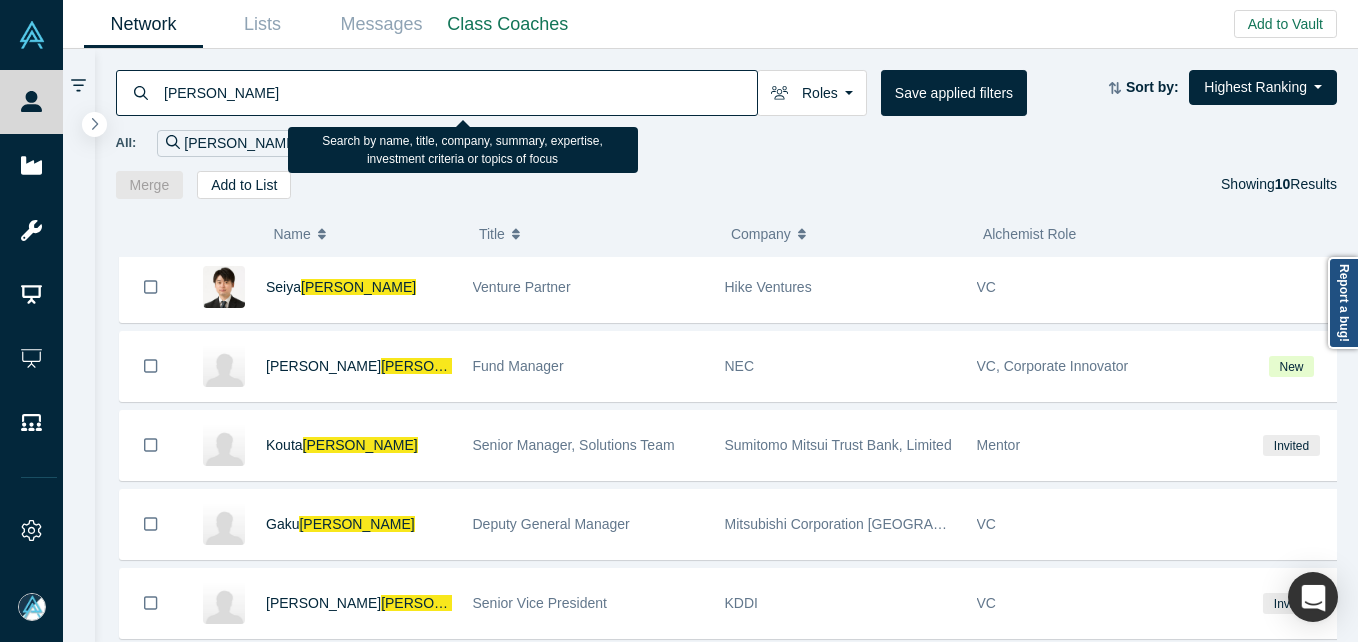
click at [298, 98] on input "[PERSON_NAME]" at bounding box center [459, 92] width 595 height 47
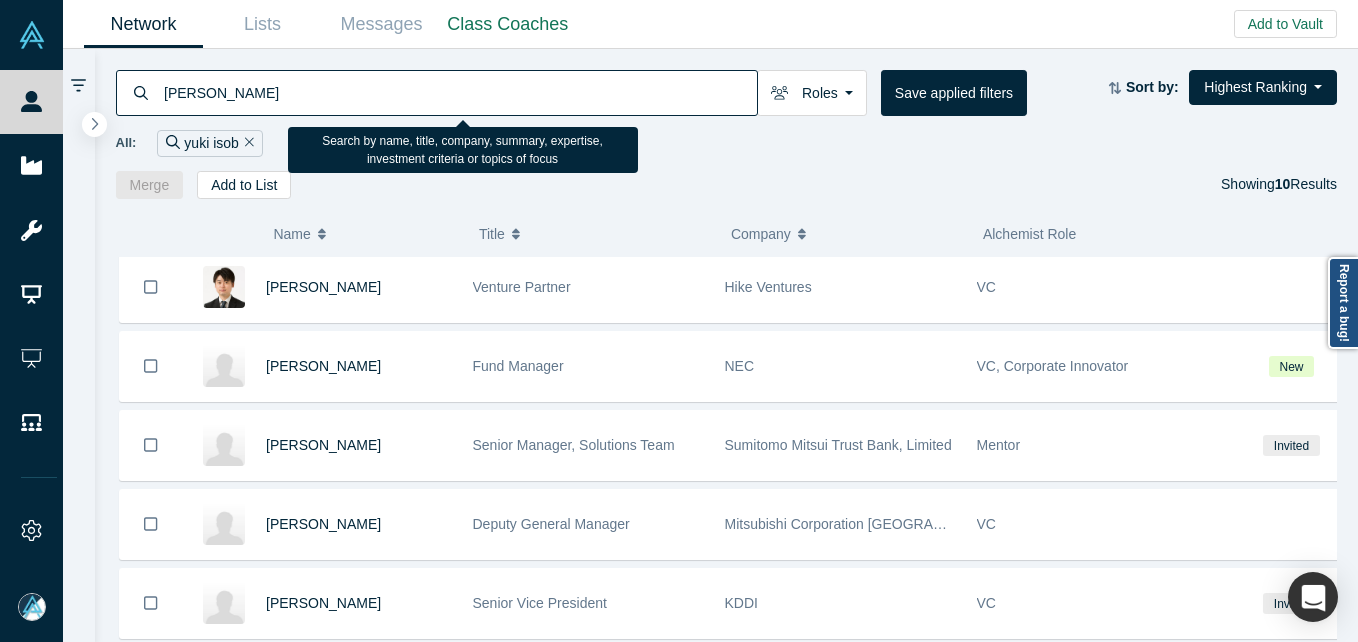
type input "[PERSON_NAME]"
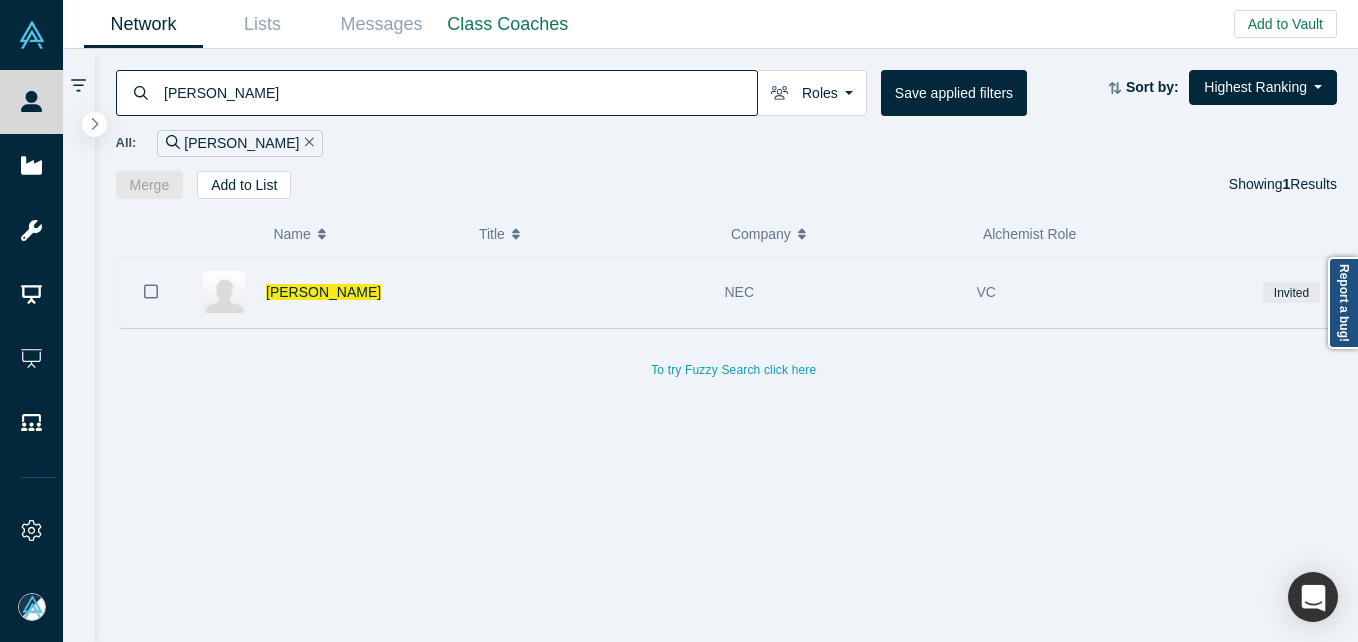
click at [147, 290] on icon "Bookmark" at bounding box center [151, 291] width 14 height 19
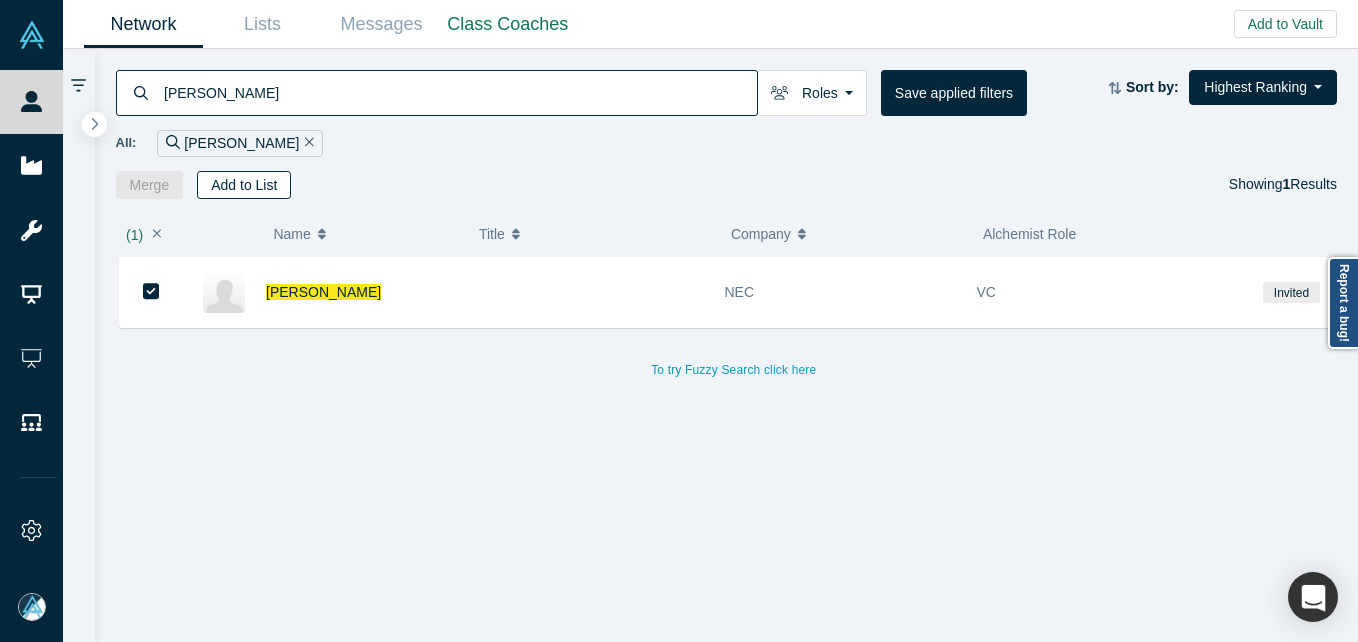
click at [285, 186] on button "Add to List" at bounding box center [244, 185] width 94 height 28
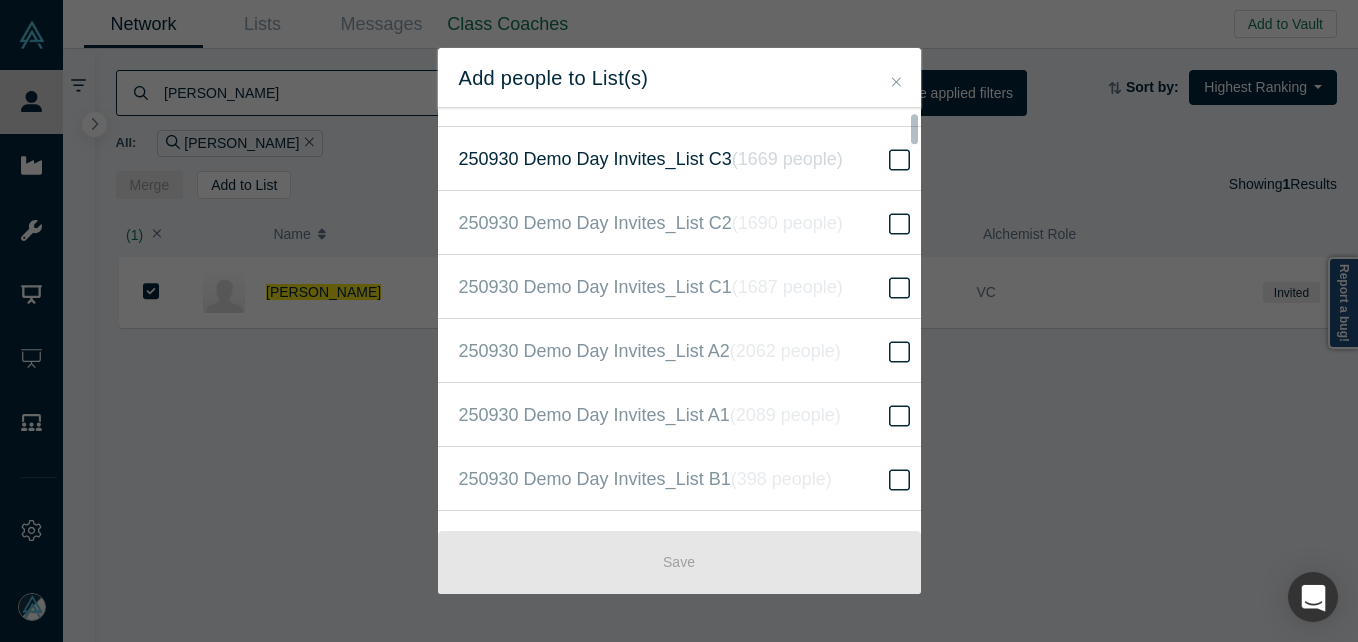
scroll to position [500, 0]
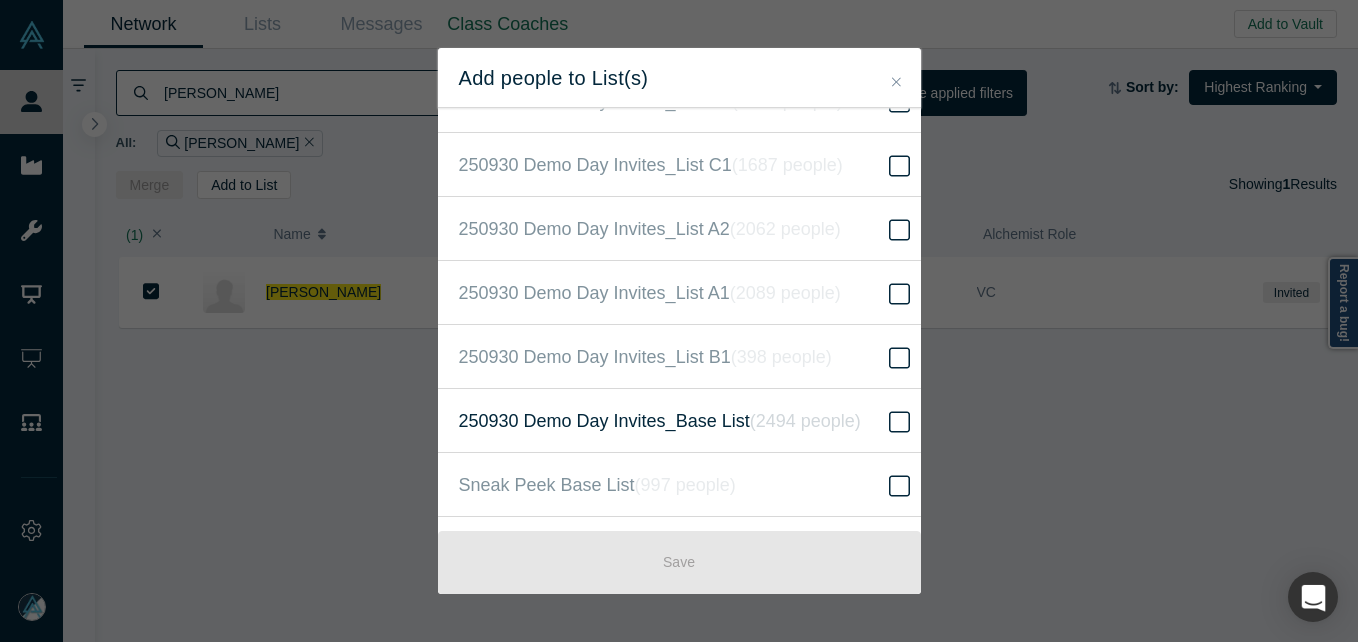
click at [889, 417] on icon at bounding box center [899, 422] width 21 height 24
click at [0, 0] on input "250930 Demo Day Invites_Base List ( 2494 people )" at bounding box center [0, 0] width 0 height 0
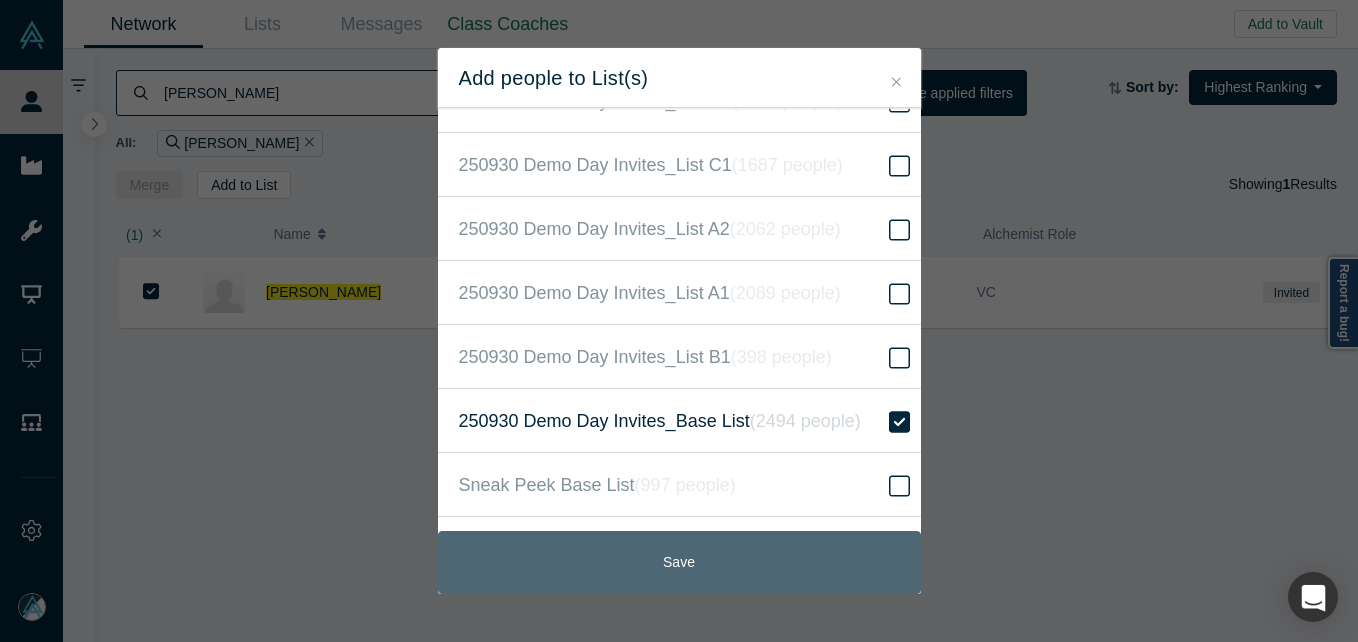
click at [568, 548] on button "Save" at bounding box center [679, 562] width 483 height 63
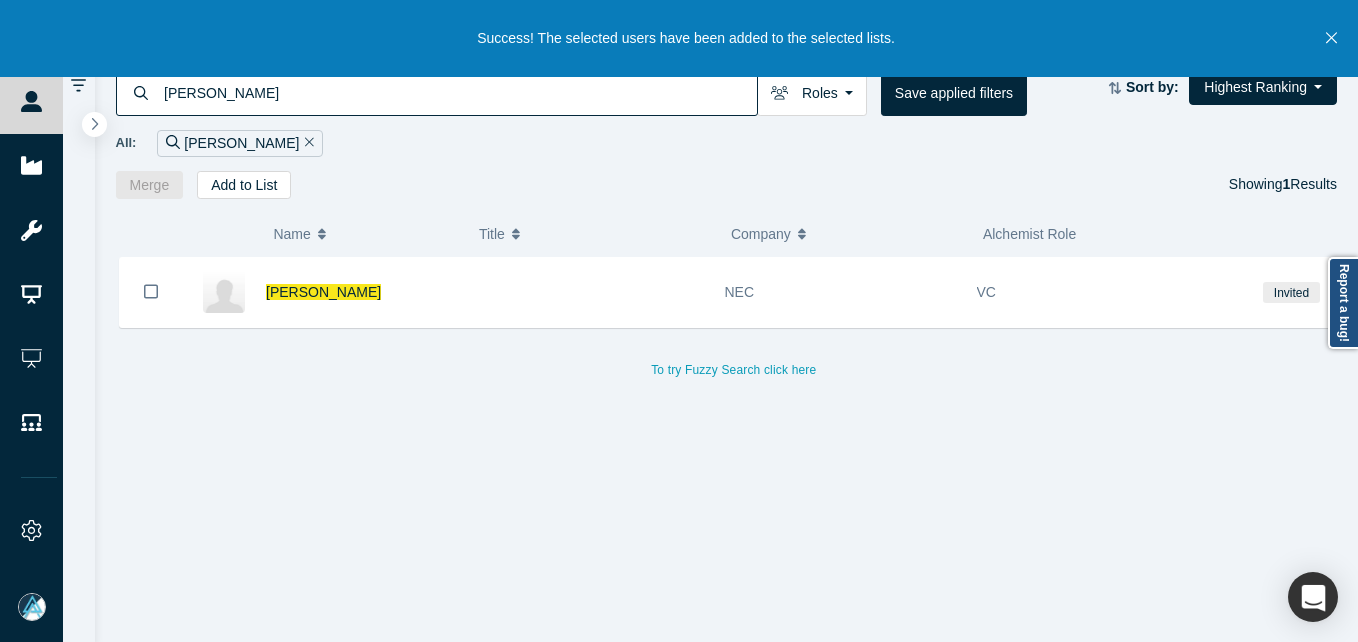
click at [1336, 49] on button "Close" at bounding box center [1331, 38] width 25 height 77
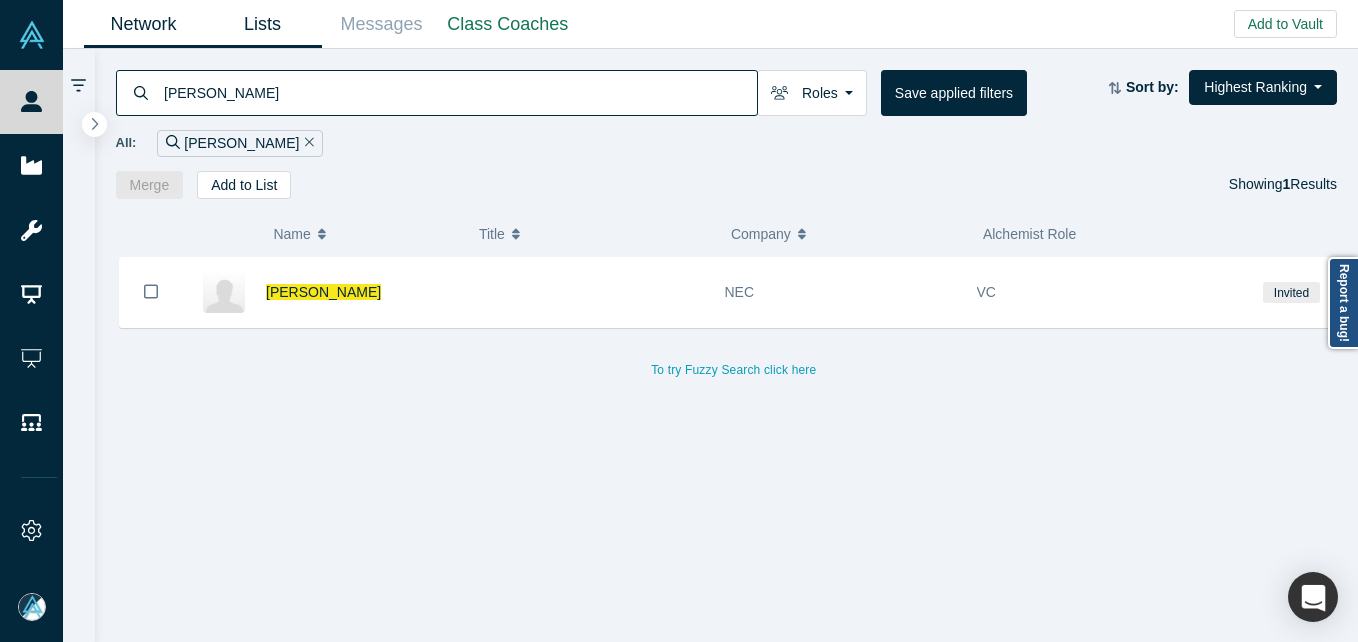
click at [260, 37] on link "Lists" at bounding box center [262, 24] width 119 height 47
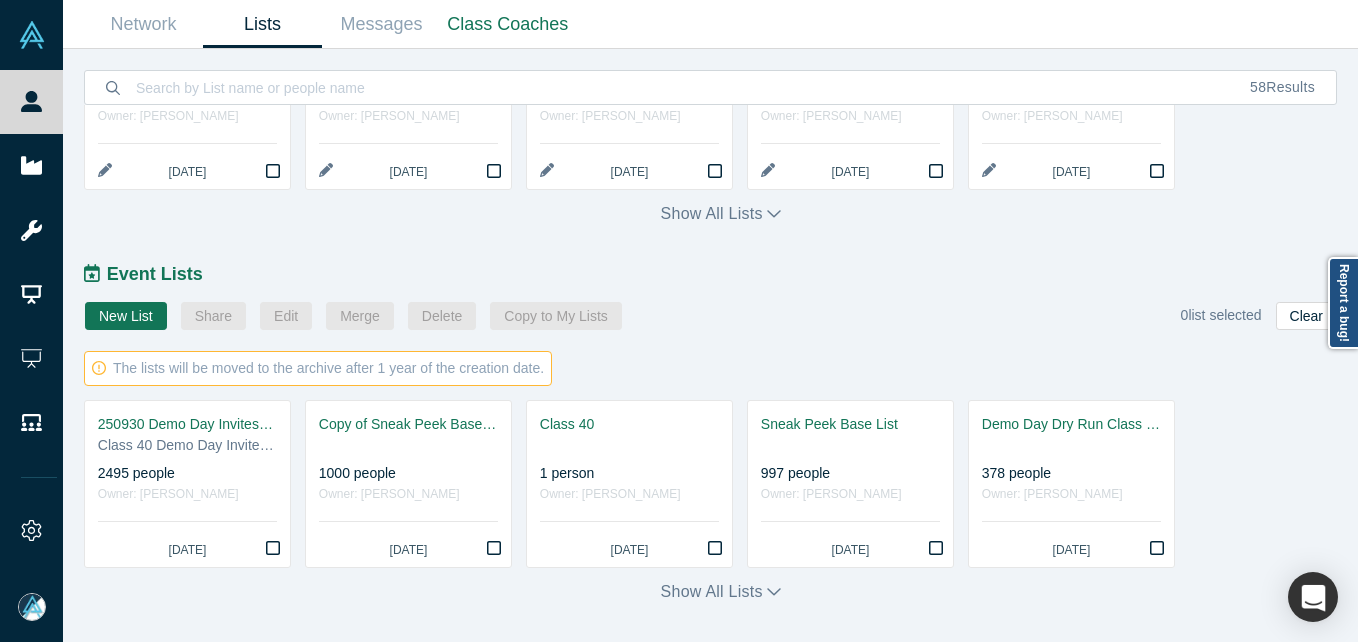
scroll to position [965, 0]
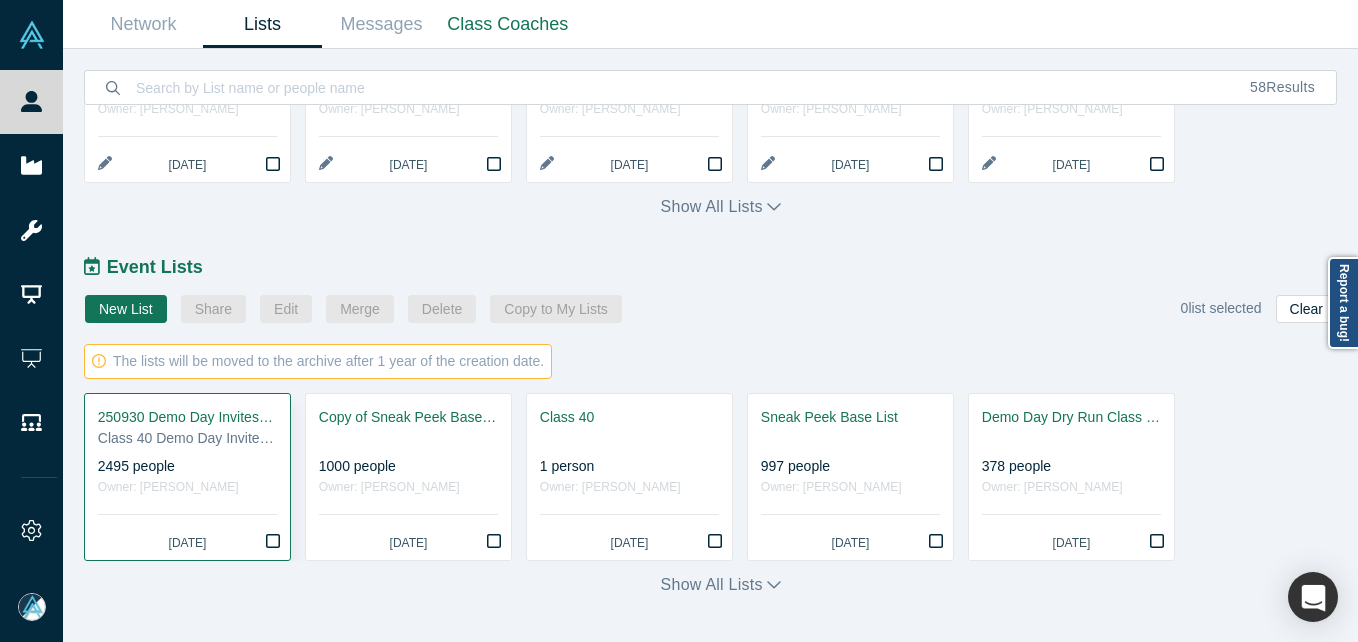
click at [211, 418] on div "250930 Demo Day Invites_Base List" at bounding box center [187, 417] width 179 height 21
